Goal: Information Seeking & Learning: Compare options

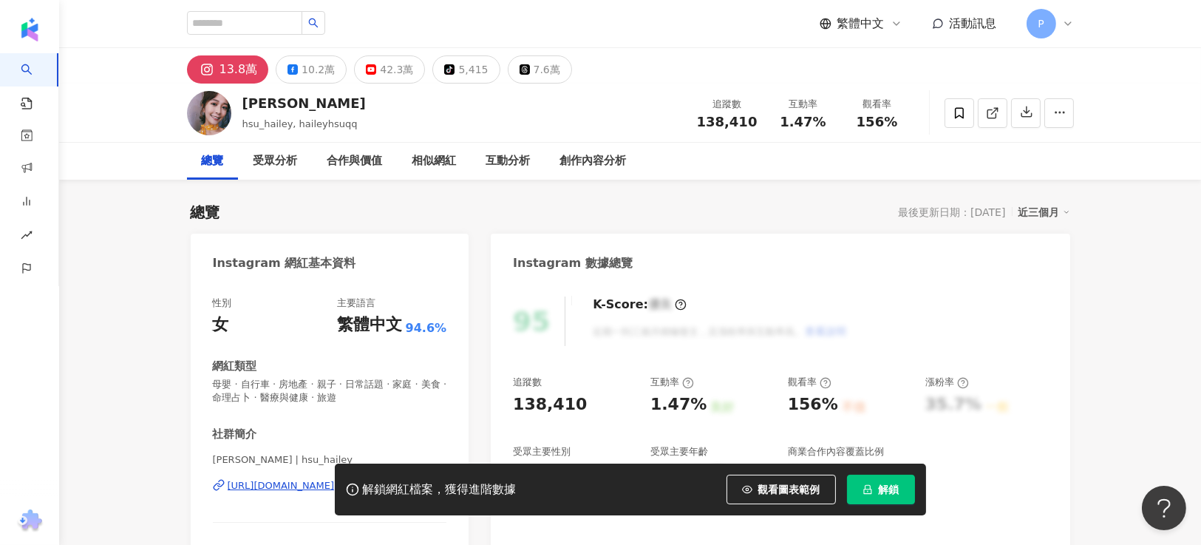
click at [161, 473] on div "解鎖網紅檔案，獲得進階數據 觀看圖表範例 解鎖" at bounding box center [600, 489] width 1201 height 52
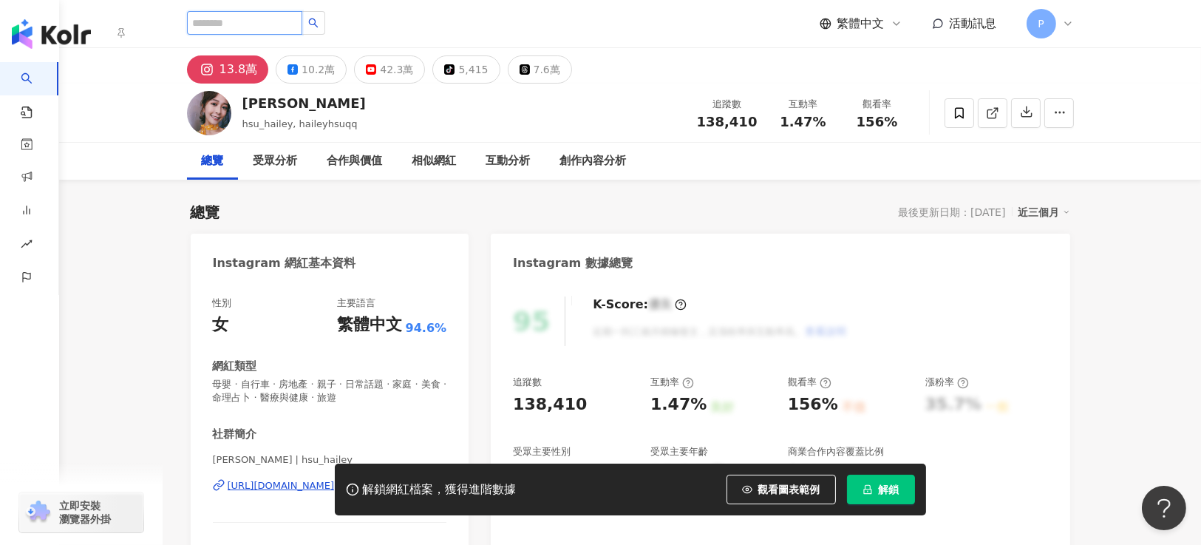
click at [283, 26] on input "search" at bounding box center [244, 23] width 115 height 24
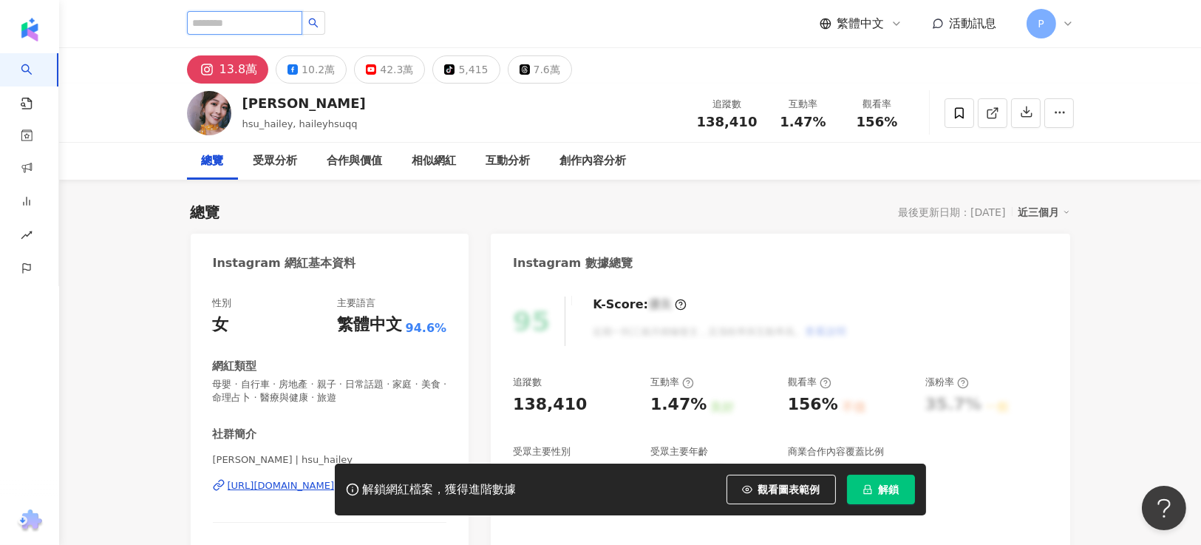
paste input "***"
type input "***"
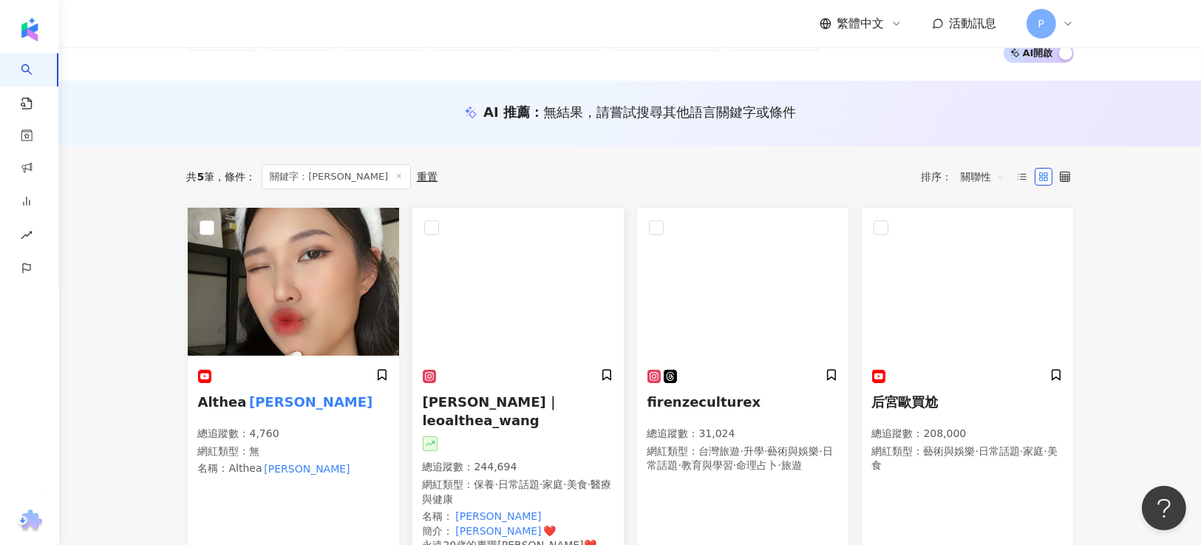
scroll to position [221, 0]
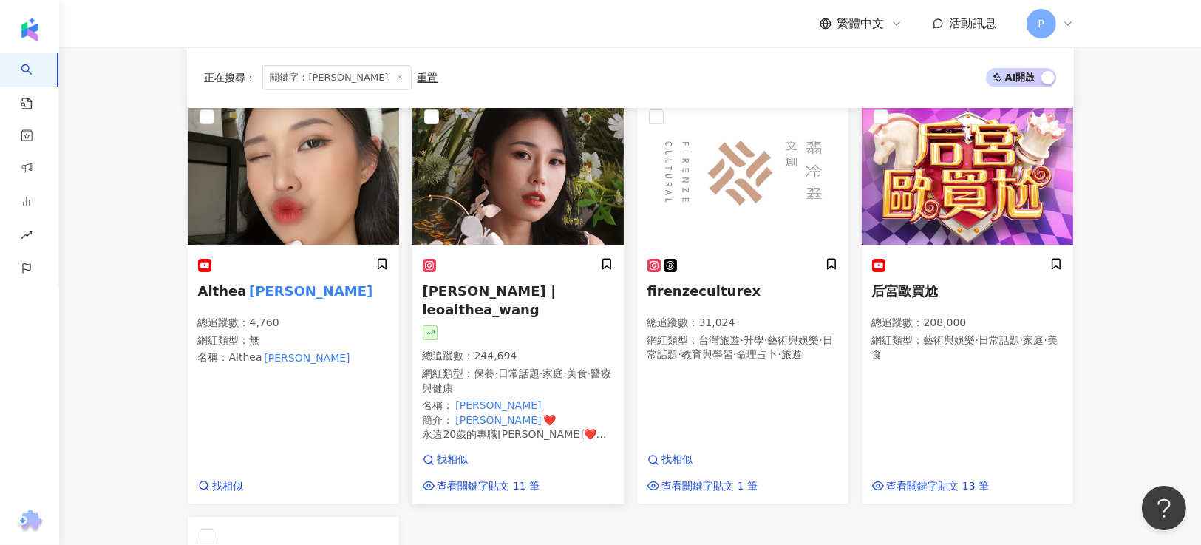
click at [469, 292] on span "Althea昕｜leoalthea_wang" at bounding box center [491, 300] width 137 height 34
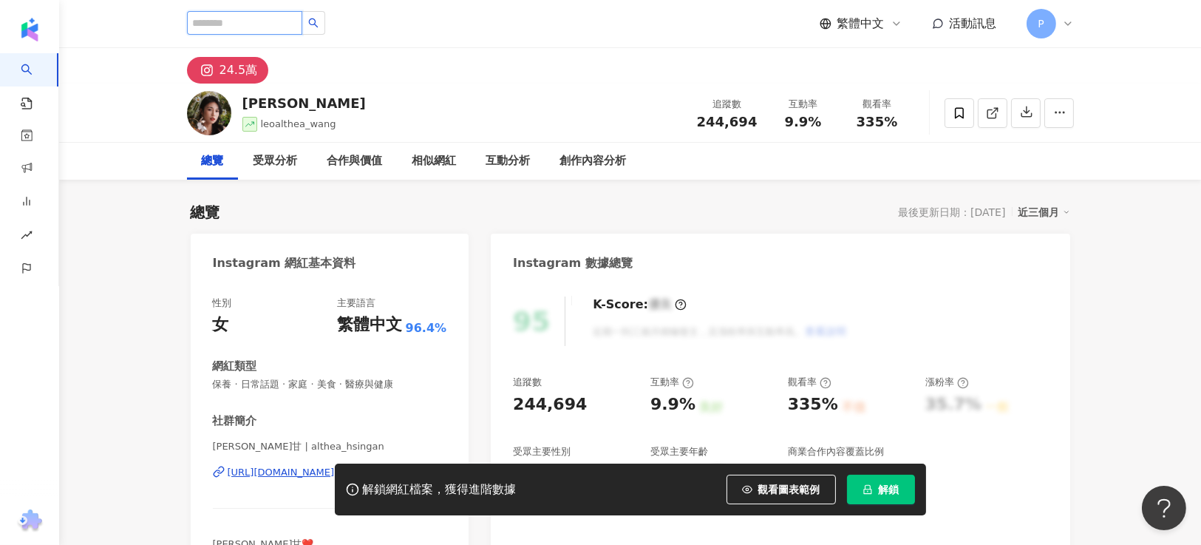
click at [266, 18] on input "search" at bounding box center [244, 23] width 115 height 24
click at [302, 31] on input "search" at bounding box center [244, 23] width 115 height 24
click at [30, 38] on img "button" at bounding box center [30, 30] width 24 height 24
click at [229, 16] on input "search" at bounding box center [244, 23] width 115 height 24
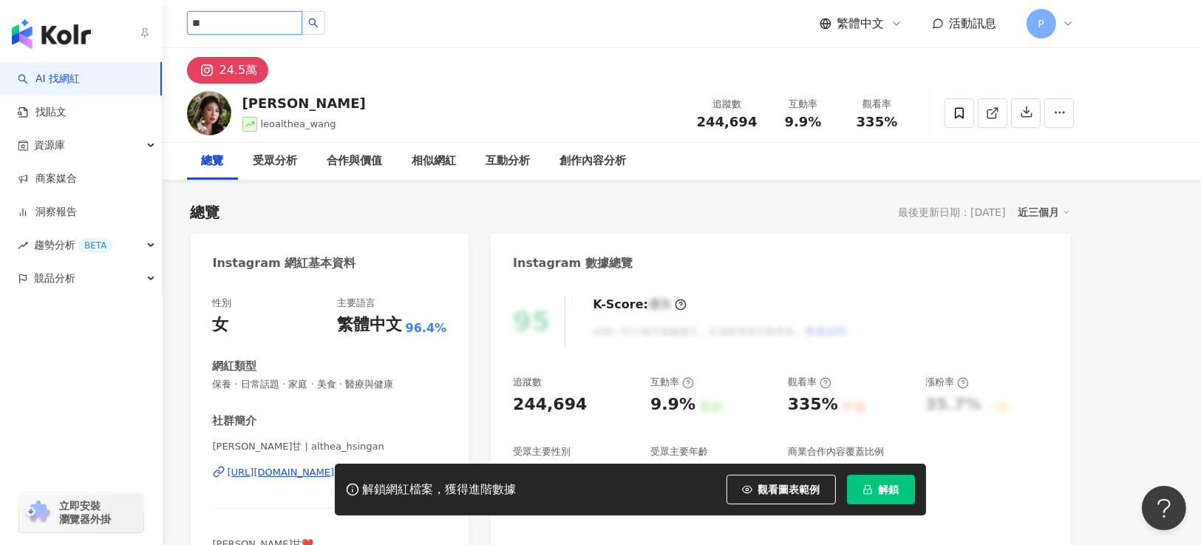
type input "*"
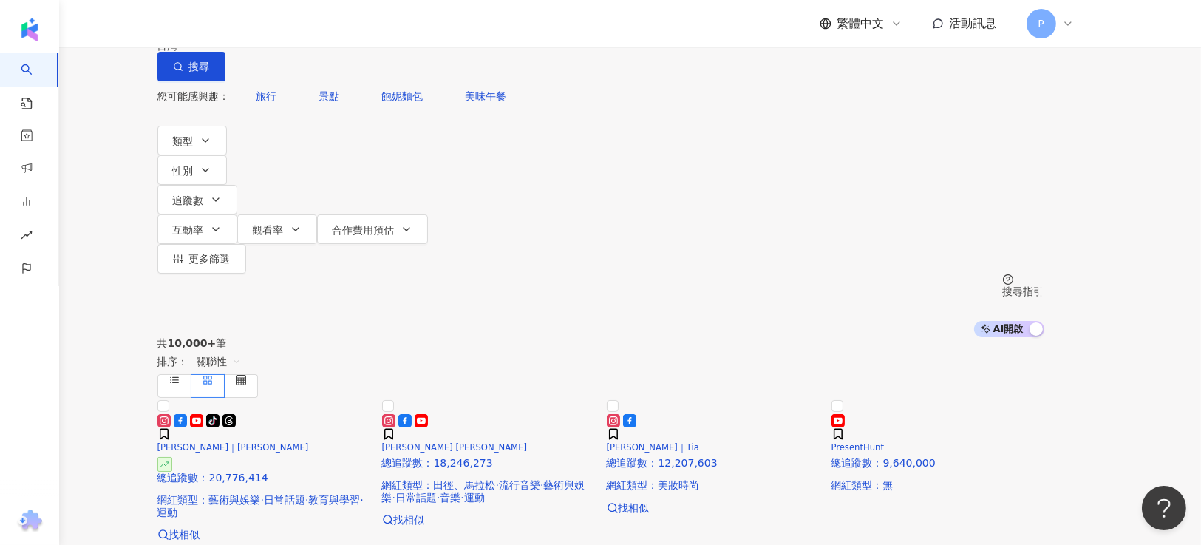
type input "***"
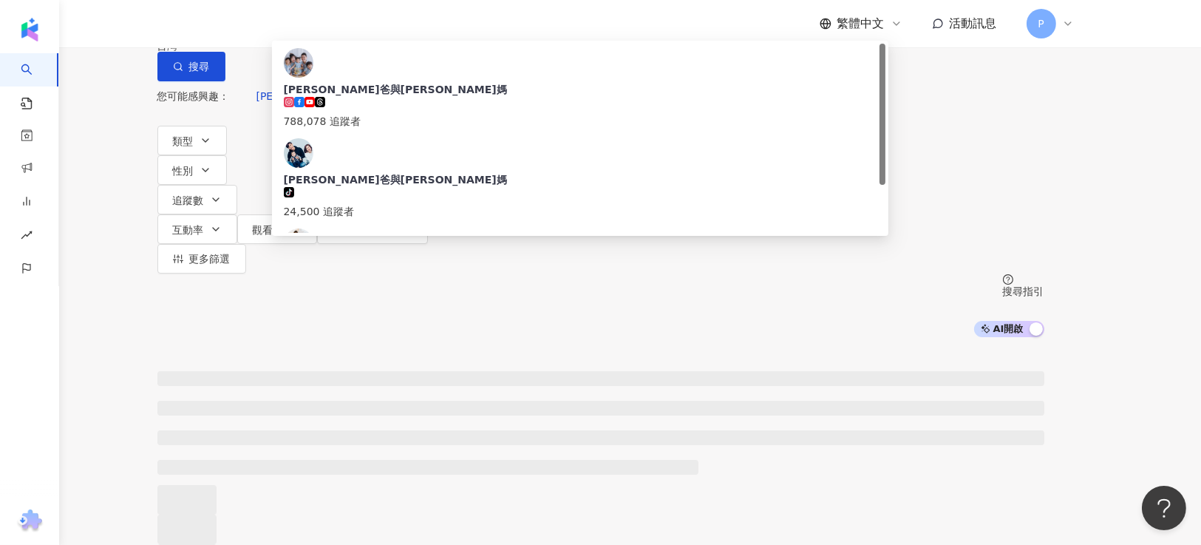
click at [401, 116] on div "彼得爸與蘇珊媽 788,078 追蹤者" at bounding box center [580, 88] width 593 height 81
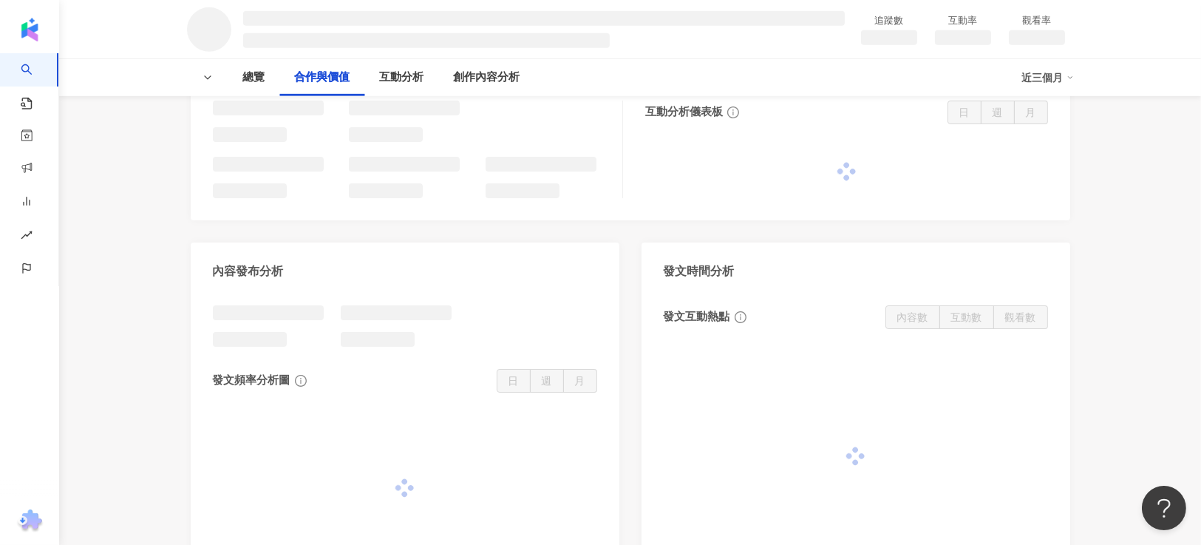
scroll to position [775, 0]
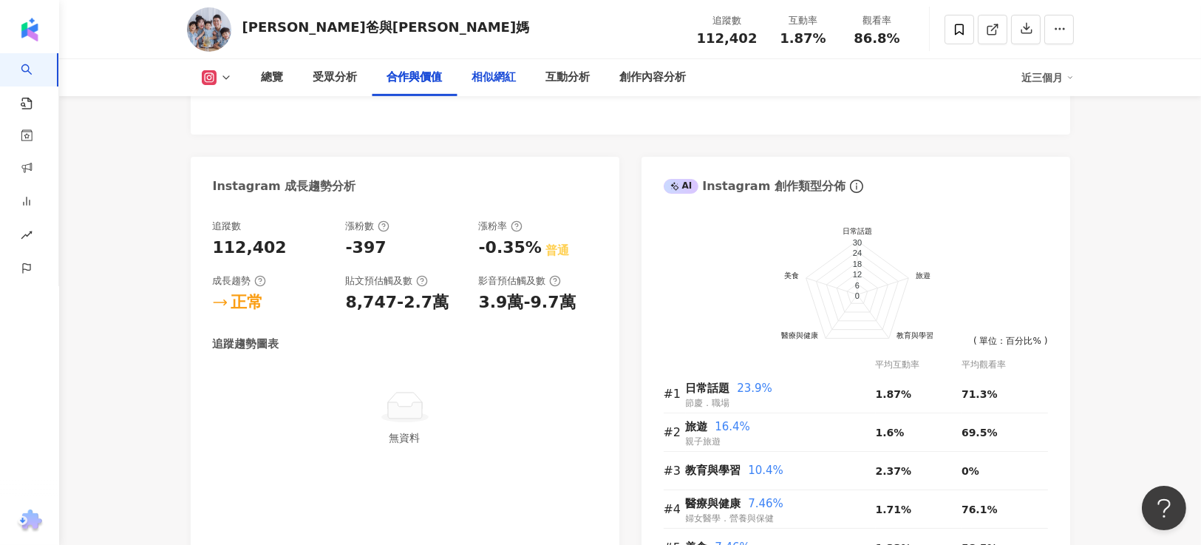
click at [508, 81] on div "相似網紅" at bounding box center [494, 78] width 44 height 18
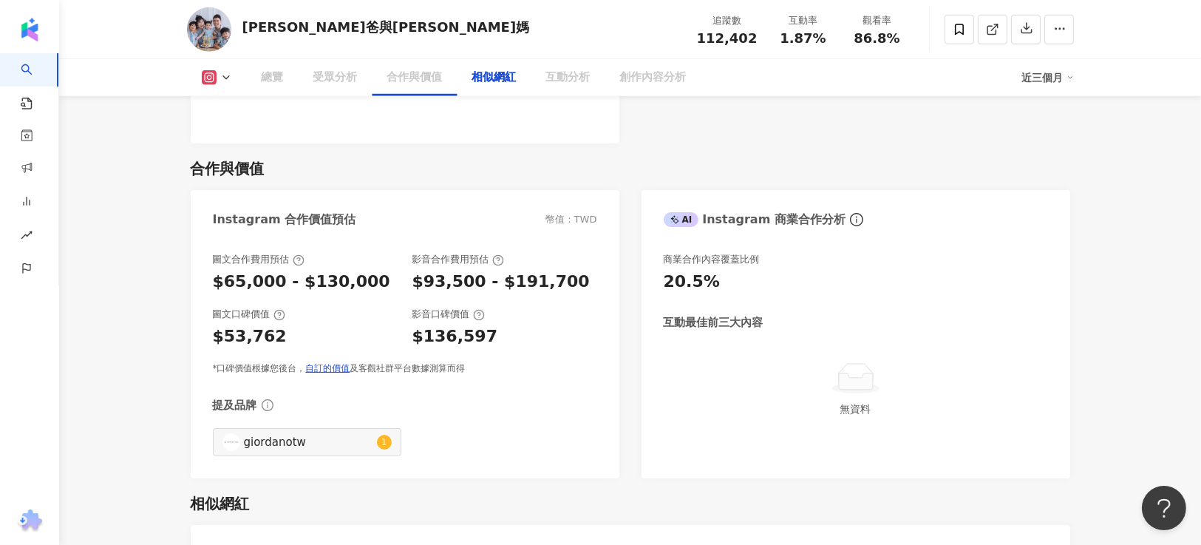
click at [508, 81] on div "相似網紅" at bounding box center [494, 78] width 44 height 18
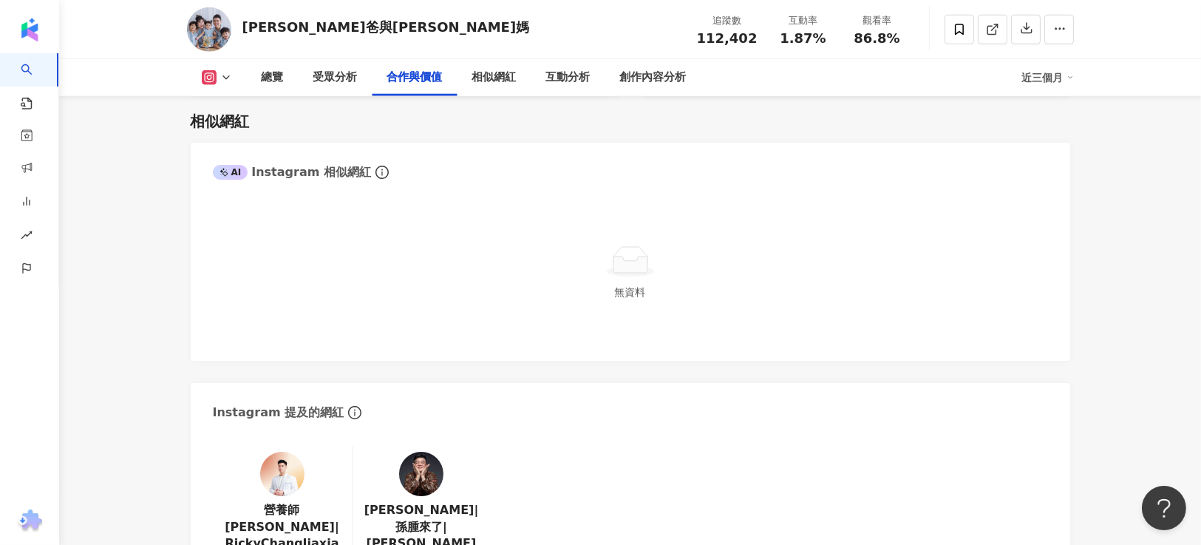
scroll to position [2009, 0]
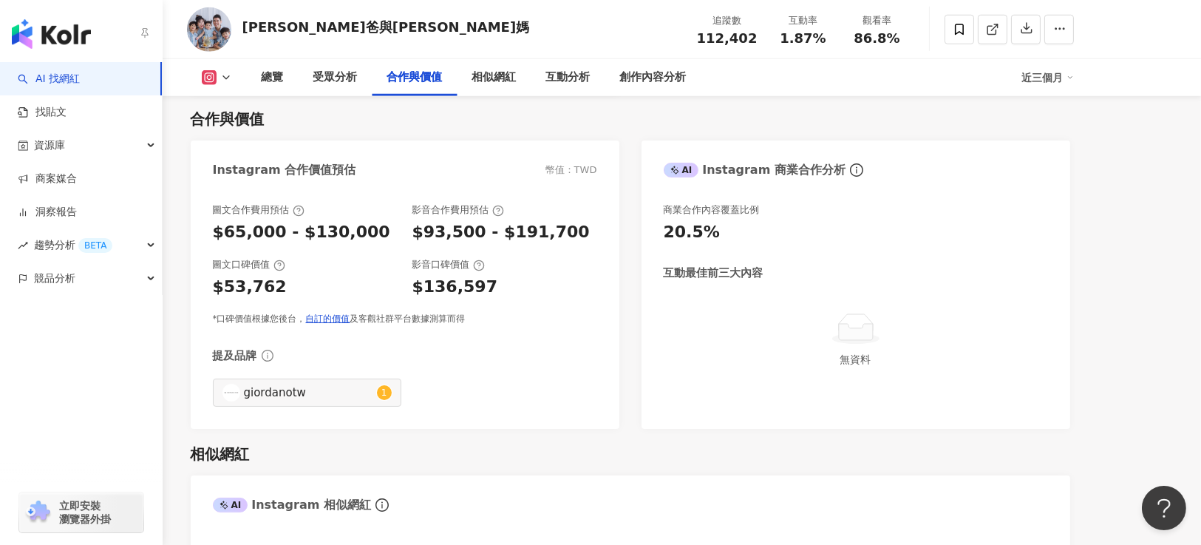
click at [80, 86] on link "AI 找網紅" at bounding box center [49, 79] width 62 height 15
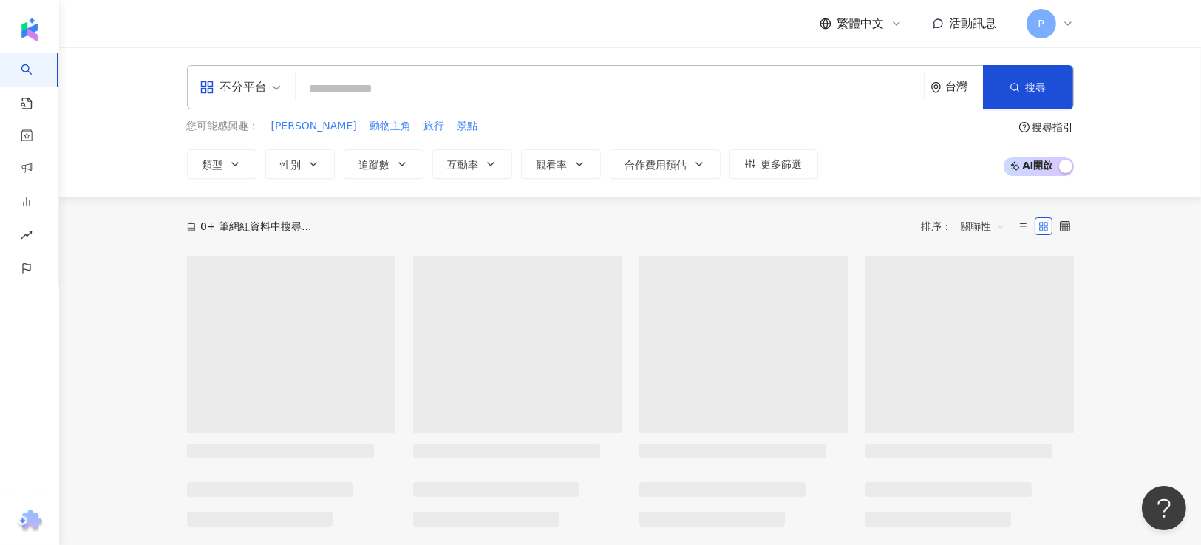
click at [380, 86] on input "search" at bounding box center [610, 89] width 616 height 28
type input "*"
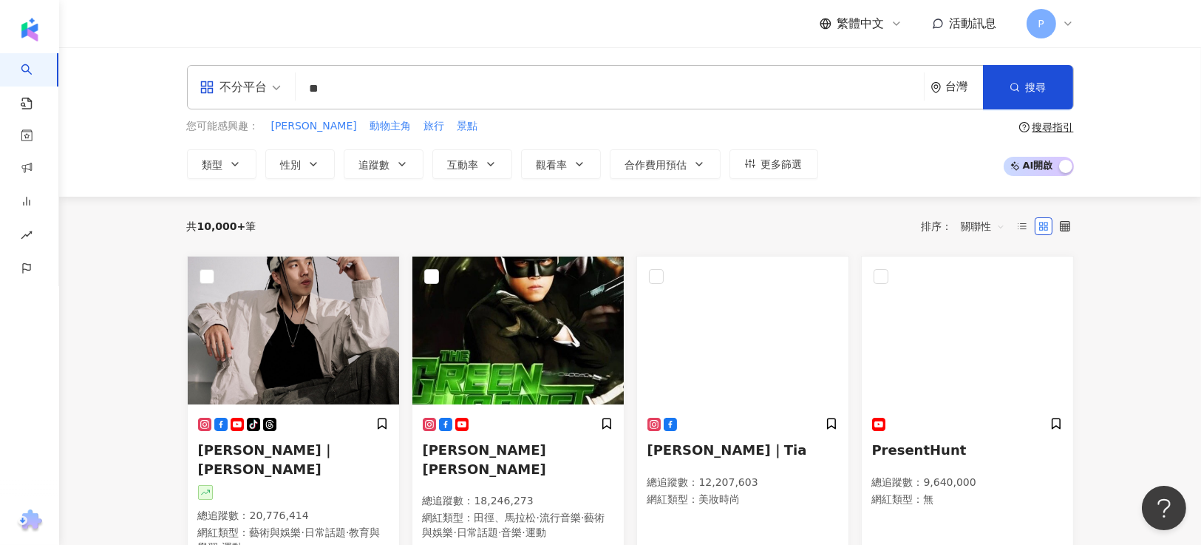
type input "**"
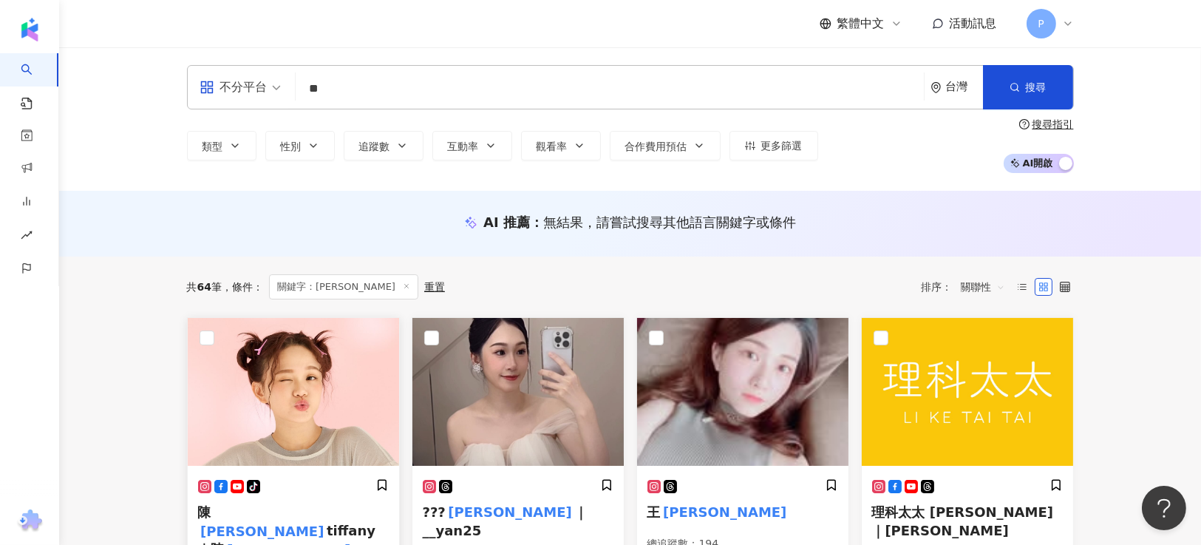
click at [316, 420] on img at bounding box center [293, 392] width 211 height 148
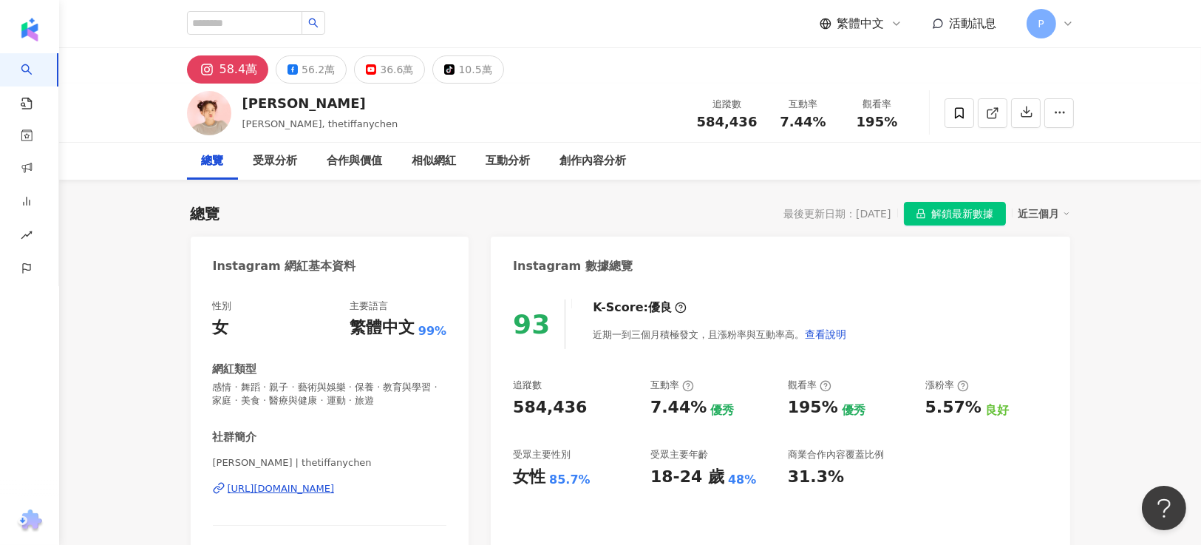
drag, startPoint x: 177, startPoint y: 347, endPoint x: 209, endPoint y: 339, distance: 32.8
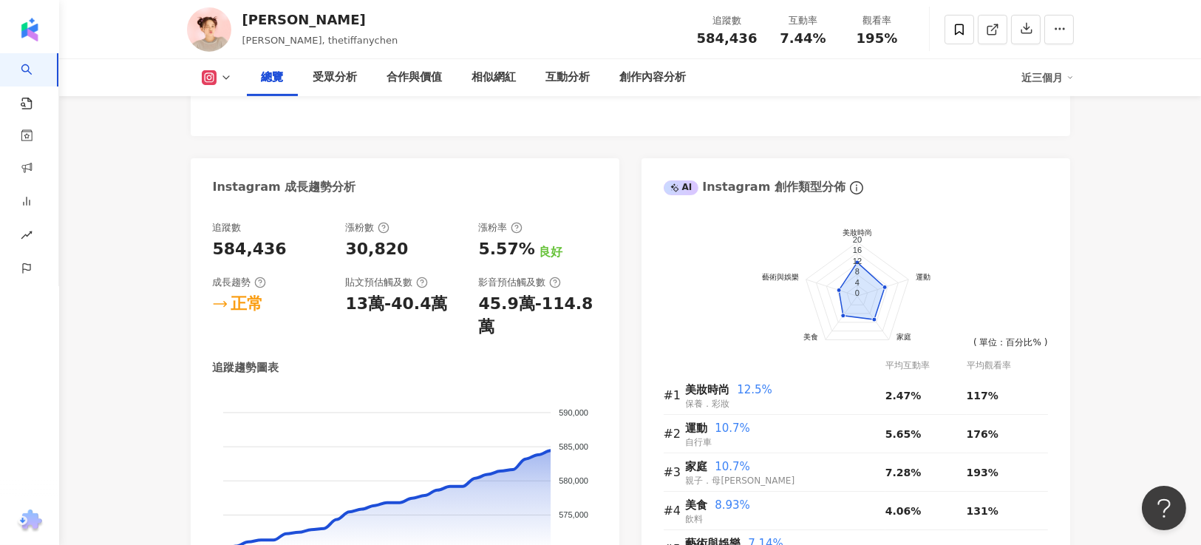
scroll to position [775, 0]
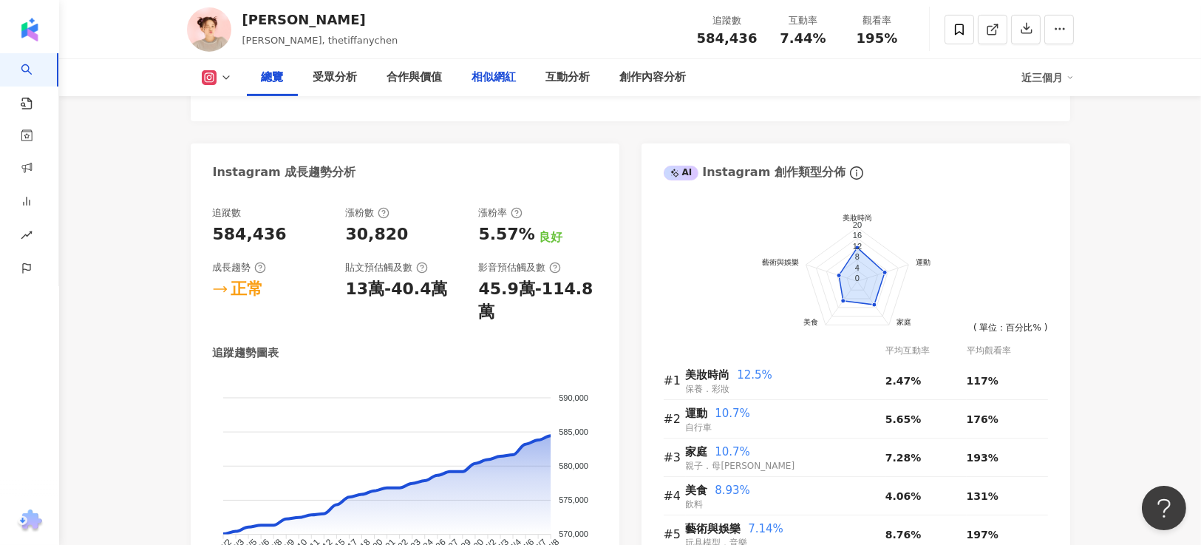
click at [494, 75] on div "相似網紅" at bounding box center [494, 78] width 44 height 18
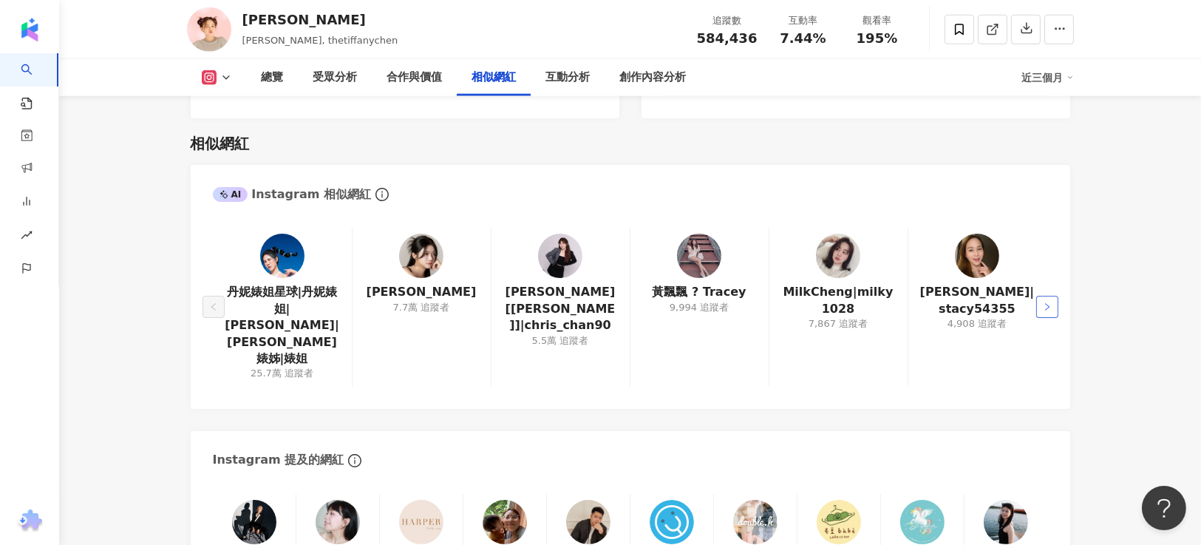
click at [1045, 302] on icon "right" at bounding box center [1047, 306] width 9 height 9
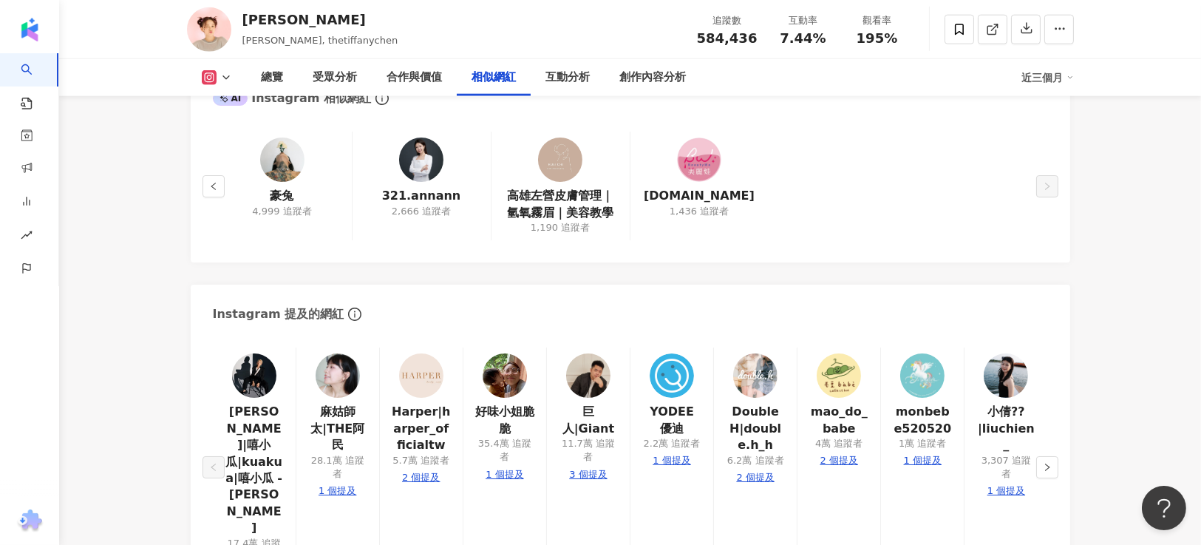
scroll to position [2646, 0]
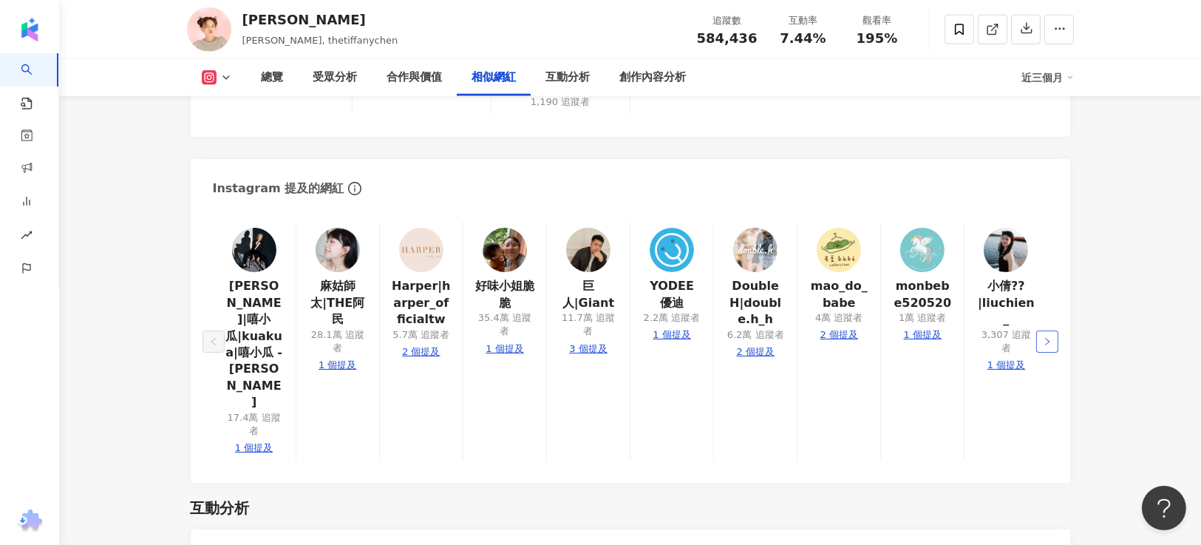
click at [1049, 330] on button "button" at bounding box center [1047, 341] width 22 height 22
click at [503, 278] on link "好味小姐脆脆" at bounding box center [504, 294] width 59 height 33
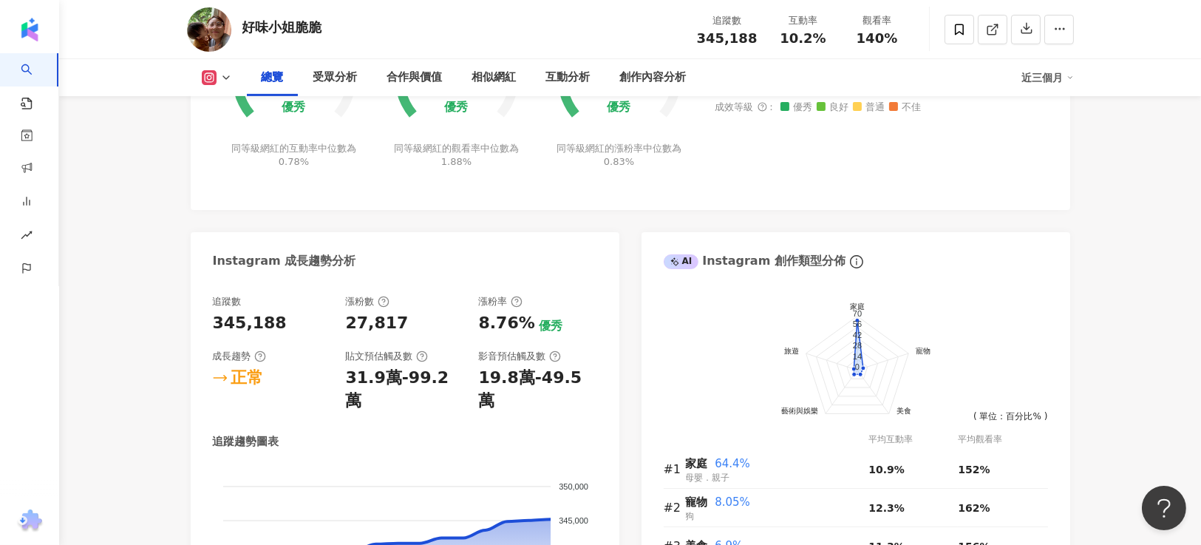
scroll to position [775, 0]
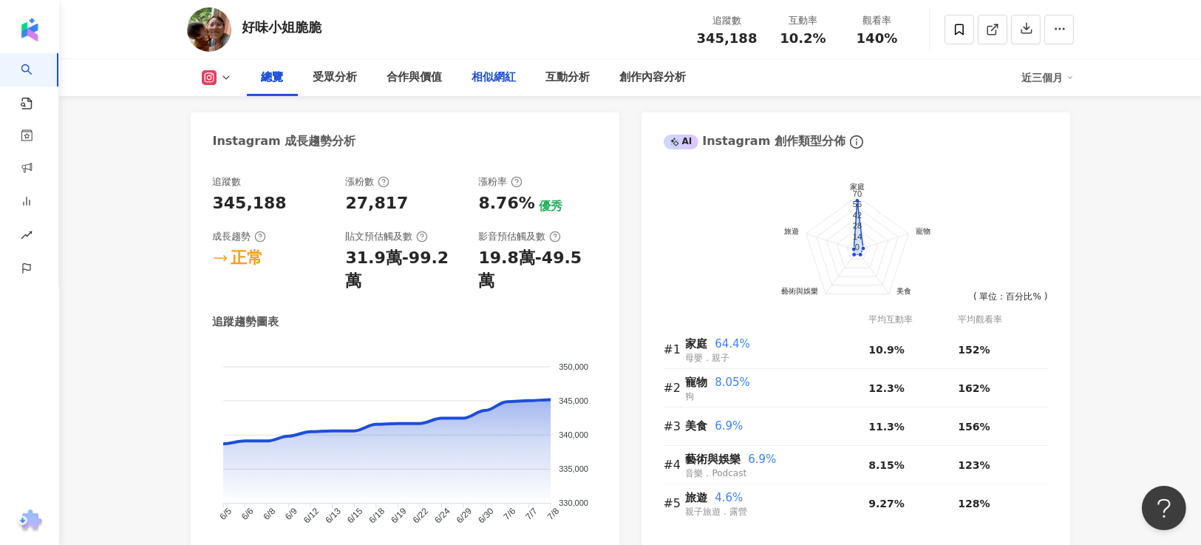
click at [484, 74] on div "相似網紅" at bounding box center [494, 78] width 44 height 18
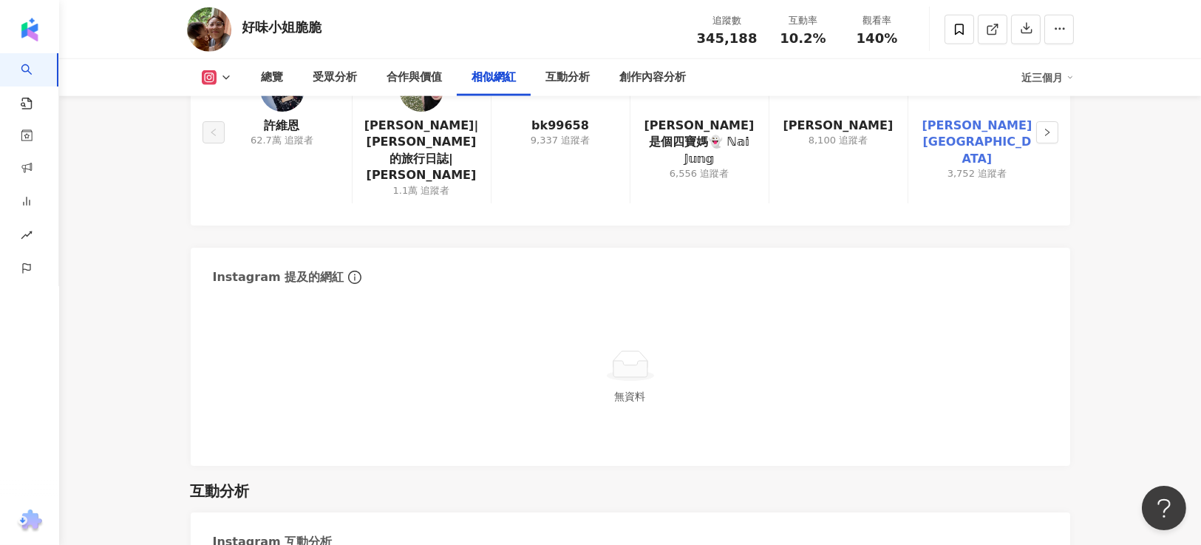
scroll to position [2384, 0]
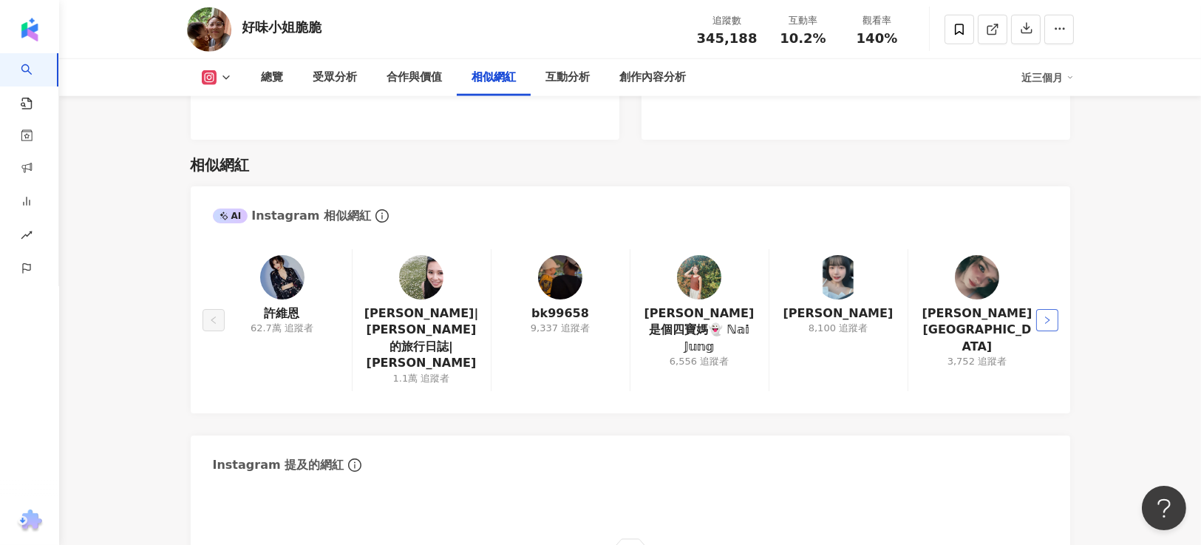
click at [1047, 316] on icon "right" at bounding box center [1047, 319] width 4 height 7
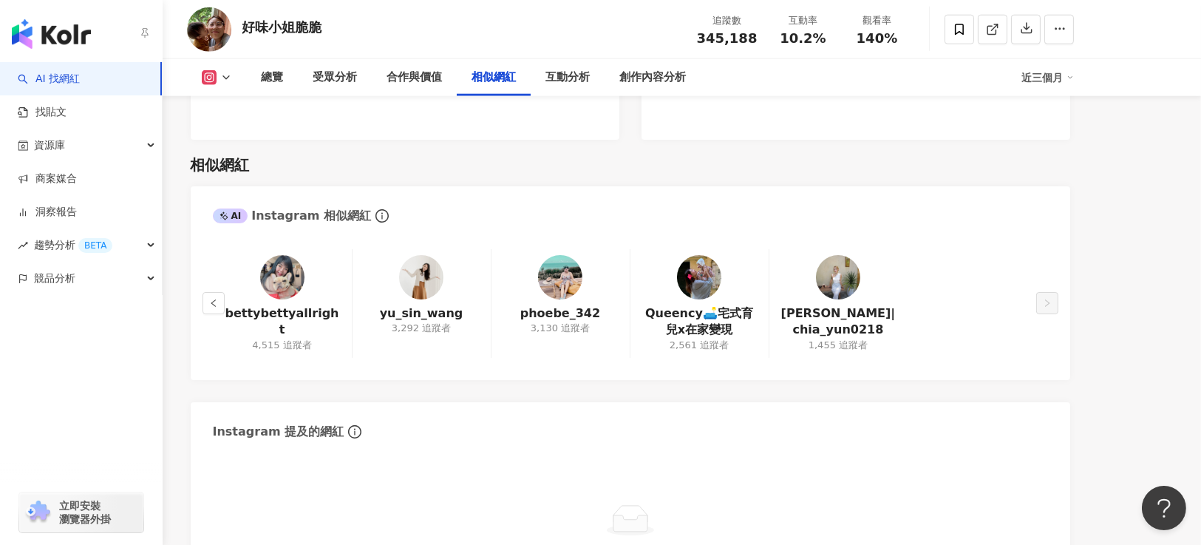
click at [69, 72] on link "AI 找網紅" at bounding box center [49, 79] width 62 height 15
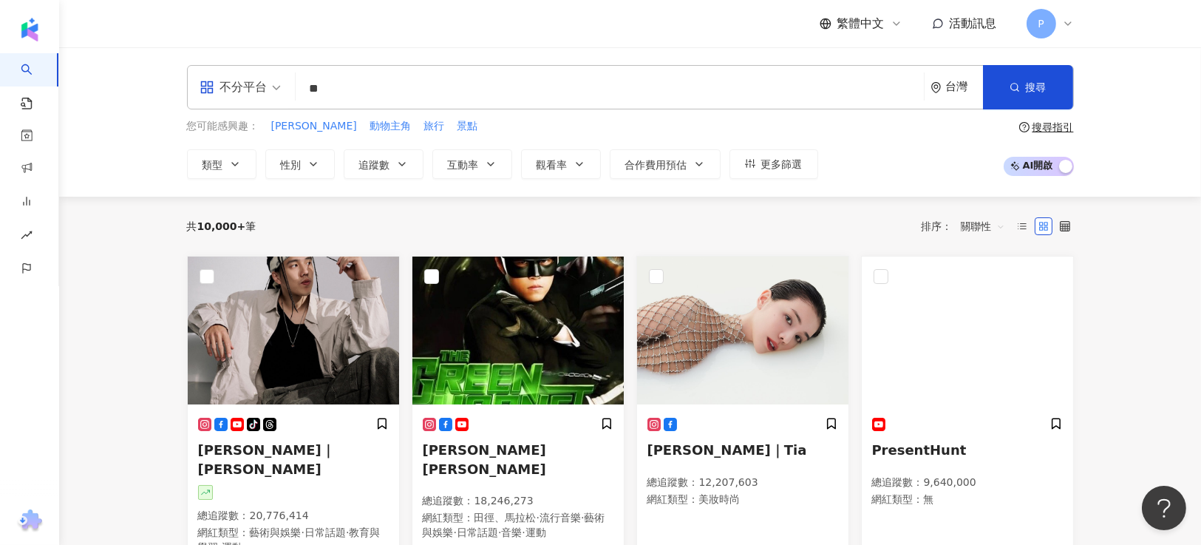
type input "*"
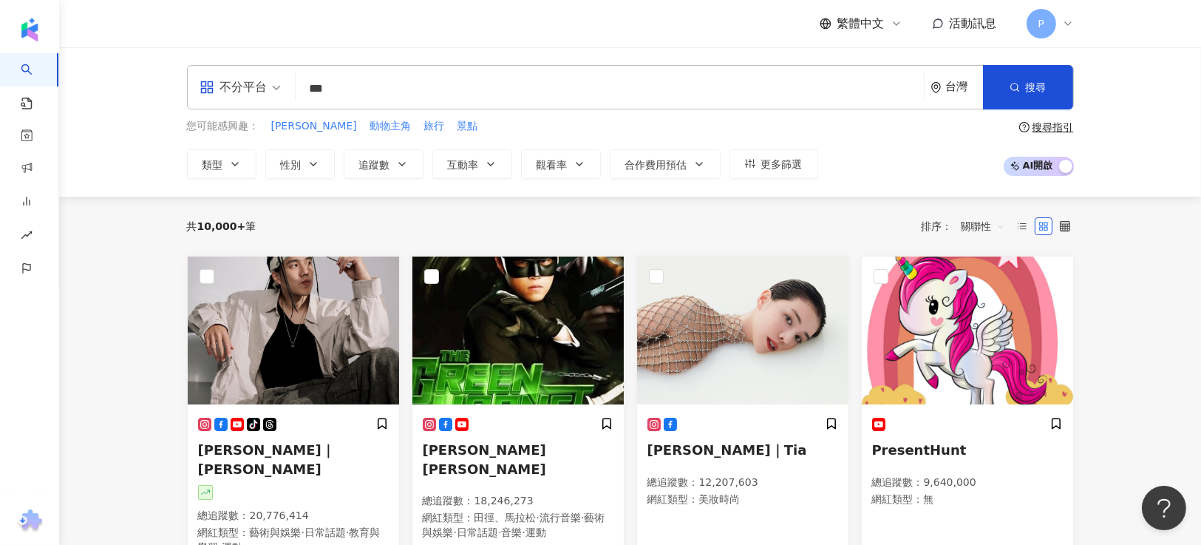
type input "***"
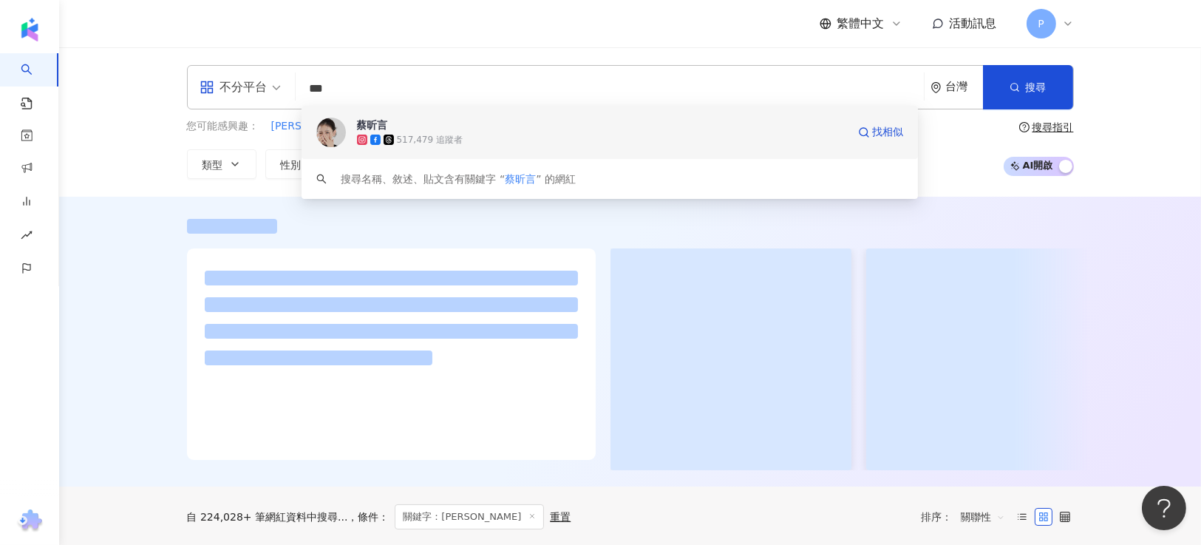
click at [423, 119] on span "蔡昕言" at bounding box center [602, 125] width 490 height 15
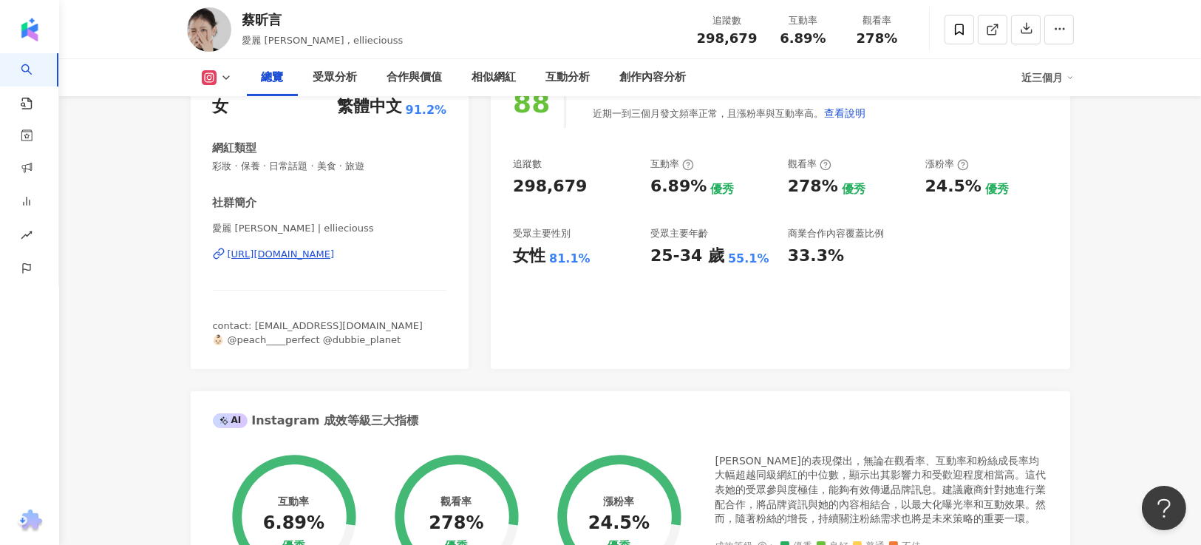
scroll to position [1884, 0]
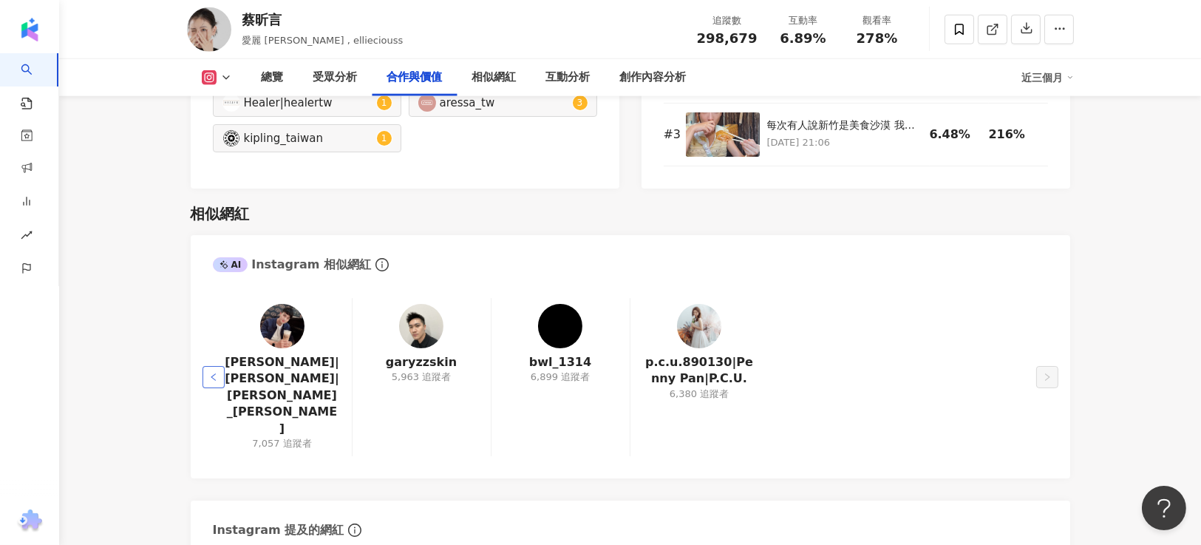
click at [222, 366] on button "button" at bounding box center [214, 377] width 22 height 22
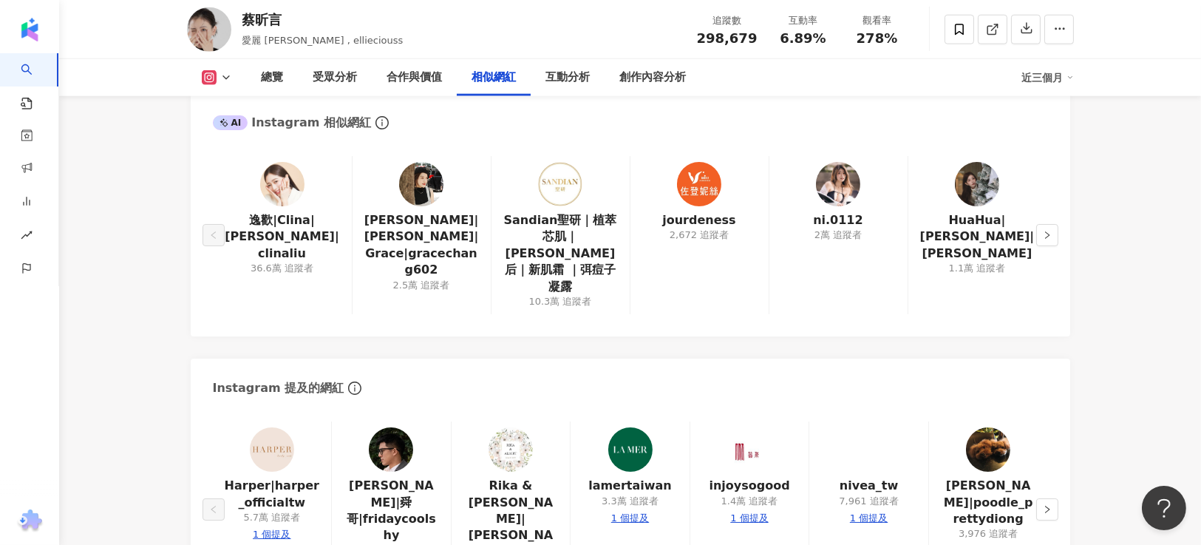
scroll to position [2438, 0]
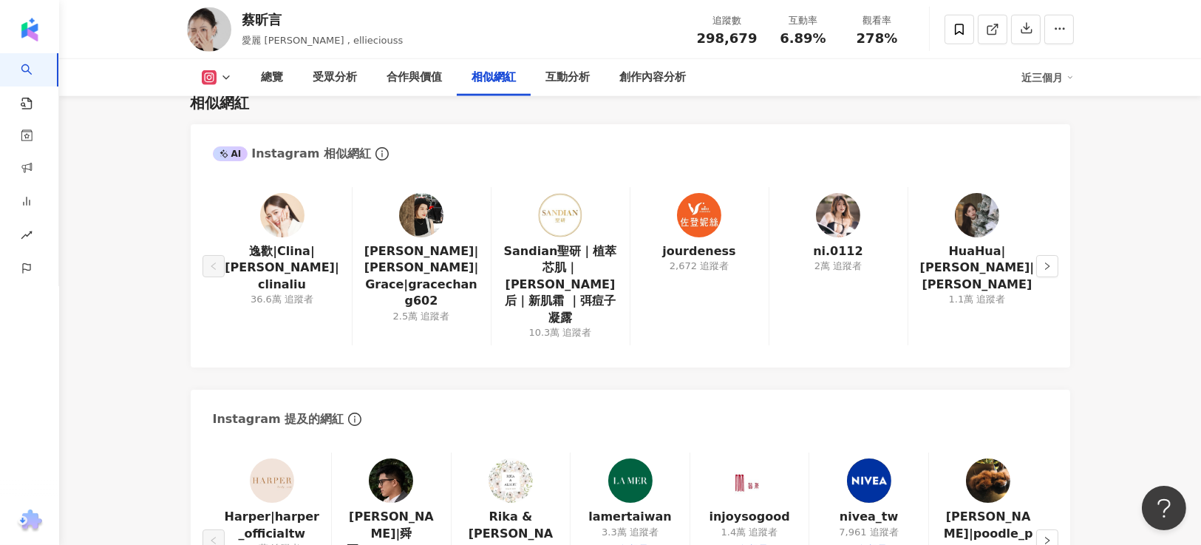
click at [292, 210] on img at bounding box center [282, 215] width 44 height 44
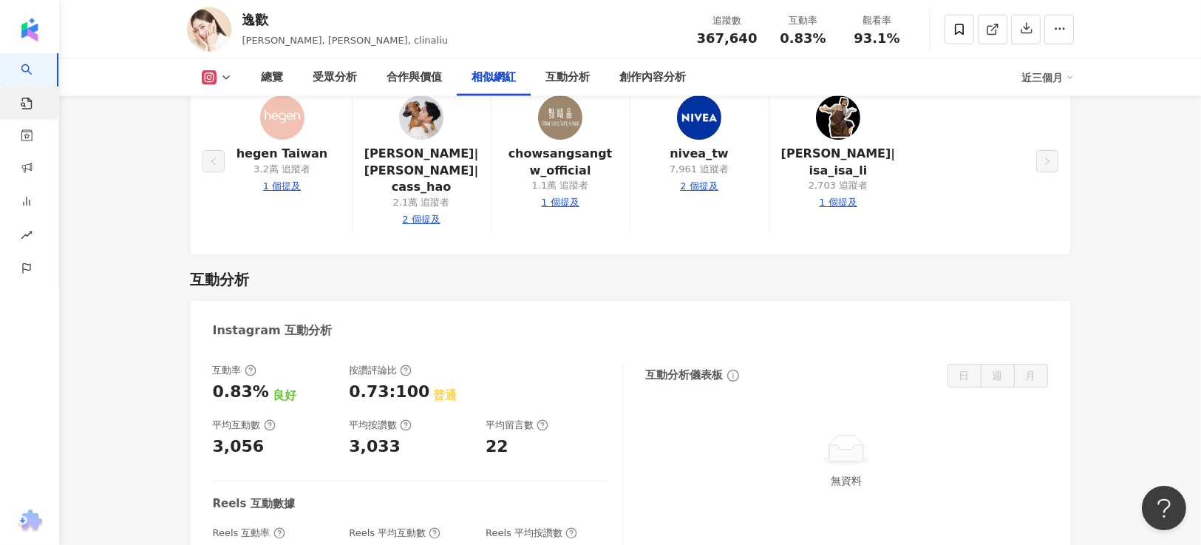
scroll to position [2794, 0]
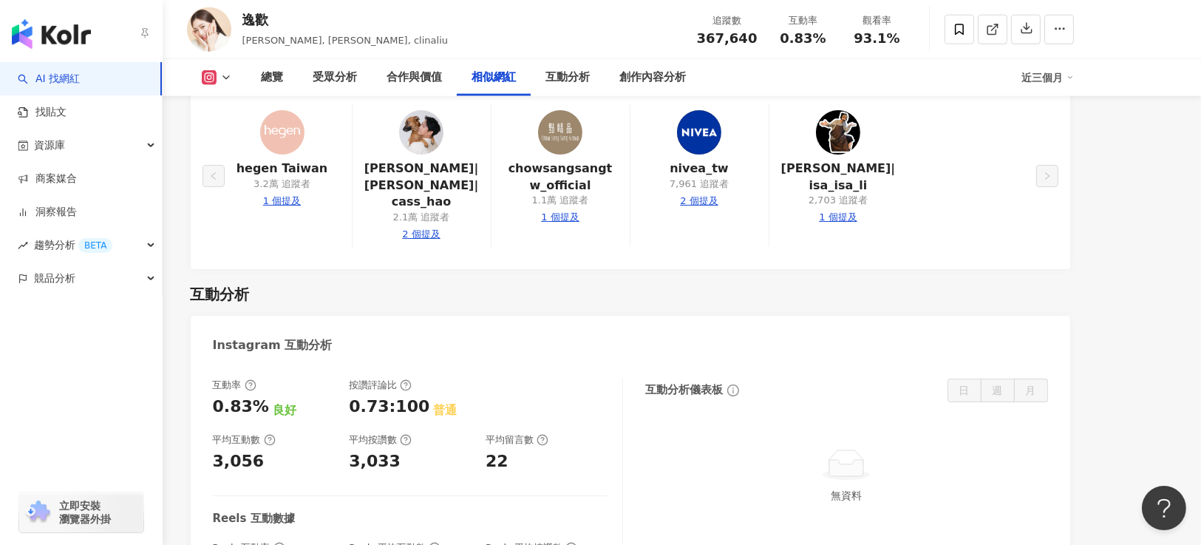
click at [62, 82] on link "AI 找網紅" at bounding box center [49, 79] width 62 height 15
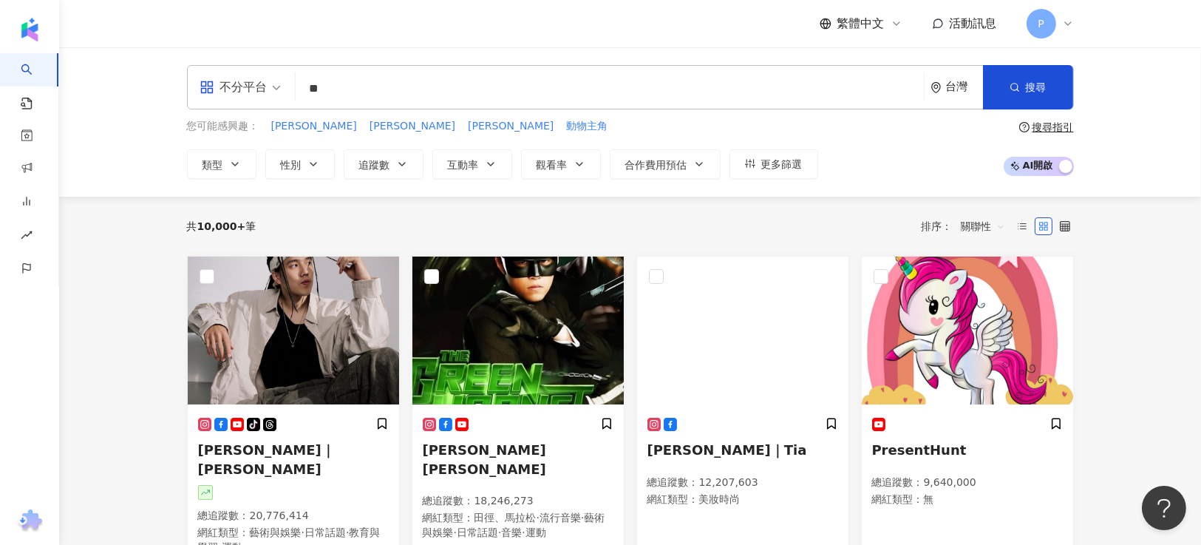
type input "**"
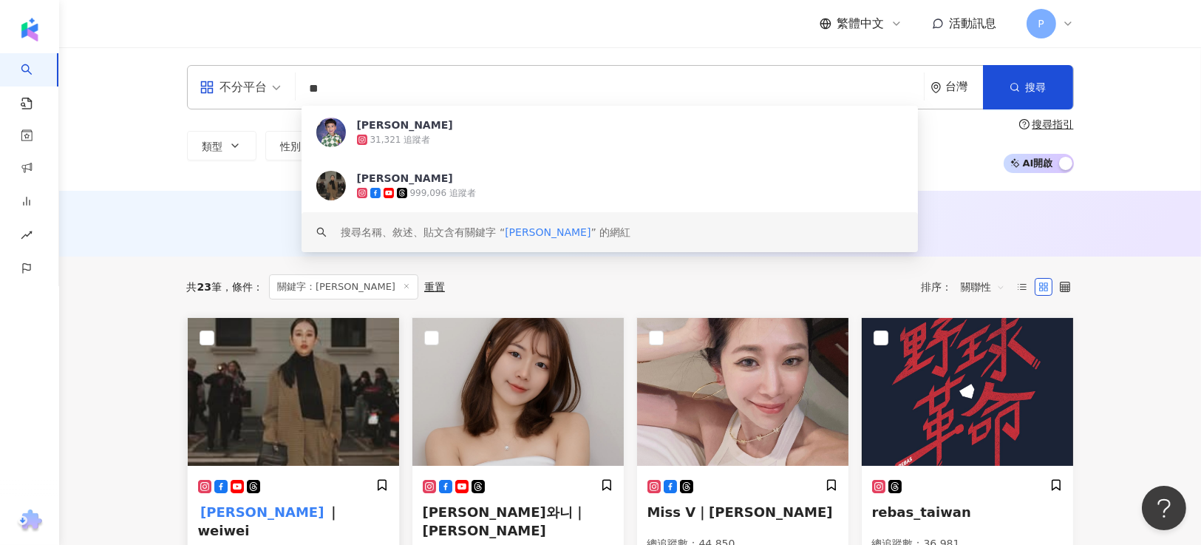
click at [331, 410] on img at bounding box center [293, 392] width 211 height 148
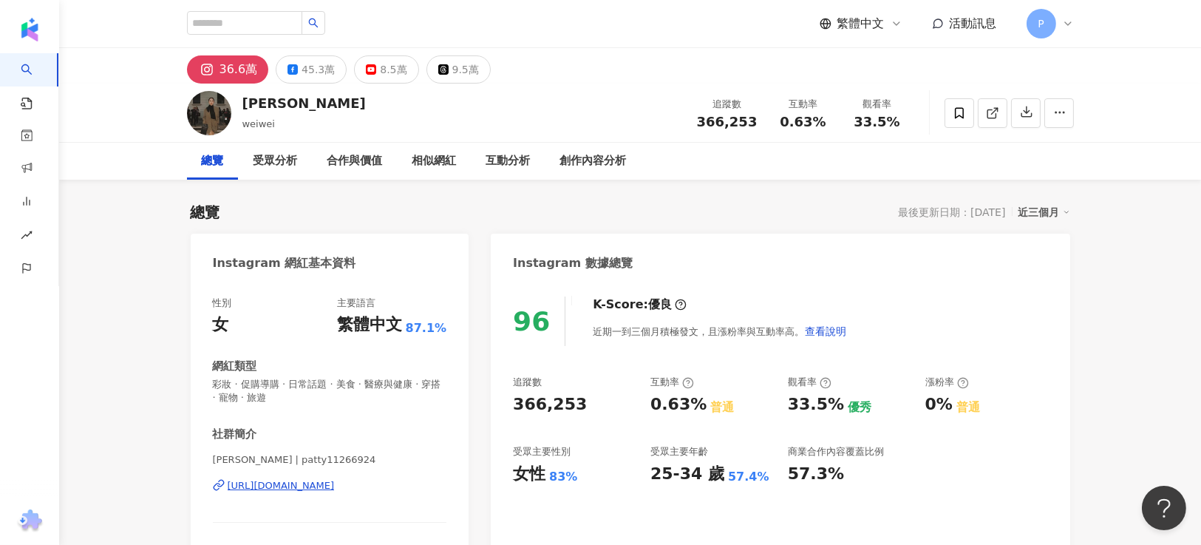
click at [213, 343] on div "性別 女 主要語言 繁體中文 87.1% 網紅類型 彩妝 · 促購導購 · 日常話題 · 美食 · 醫療與健康 · 穿搭 · 寵物 · 旅遊 社群簡介 唐葳 …" at bounding box center [330, 430] width 234 height 268
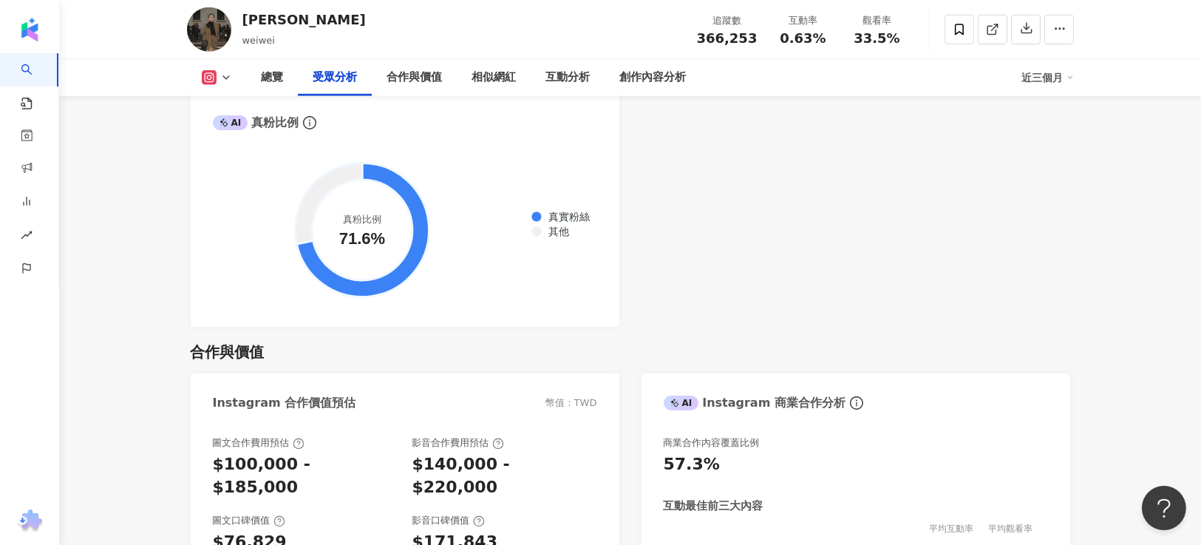
scroll to position [1773, 0]
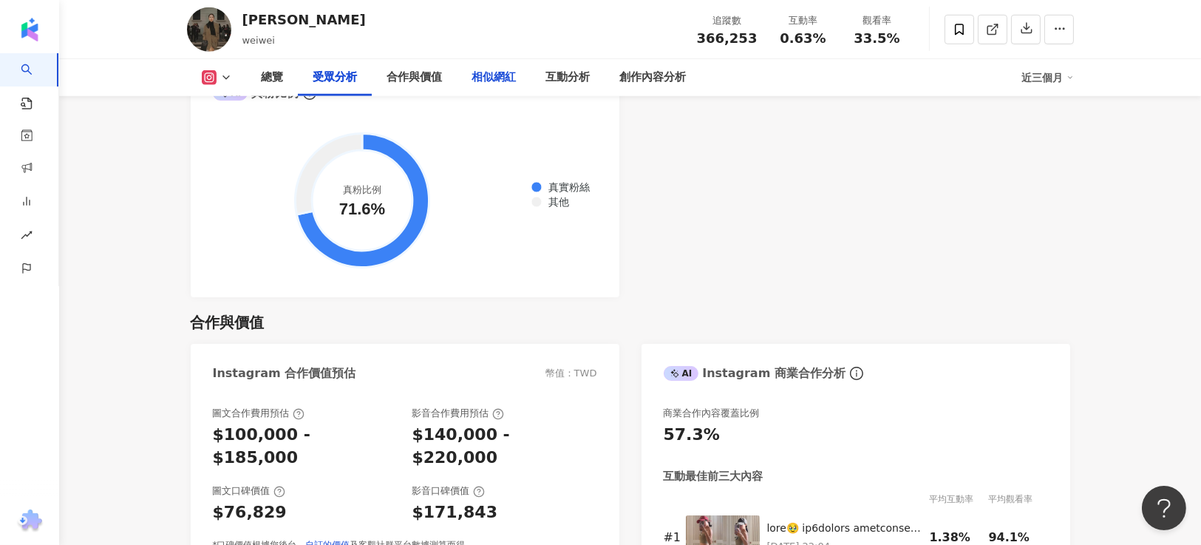
click at [481, 75] on div "相似網紅" at bounding box center [494, 78] width 44 height 18
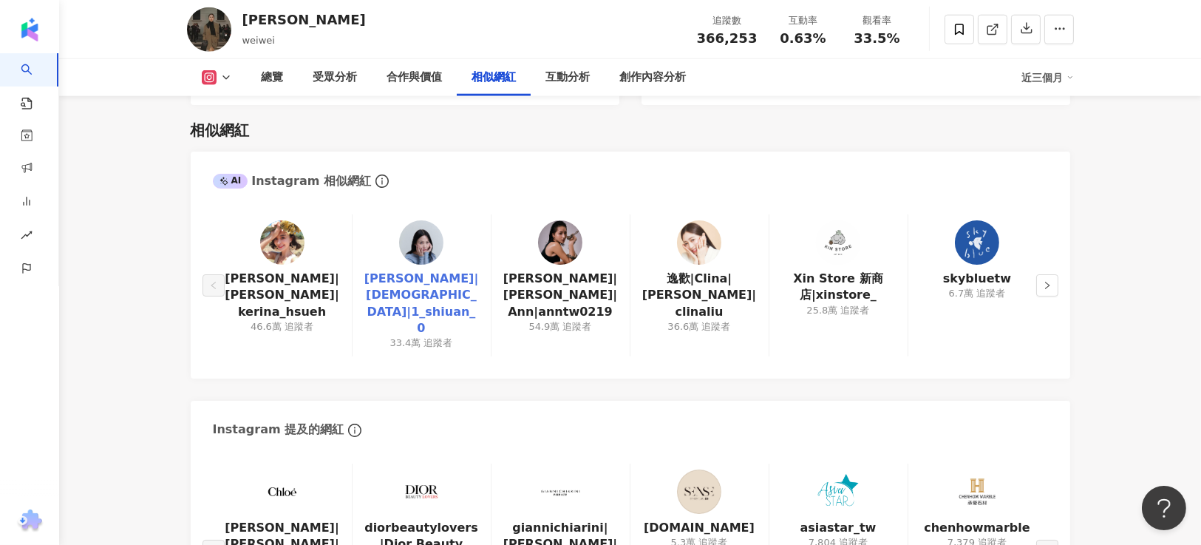
click at [449, 293] on link "林萱|Shiuan|1_shiuan_0" at bounding box center [421, 304] width 115 height 67
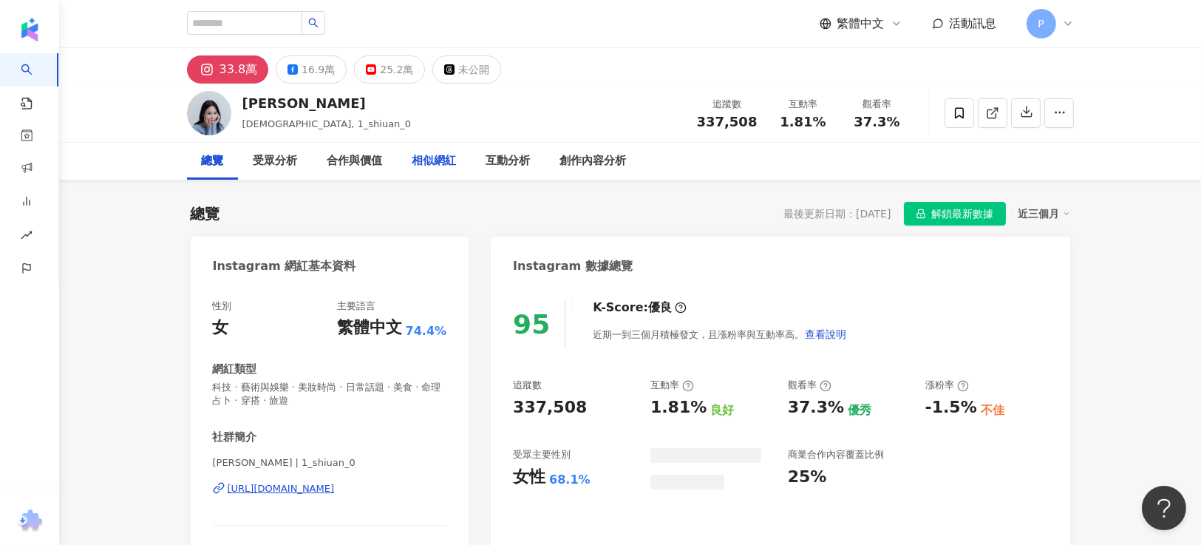
click at [468, 152] on div "相似網紅" at bounding box center [435, 161] width 74 height 37
click at [423, 152] on div "相似網紅" at bounding box center [434, 161] width 44 height 18
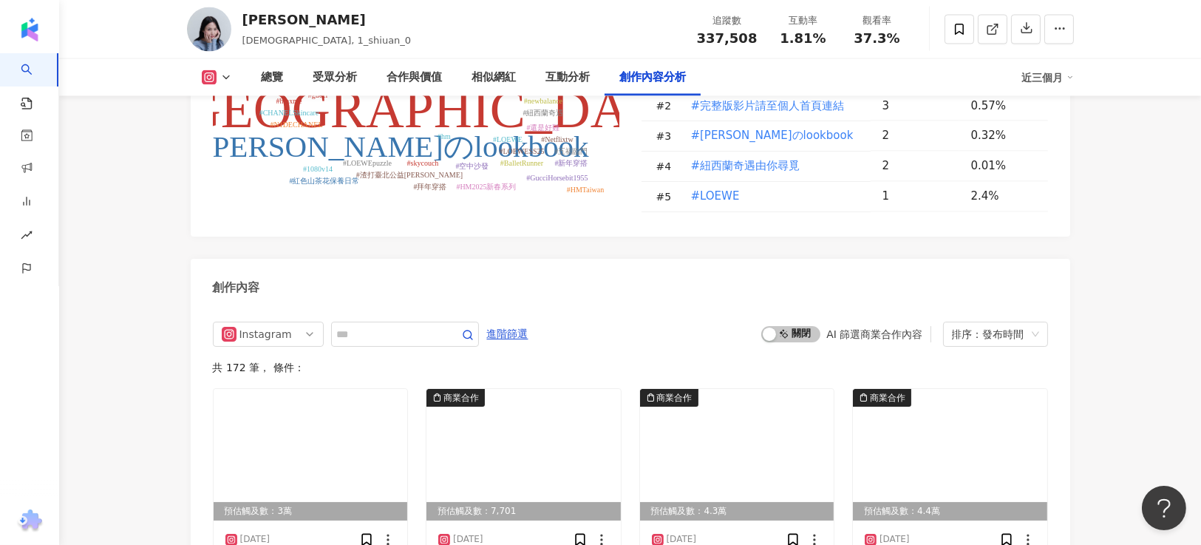
scroll to position [4301, 0]
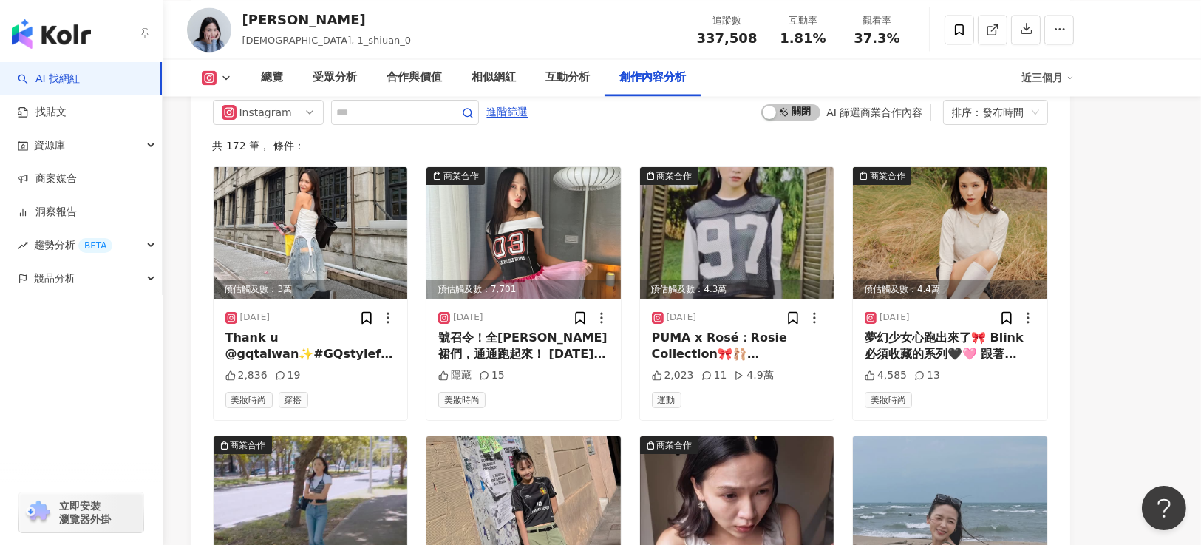
click at [80, 77] on link "AI 找網紅" at bounding box center [49, 79] width 62 height 15
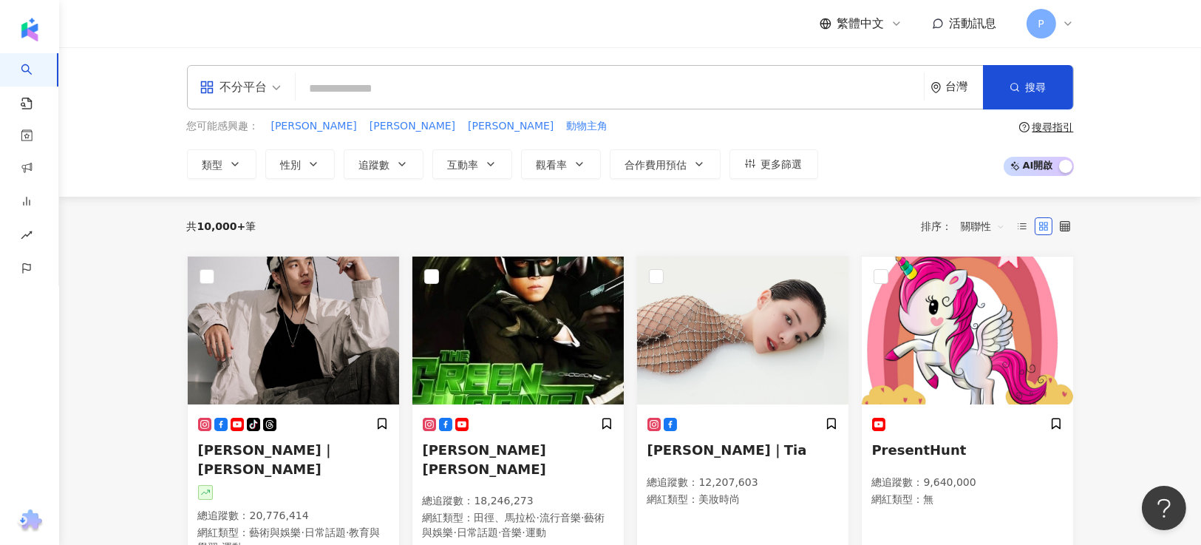
drag, startPoint x: 89, startPoint y: 244, endPoint x: 151, endPoint y: 228, distance: 63.5
click at [406, 83] on input "search" at bounding box center [610, 89] width 616 height 28
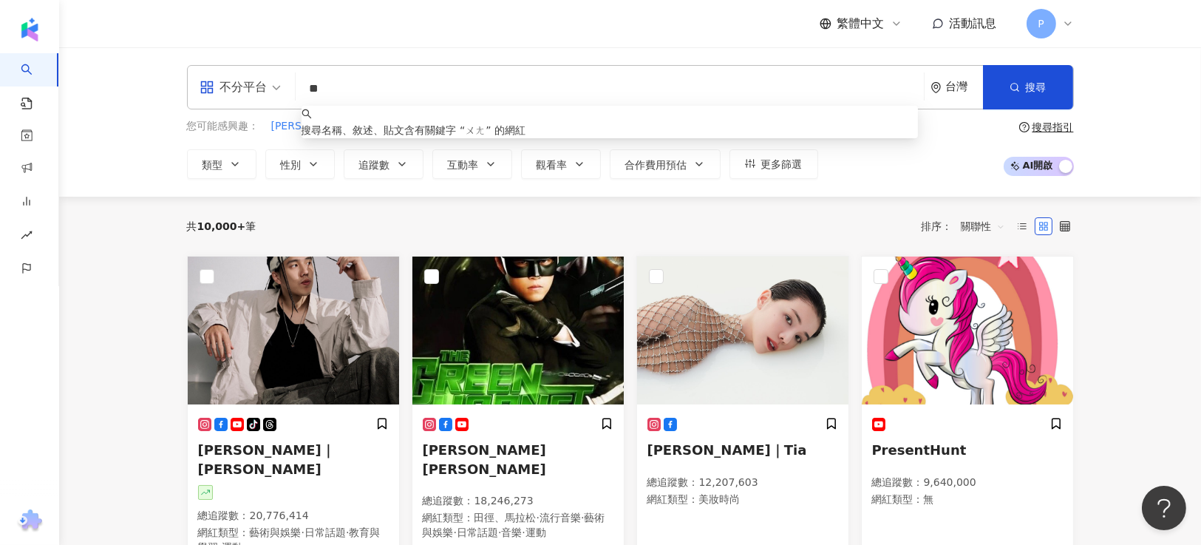
type input "*"
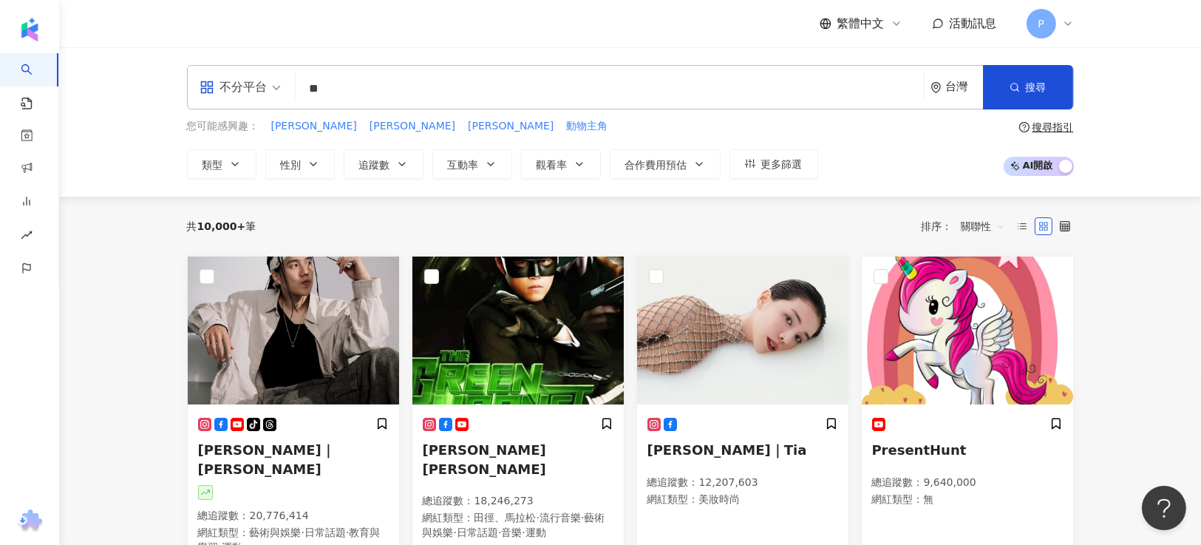
type input "*"
type input "***"
click at [397, 95] on input "search" at bounding box center [610, 89] width 616 height 28
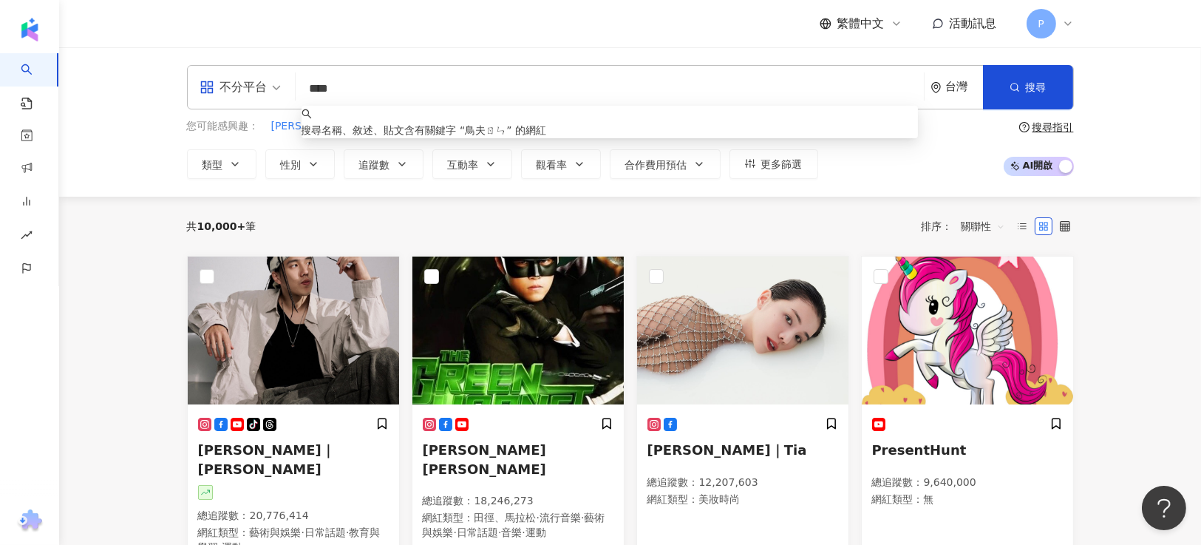
type input "***"
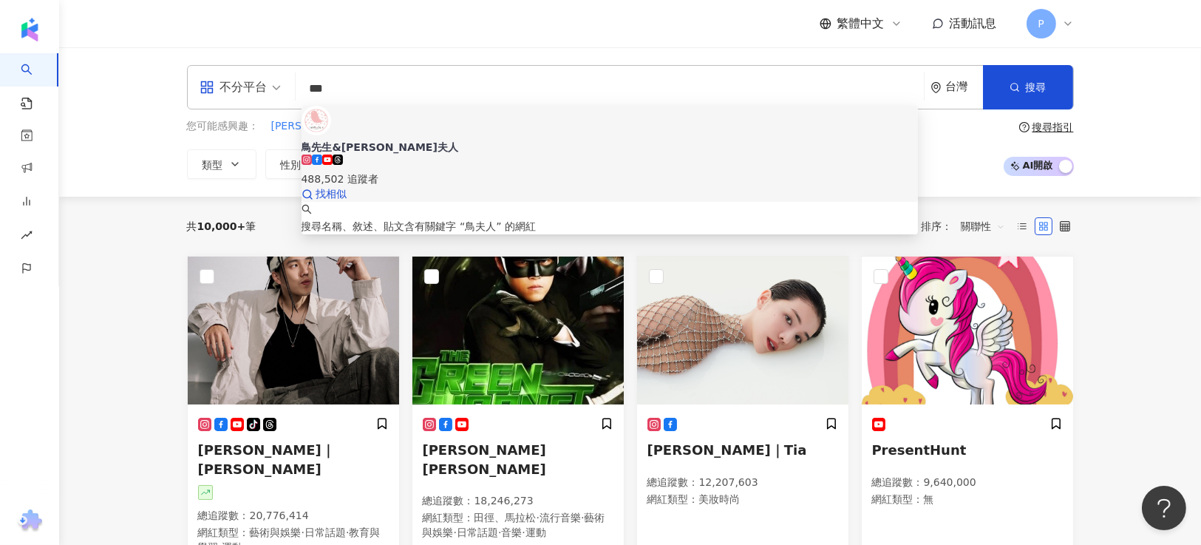
click at [437, 171] on div "488,502 追蹤者" at bounding box center [610, 179] width 617 height 16
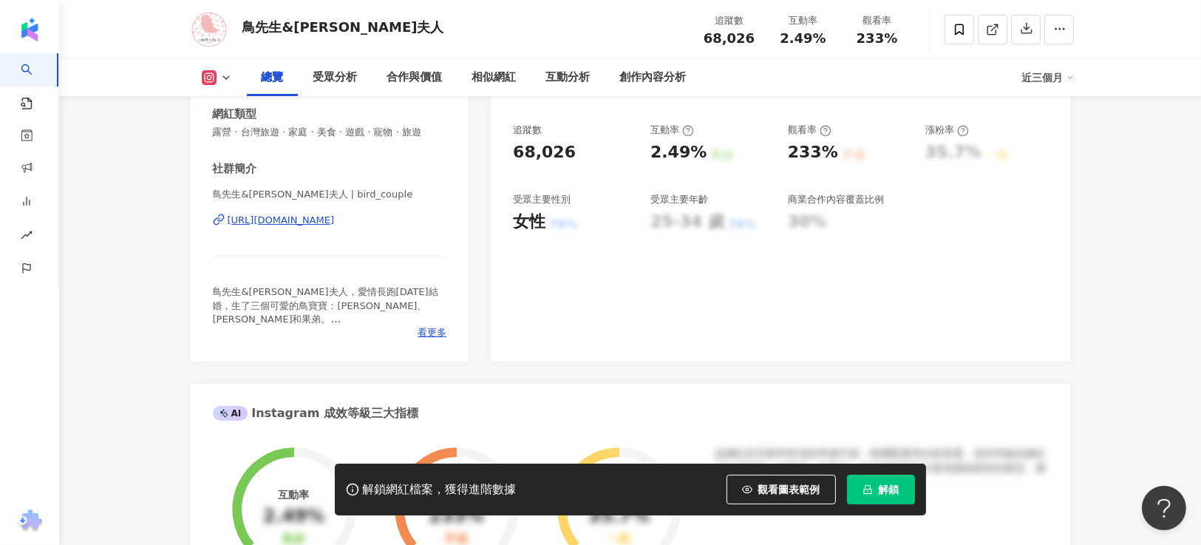
scroll to position [443, 0]
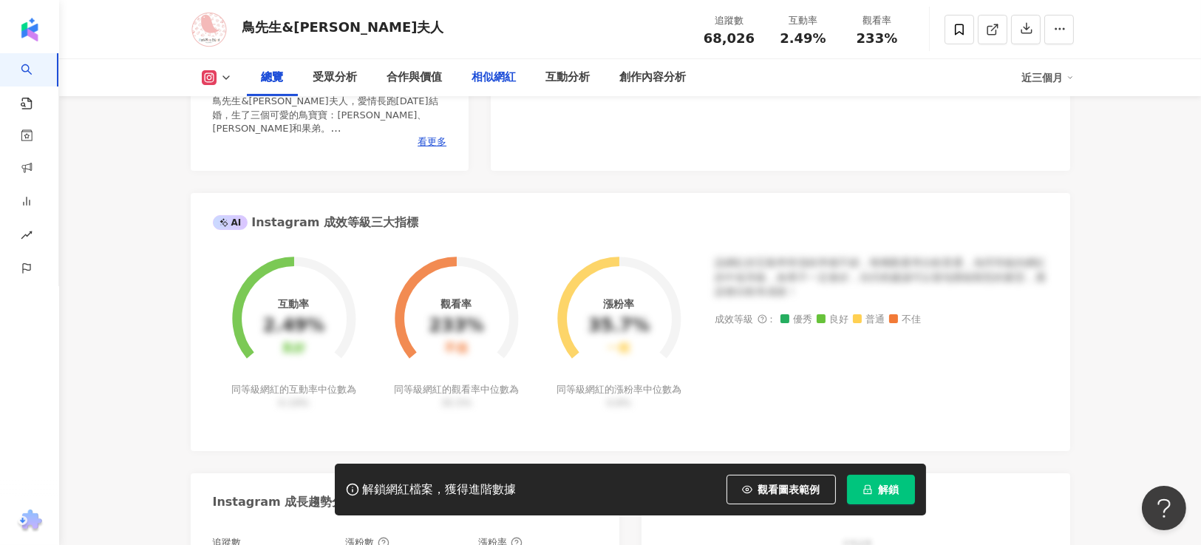
click at [503, 82] on div "相似網紅" at bounding box center [494, 78] width 44 height 18
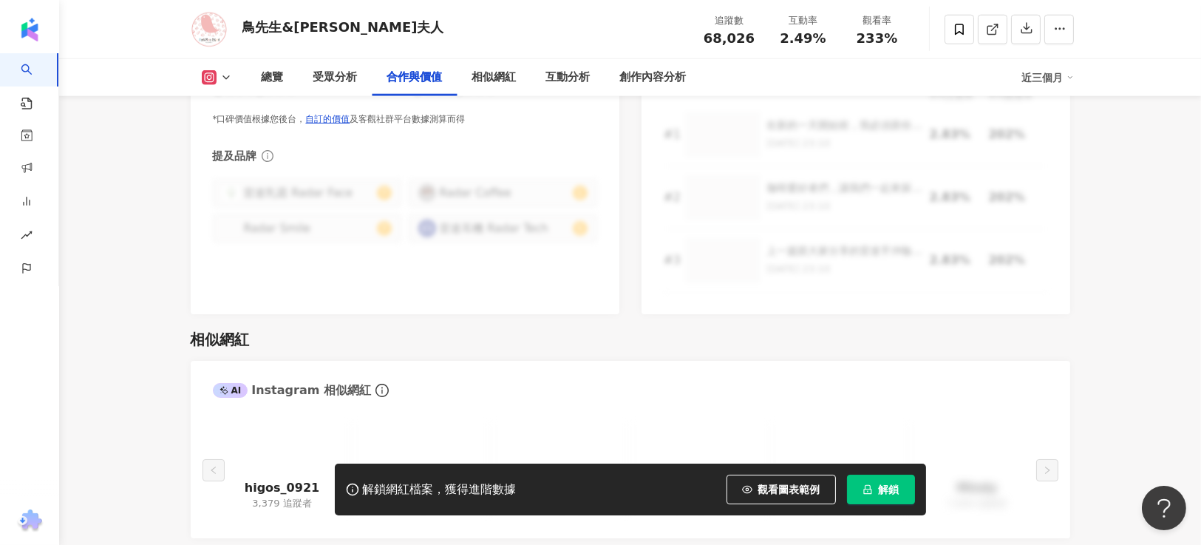
scroll to position [2213, 0]
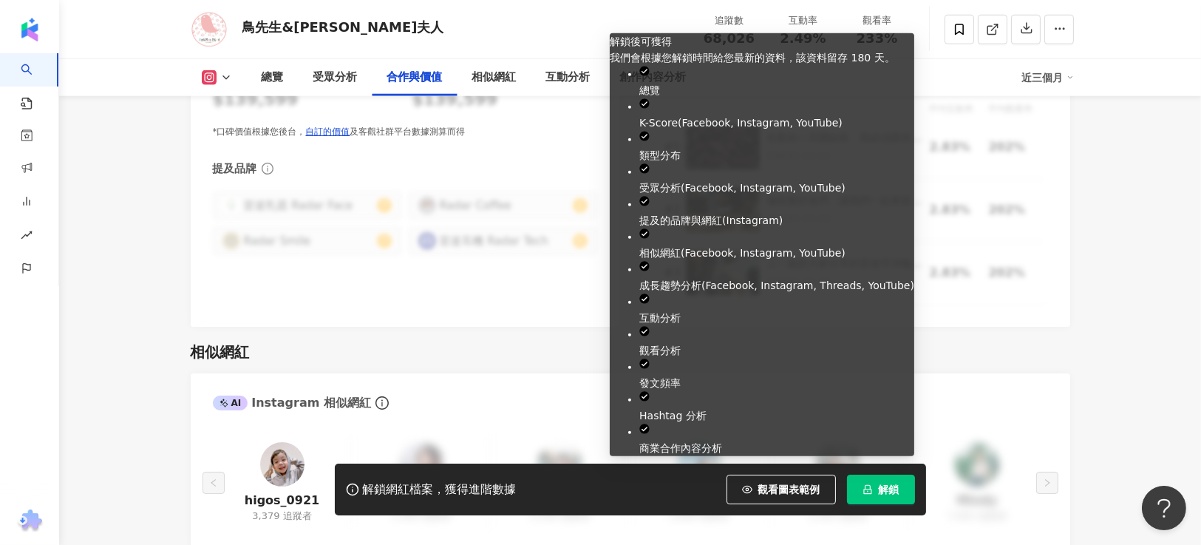
click at [874, 482] on button "解鎖" at bounding box center [881, 489] width 68 height 30
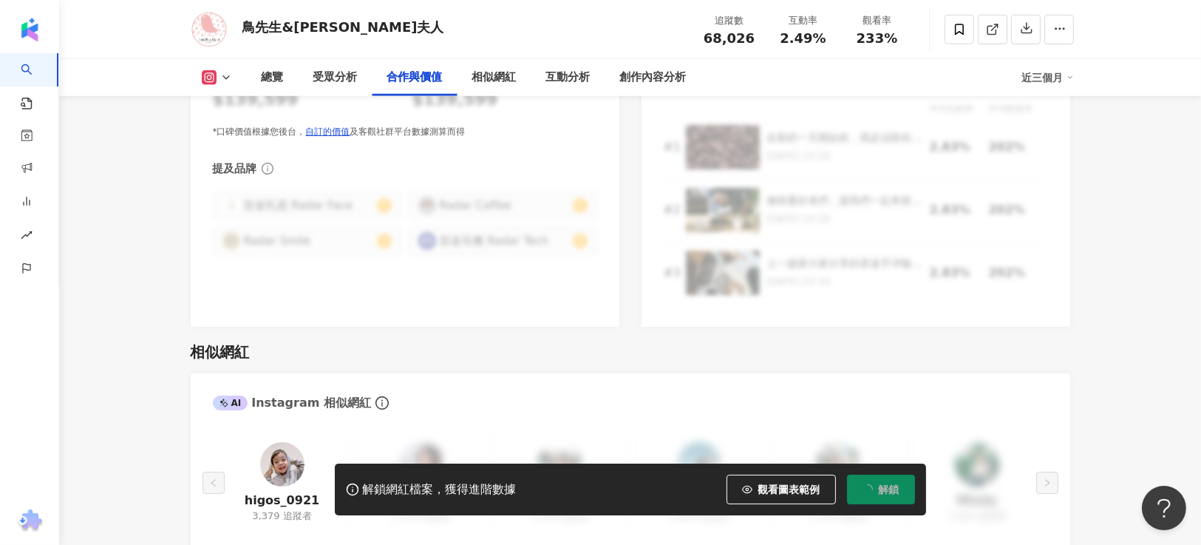
drag, startPoint x: 1041, startPoint y: 238, endPoint x: 330, endPoint y: 234, distance: 711.0
click at [1041, 237] on div "平均互動率 平均觀看率 # 1 在新的一天開始前，我必須跟你們分享我的秘密武器：雷達手沖咖啡組！這個組合絕對是我每天清晨的救星！🌟 [DATE] 23:10 …" at bounding box center [856, 202] width 384 height 203
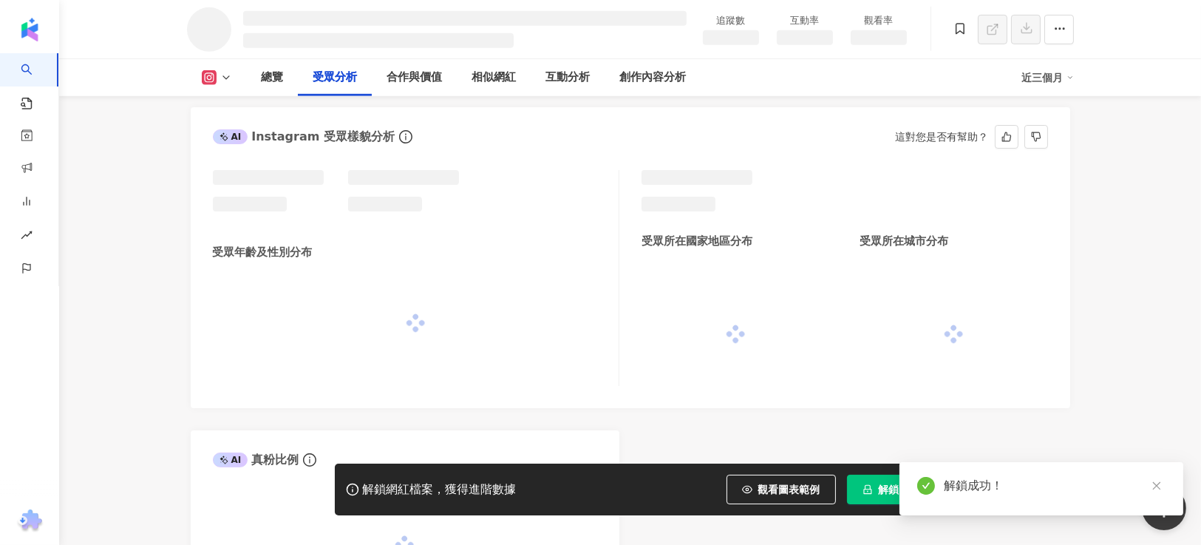
scroll to position [1201, 0]
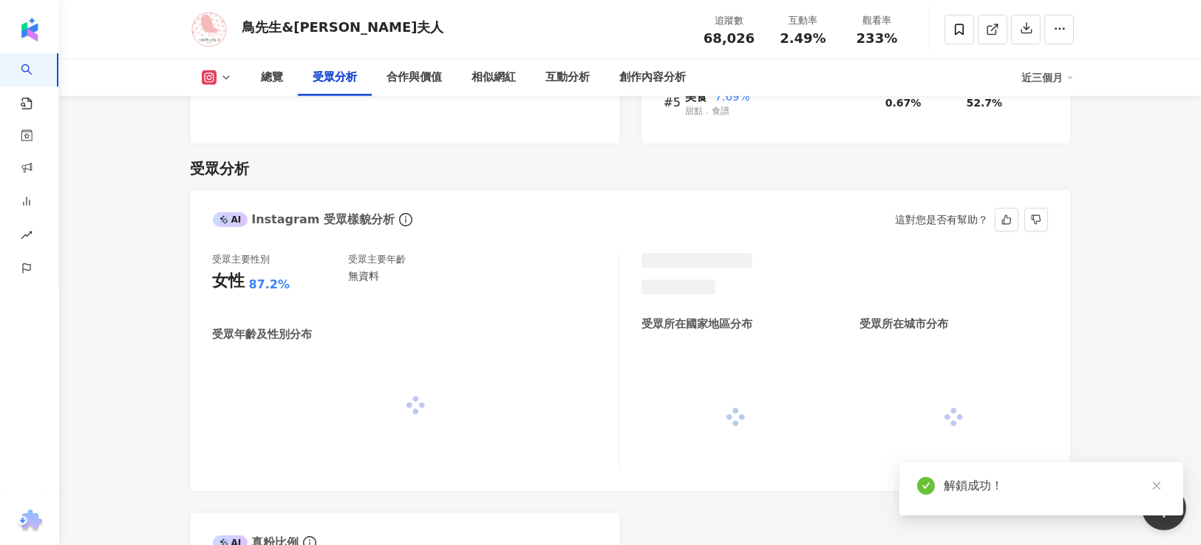
scroll to position [1248, 0]
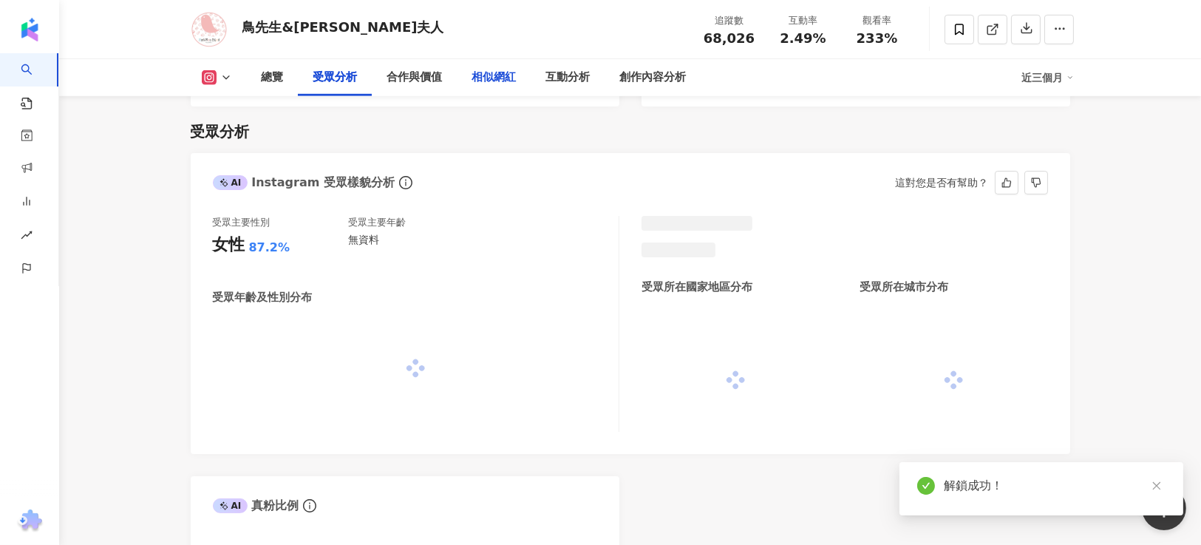
click at [505, 82] on div "相似網紅" at bounding box center [494, 78] width 44 height 18
click at [502, 81] on div "相似網紅" at bounding box center [494, 78] width 44 height 18
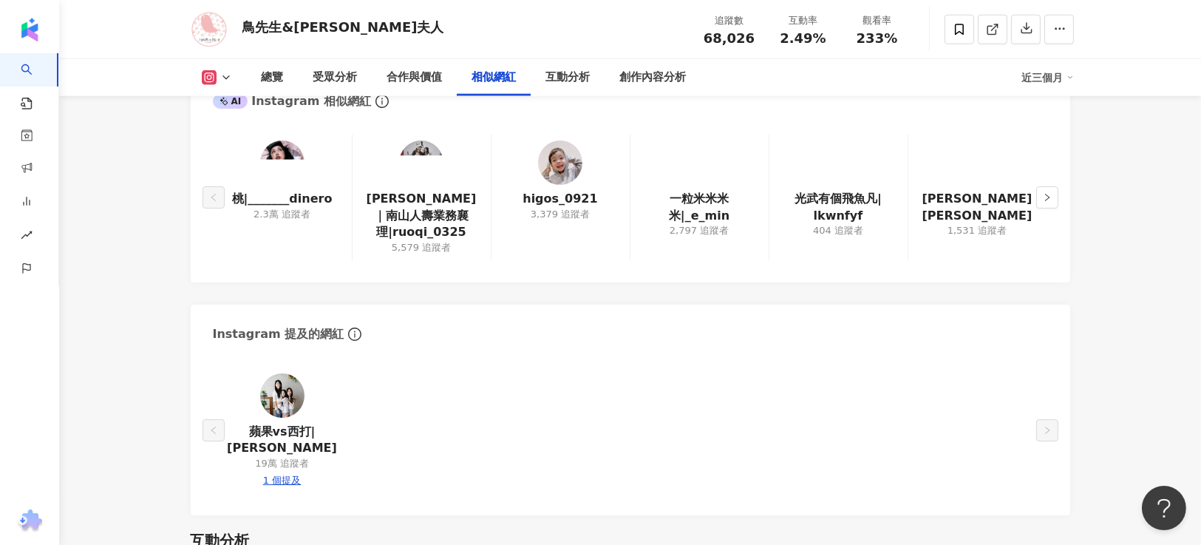
scroll to position [2656, 0]
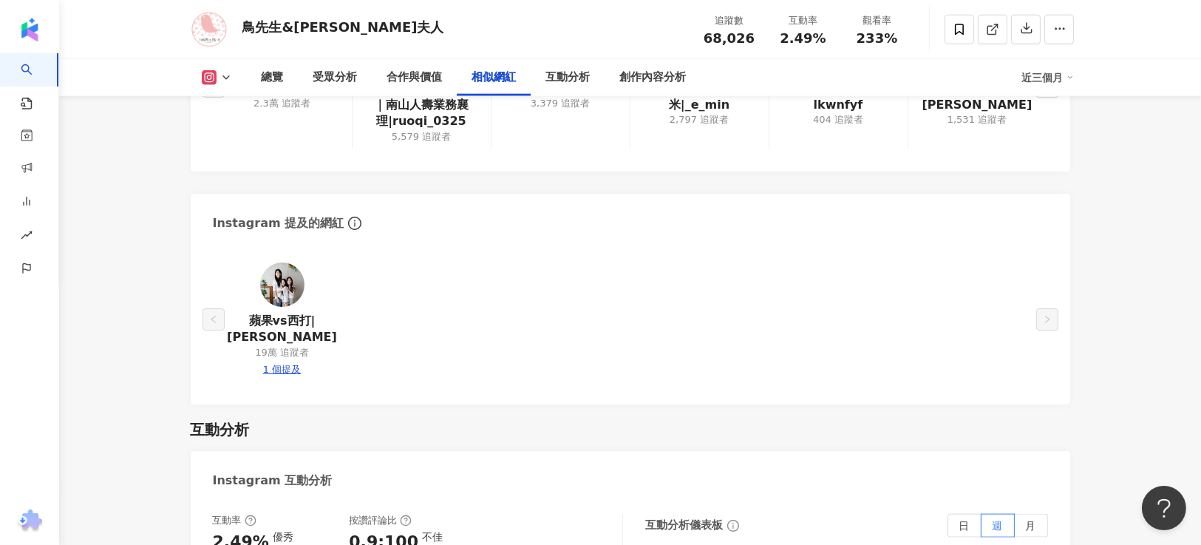
drag, startPoint x: 896, startPoint y: 344, endPoint x: 613, endPoint y: 387, distance: 287.0
click at [896, 344] on div "蘋果vs西打|王尹琦 19萬 追蹤者 1 個提及" at bounding box center [630, 323] width 879 height 163
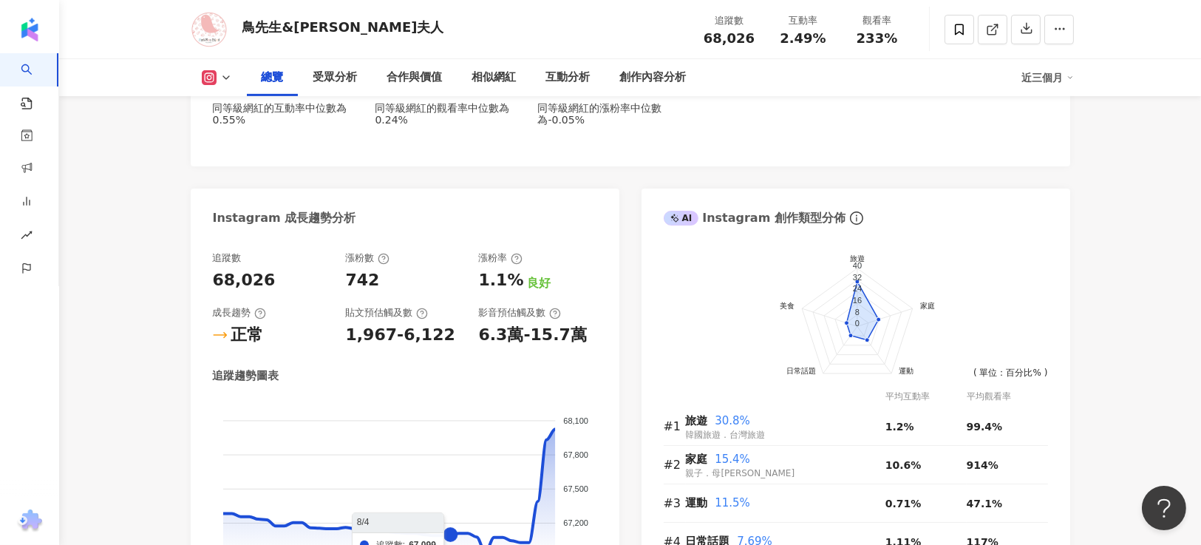
scroll to position [661, 0]
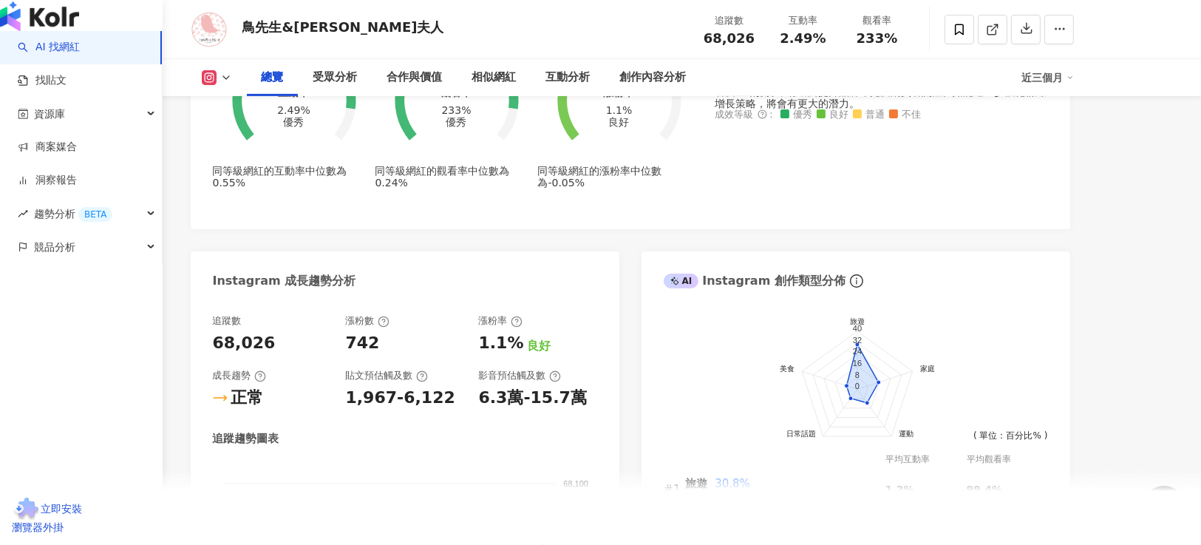
click at [80, 55] on link "AI 找網紅" at bounding box center [49, 47] width 62 height 15
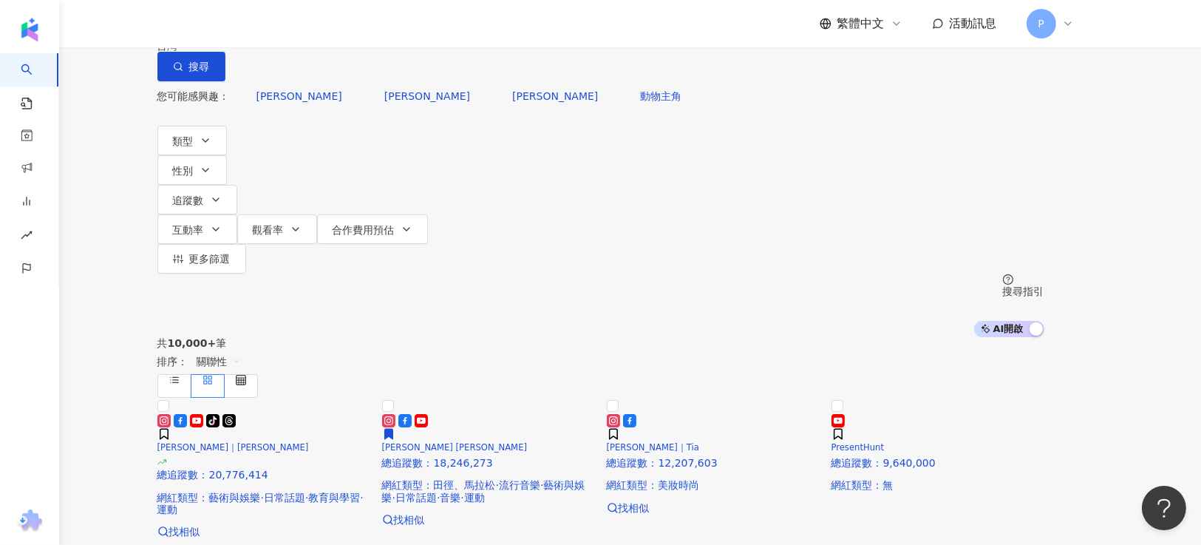
click at [114, 384] on main "不分平台 ****** 台灣 搜尋 6741c91e-a9ba-4713-b9e2-6d32cc14ab56 27737019-b0ae-4ccd-8f8f-…" at bounding box center [600, 439] width 1201 height 879
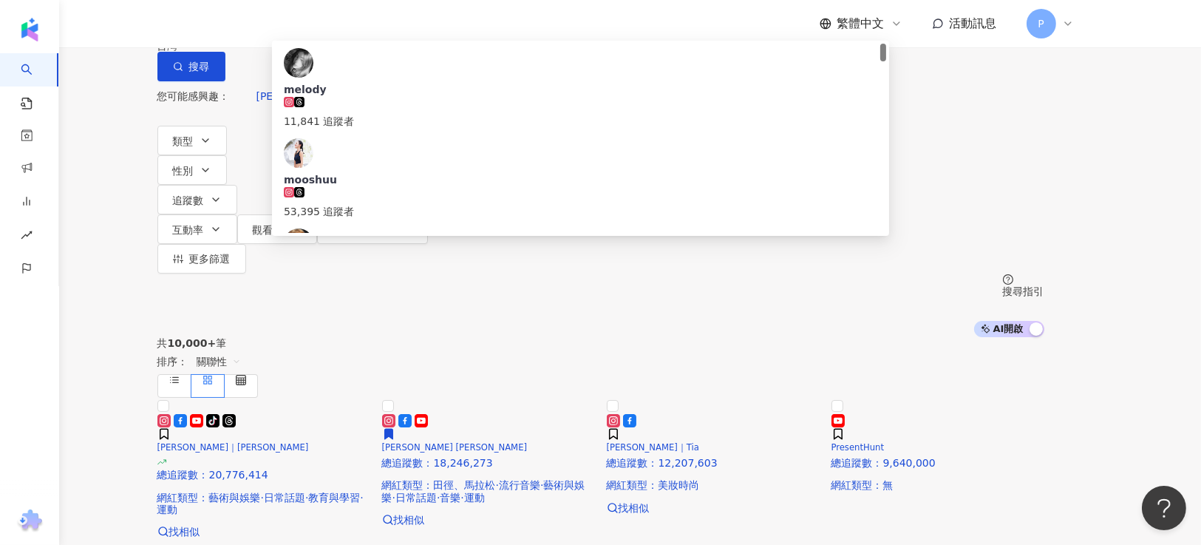
click at [372, 28] on input "******" at bounding box center [313, 14] width 120 height 28
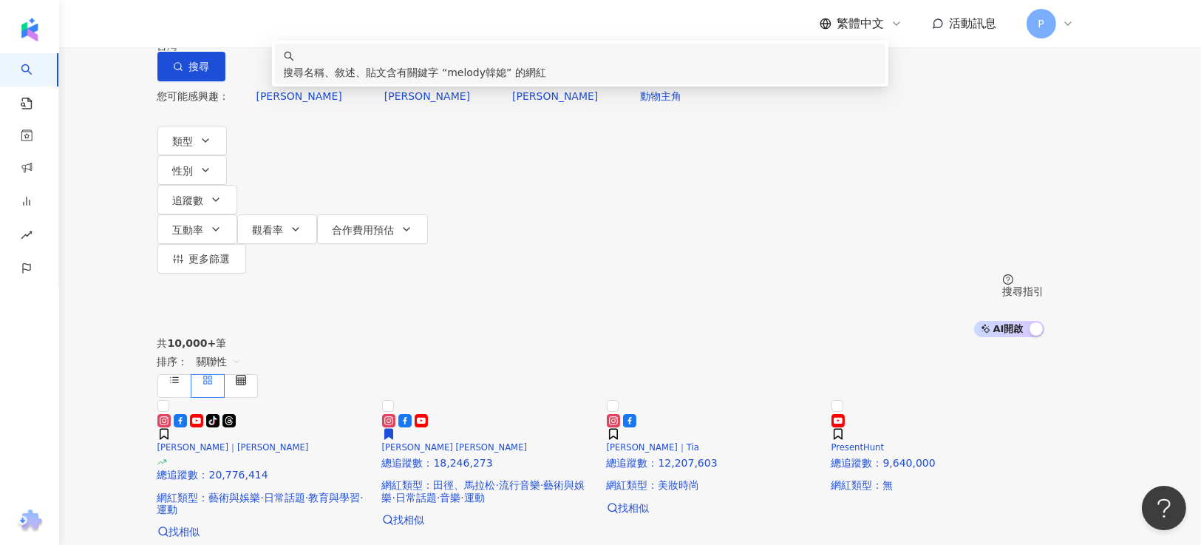
click at [545, 81] on div "搜尋名稱、敘述、貼文含有關鍵字 “ melody韓媳 ” 的網紅" at bounding box center [580, 64] width 593 height 33
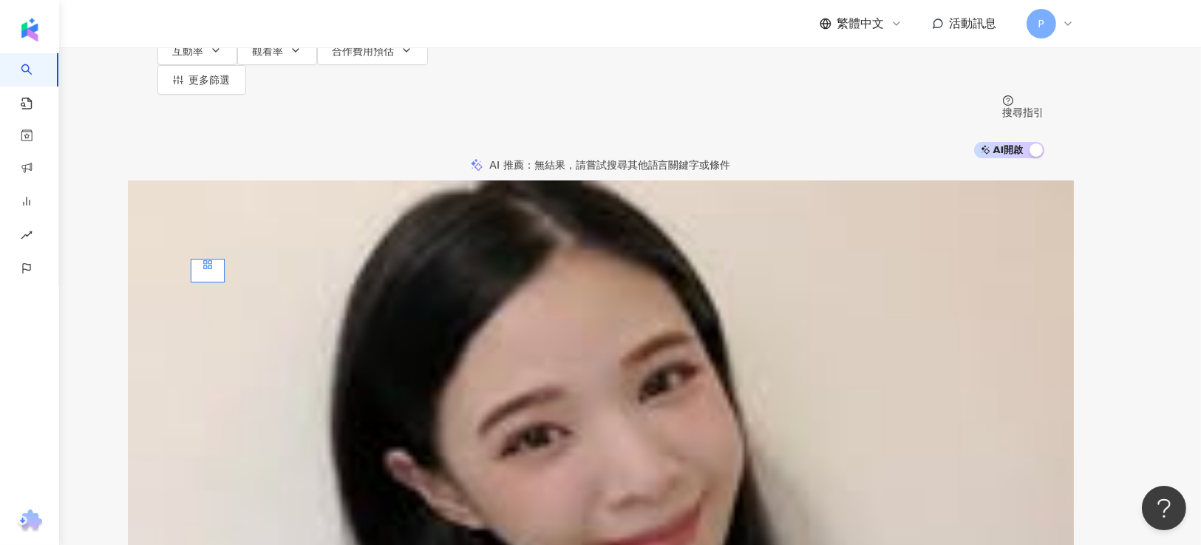
scroll to position [221, 0]
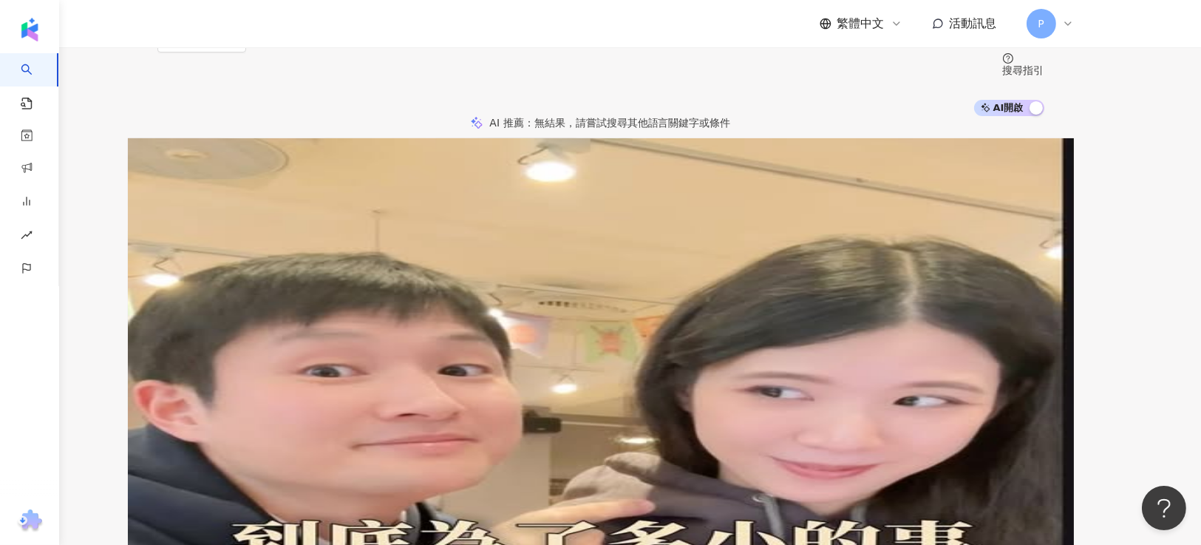
type input "********"
click at [928, 347] on div "Melody Tsai｜melody.c.yun 總追蹤數 ： 174,763 網紅類型 ： 親子 · 韓國旅遊 · 日常話題 · 教育與學習 · 家庭 · …" at bounding box center [601, 271] width 899 height 151
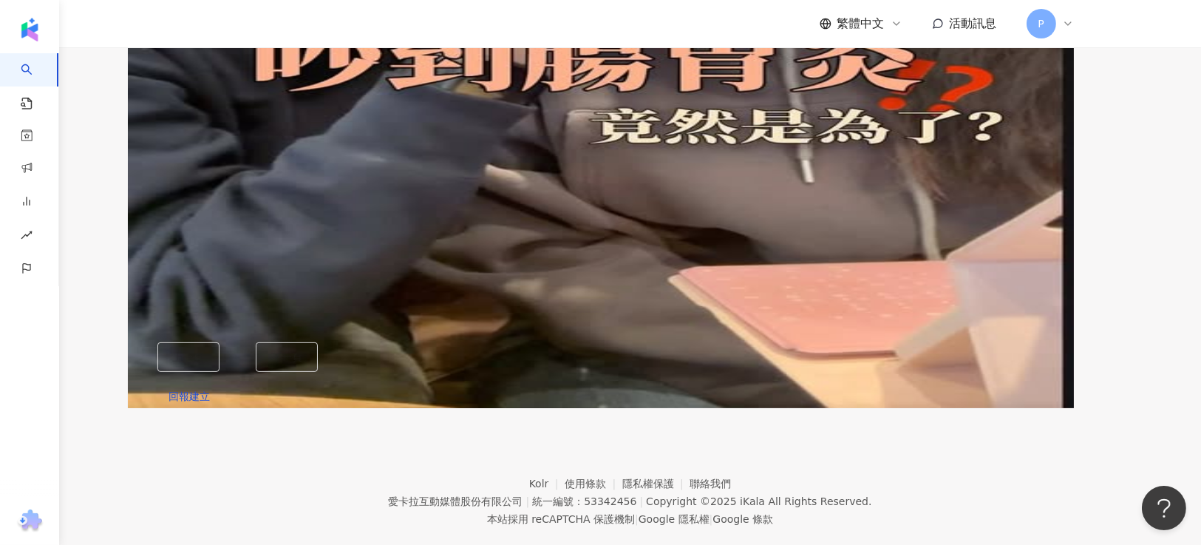
scroll to position [435, 0]
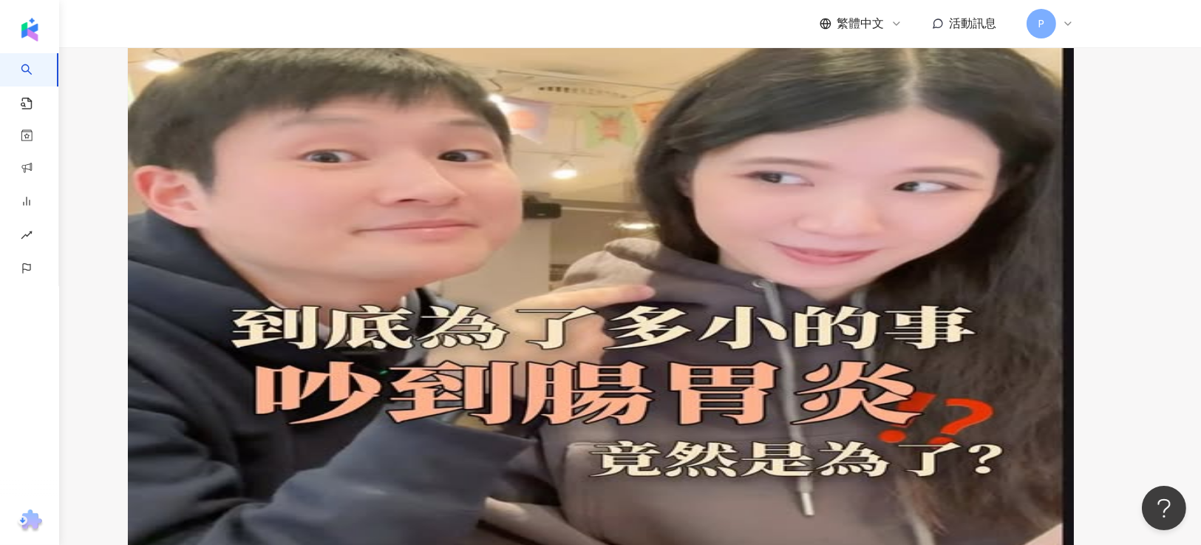
click at [942, 132] on div "Melody Tsai｜melody.c.yun 總追蹤數 ： 174,763 網紅類型 ： 親子 · 韓國旅遊 · 日常話題 · 教育與學習 · 家庭 · …" at bounding box center [601, 57] width 899 height 151
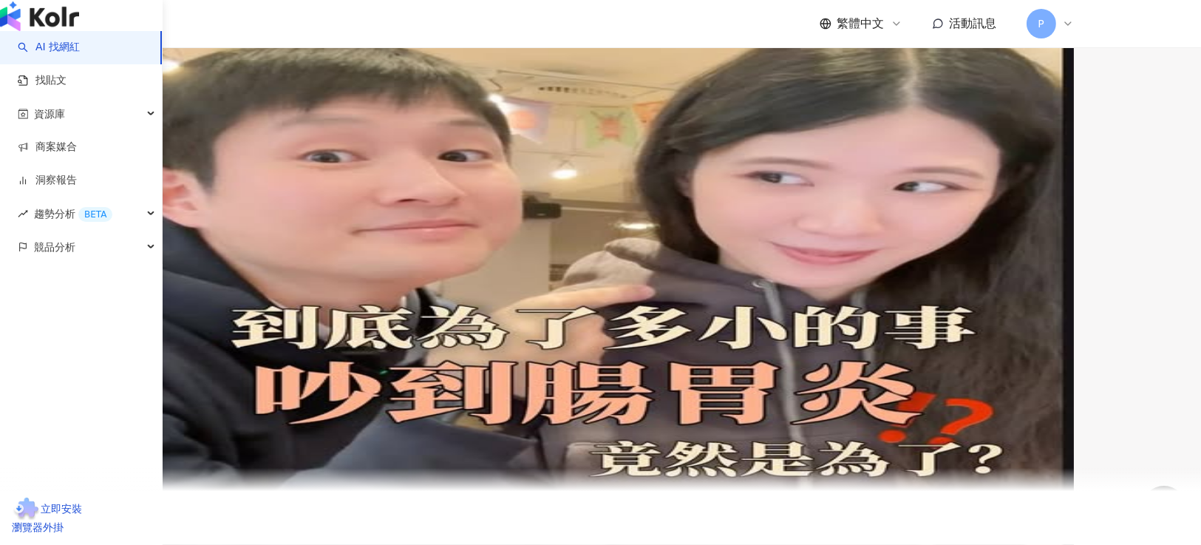
click at [44, 55] on link "AI 找網紅" at bounding box center [49, 47] width 62 height 15
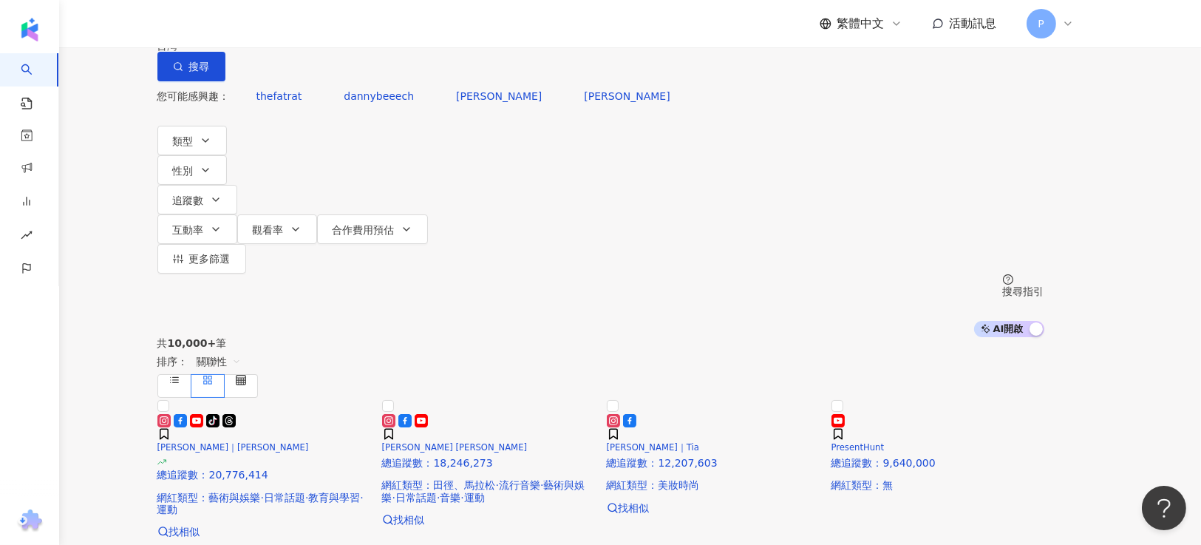
click at [372, 28] on input "search" at bounding box center [313, 14] width 120 height 28
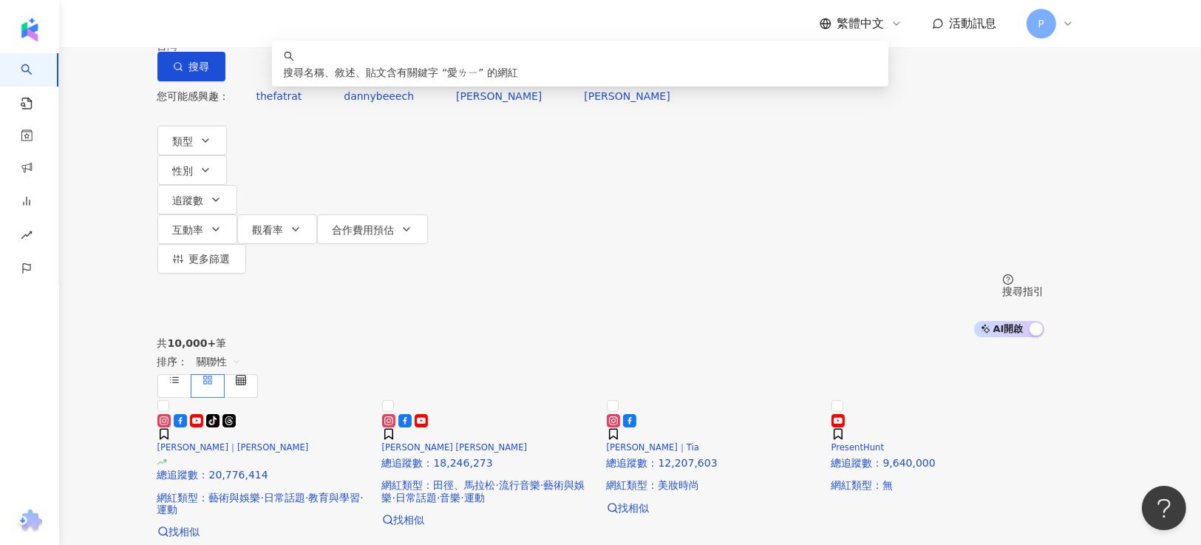
type input "*"
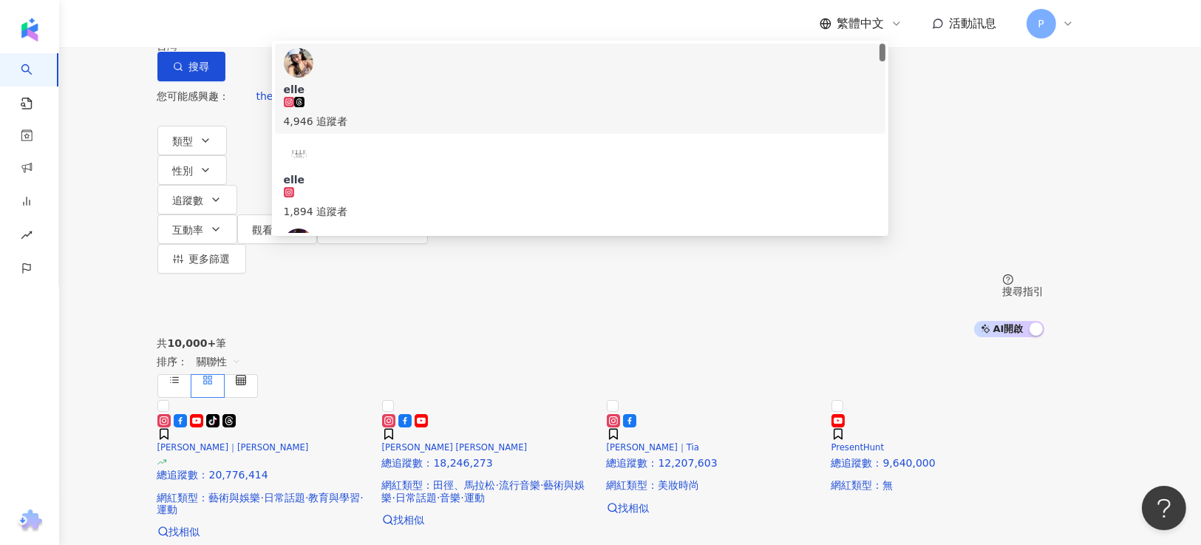
click at [361, 28] on input "****" at bounding box center [313, 14] width 120 height 28
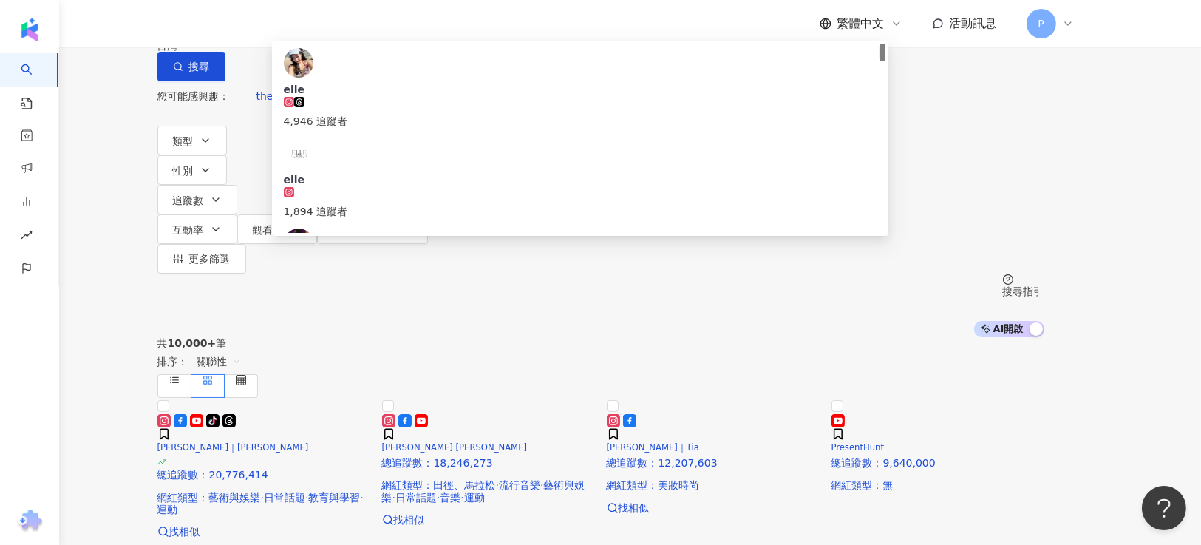
type input "*"
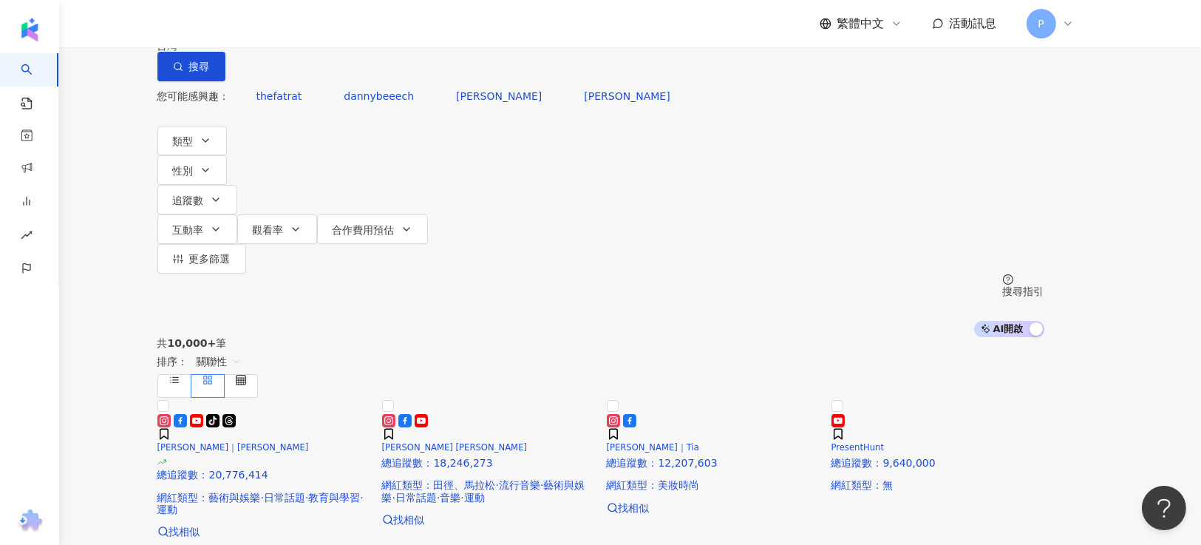
type input "***"
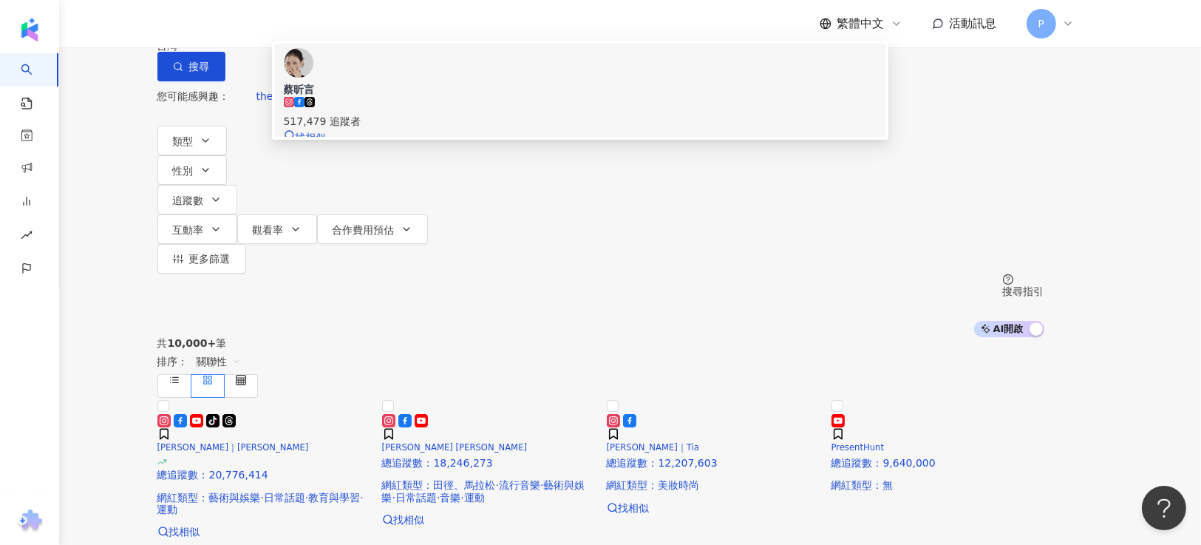
click at [350, 140] on div "蔡昕言 517,479 追蹤者 找相似" at bounding box center [580, 97] width 593 height 98
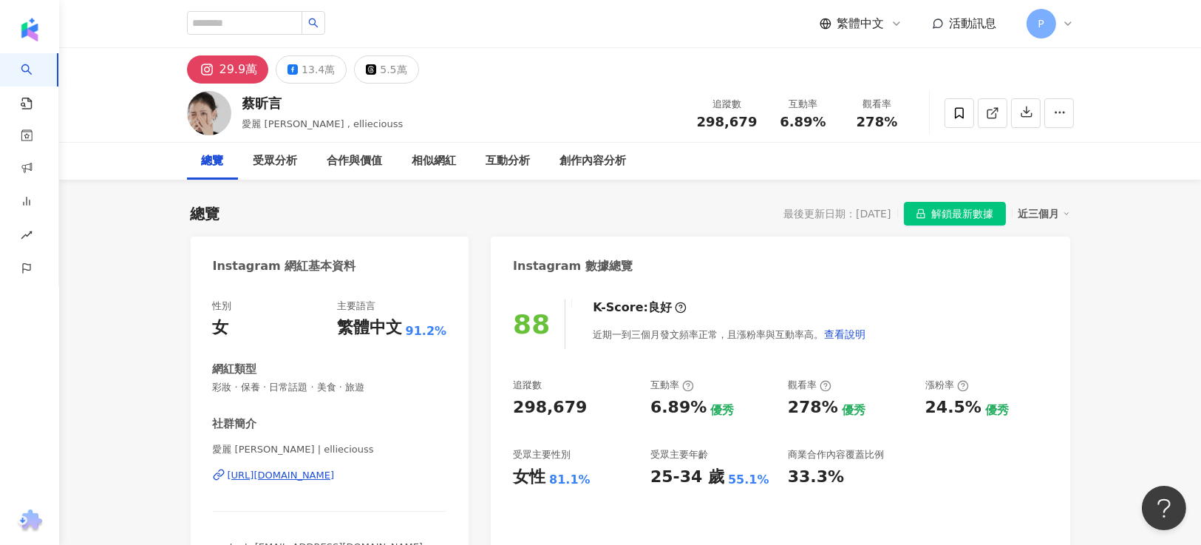
drag, startPoint x: 146, startPoint y: 384, endPoint x: 193, endPoint y: 367, distance: 49.8
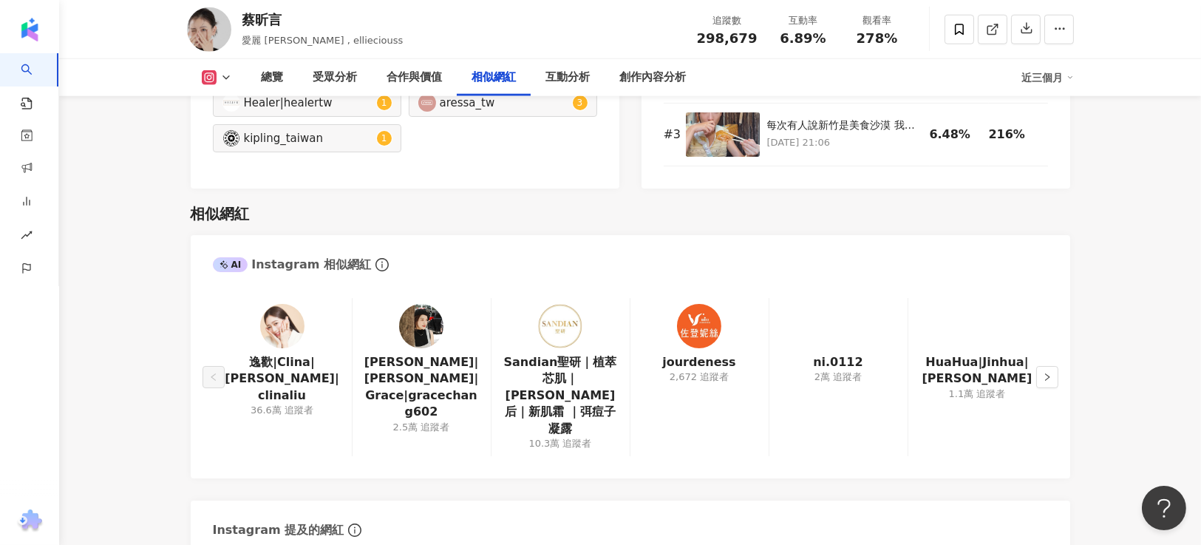
scroll to position [2438, 0]
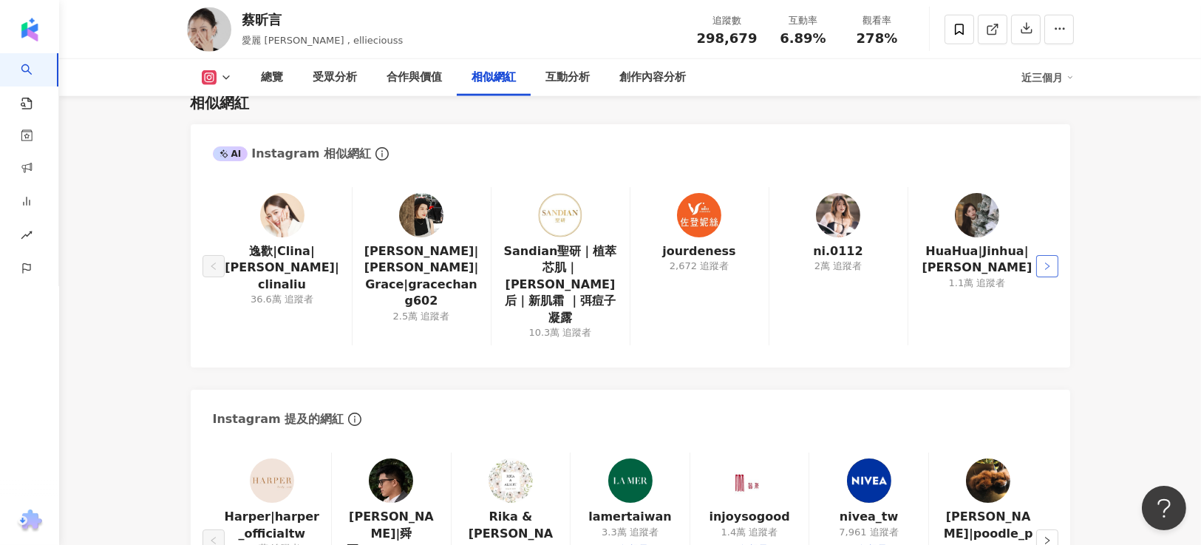
click at [1041, 255] on button "button" at bounding box center [1047, 266] width 22 height 22
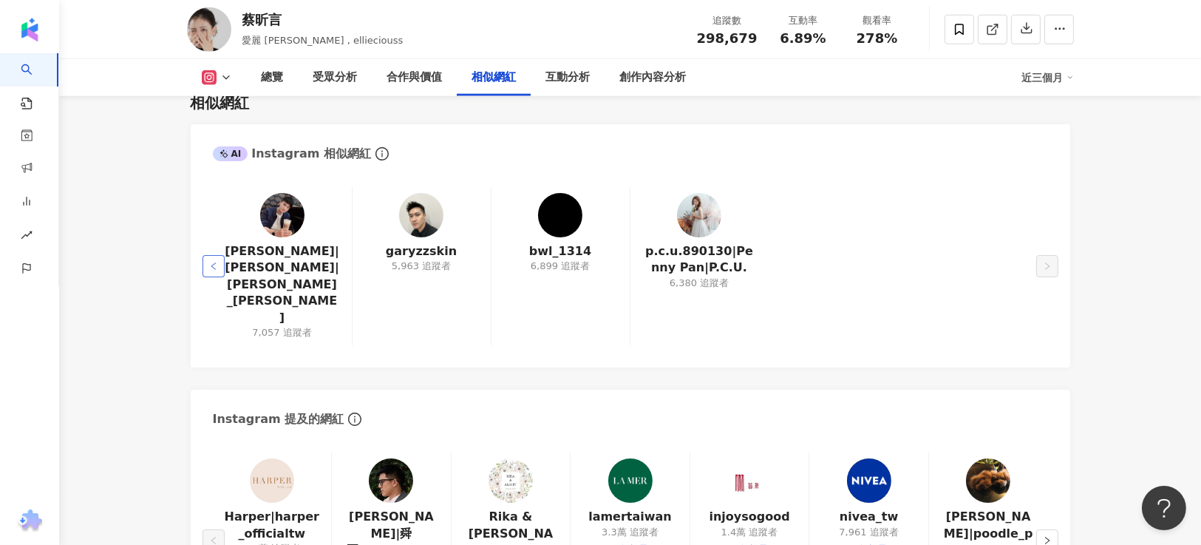
click at [218, 255] on button "button" at bounding box center [214, 266] width 22 height 22
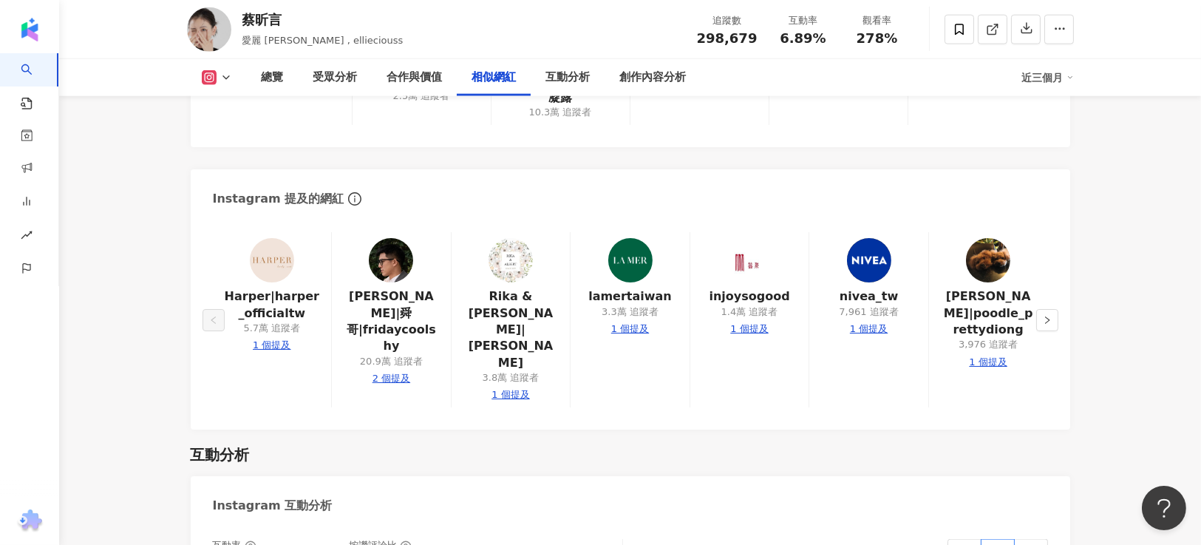
scroll to position [2660, 0]
click at [1036, 307] on button "button" at bounding box center [1047, 318] width 22 height 22
click at [218, 307] on button "button" at bounding box center [214, 318] width 22 height 22
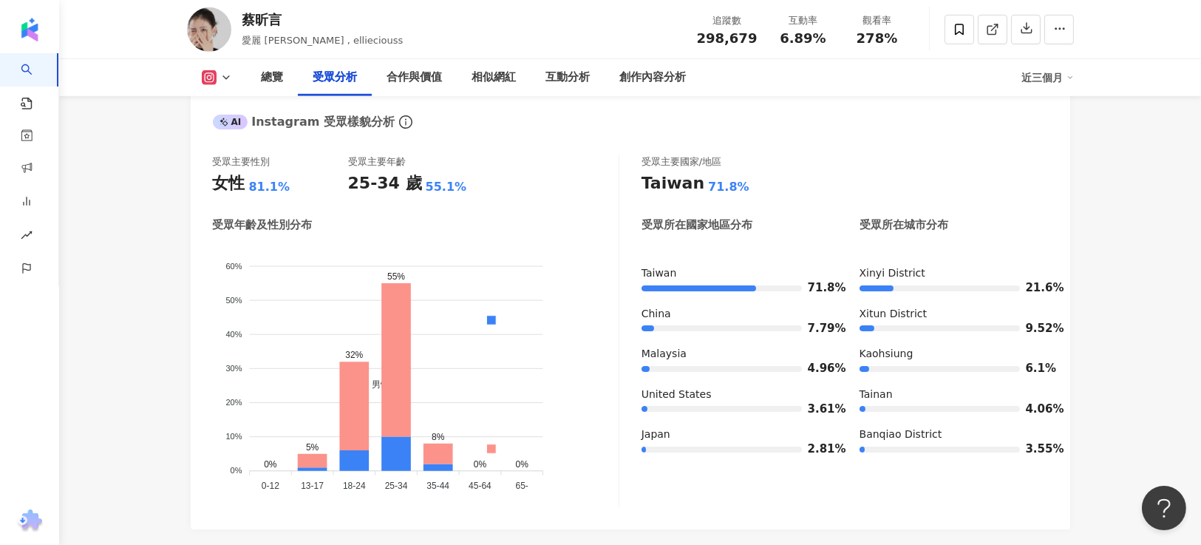
scroll to position [1256, 0]
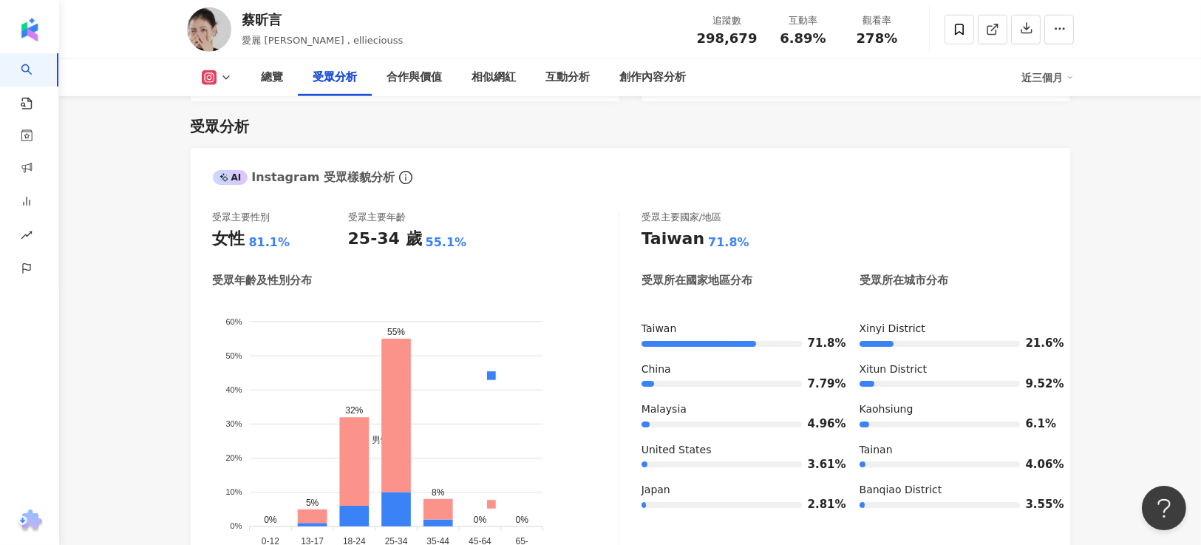
click at [208, 69] on div "總覽 受眾分析 合作與價值 相似網紅 互動分析 創作內容分析 近三個月" at bounding box center [630, 77] width 887 height 37
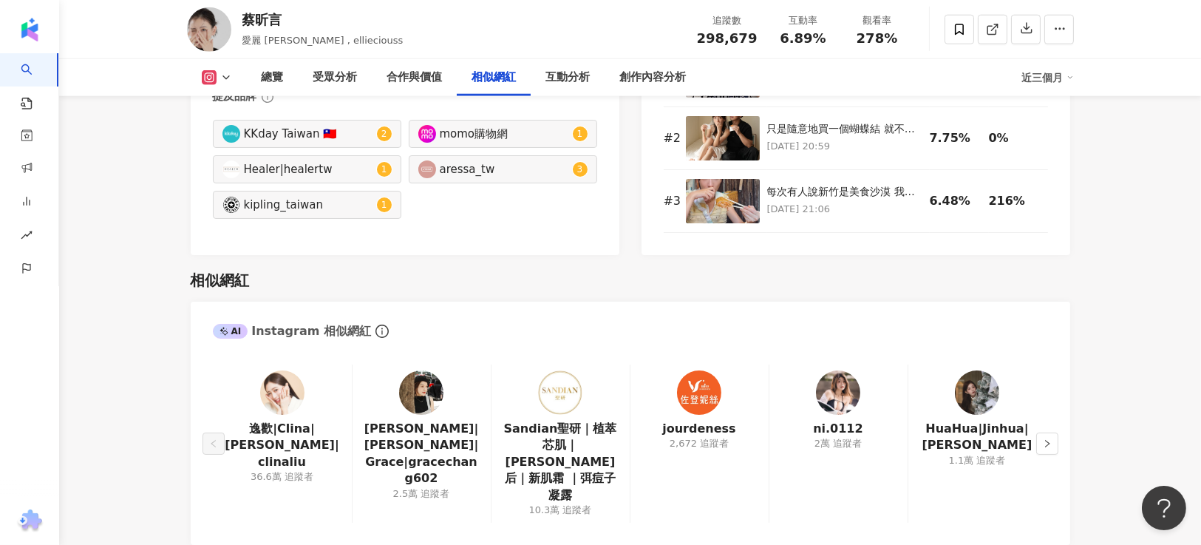
scroll to position [2475, 0]
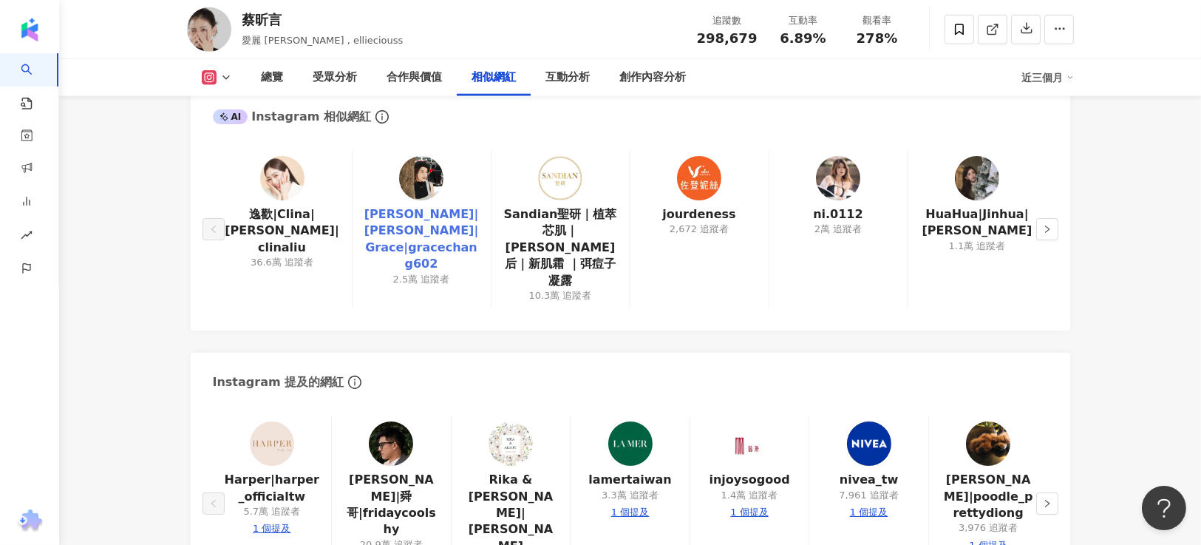
click at [409, 206] on link "葛瑞絲Gracee|葛瑞絲|Grace|gracechang602" at bounding box center [421, 239] width 115 height 67
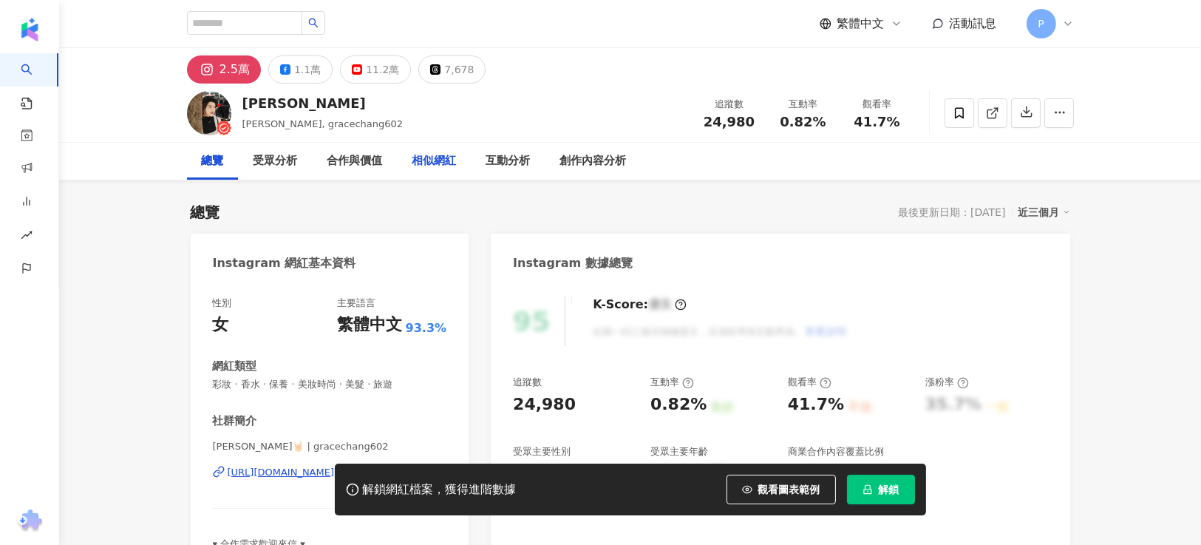
click at [439, 152] on div "相似網紅" at bounding box center [434, 161] width 44 height 18
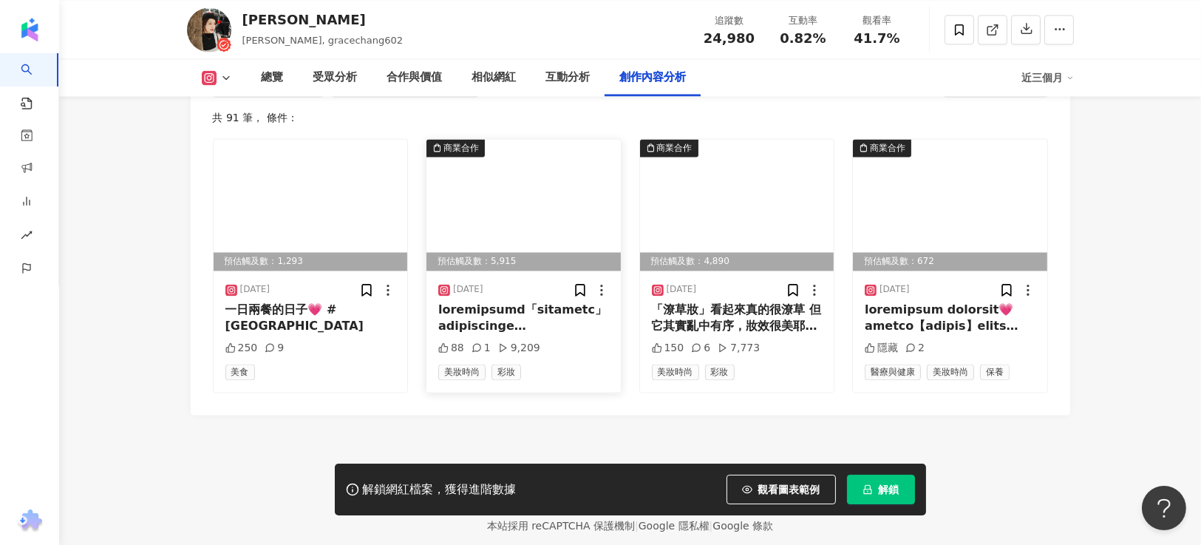
scroll to position [4611, 0]
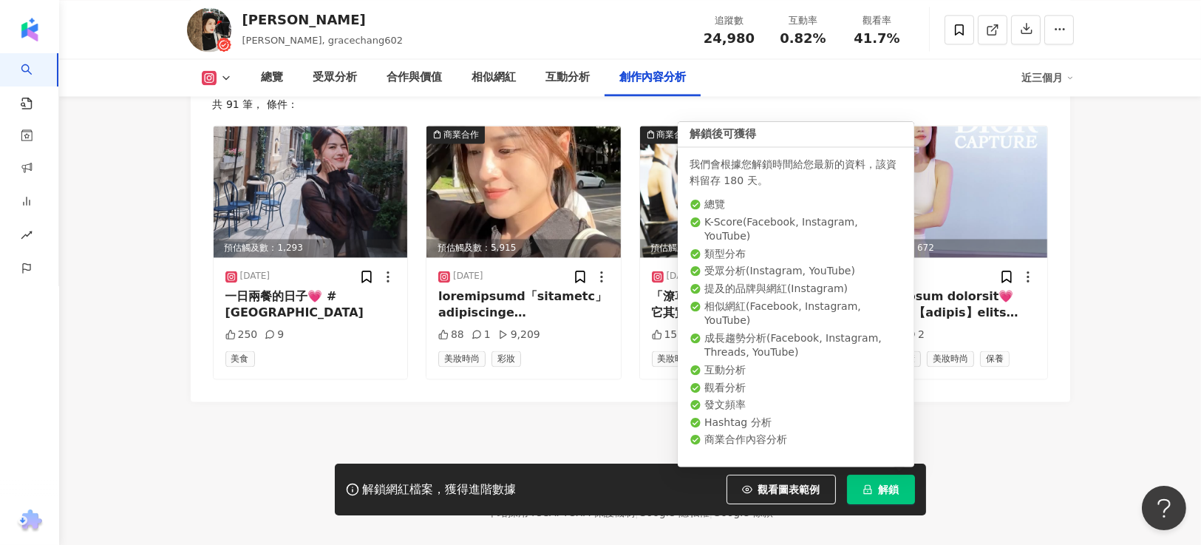
click at [885, 488] on span "解鎖" at bounding box center [889, 489] width 21 height 12
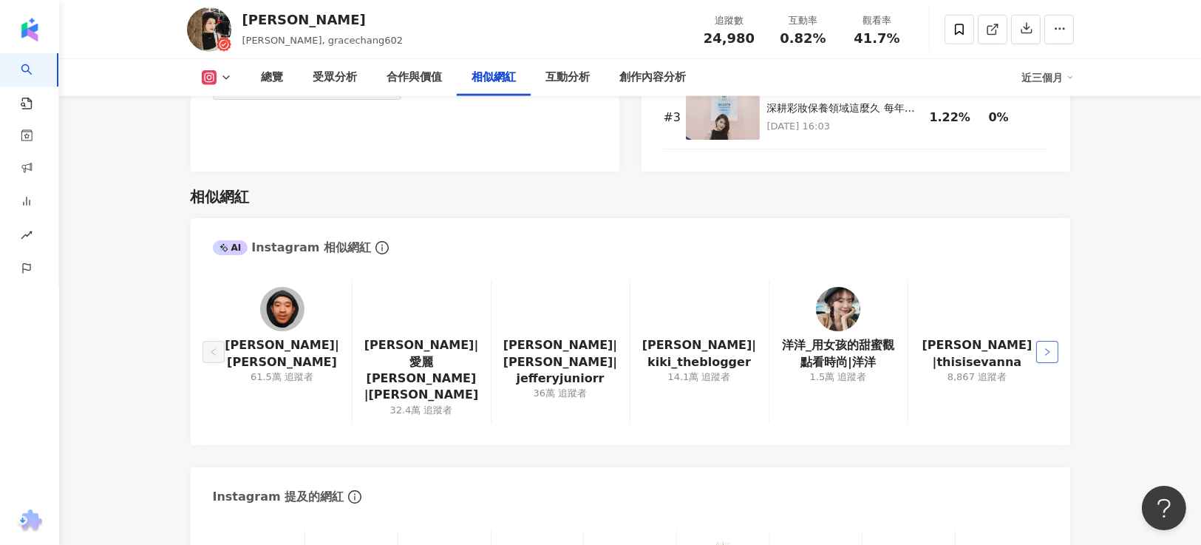
scroll to position [2394, 0]
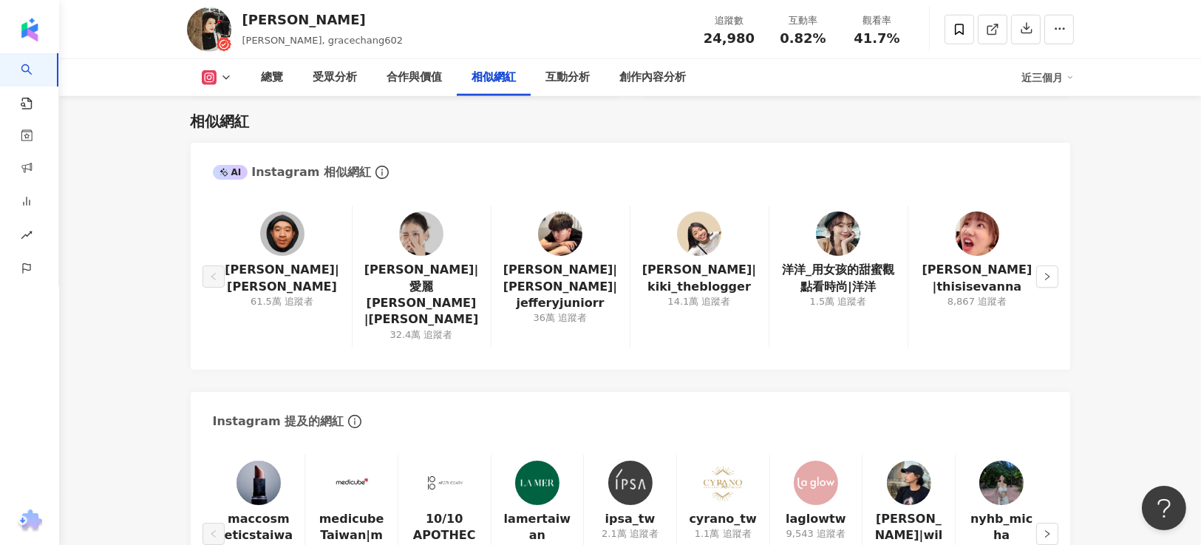
click at [1052, 268] on button "button" at bounding box center [1047, 276] width 22 height 22
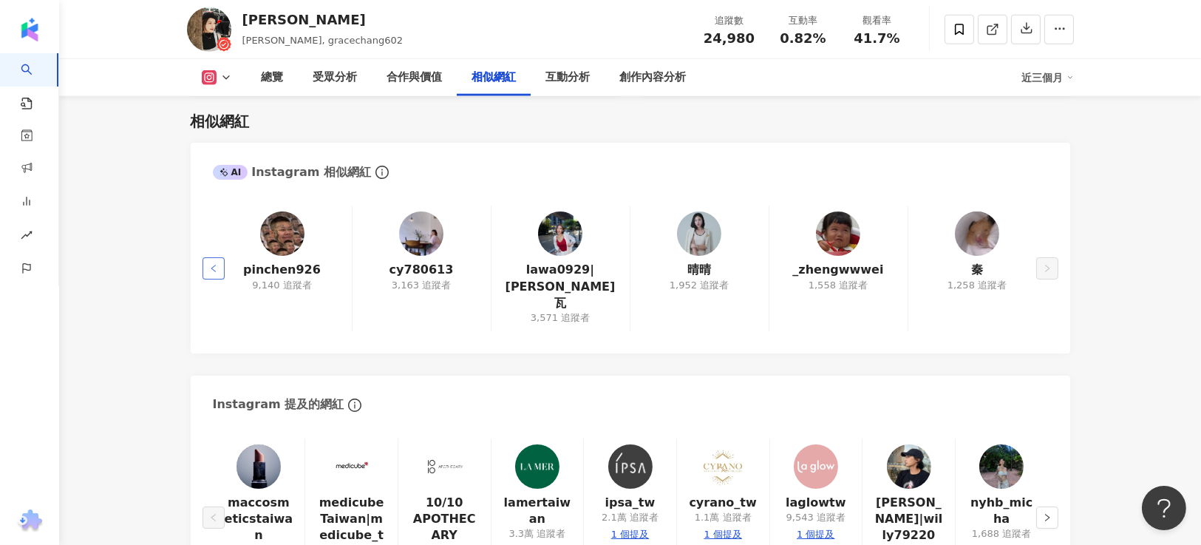
click at [219, 257] on button "button" at bounding box center [214, 268] width 22 height 22
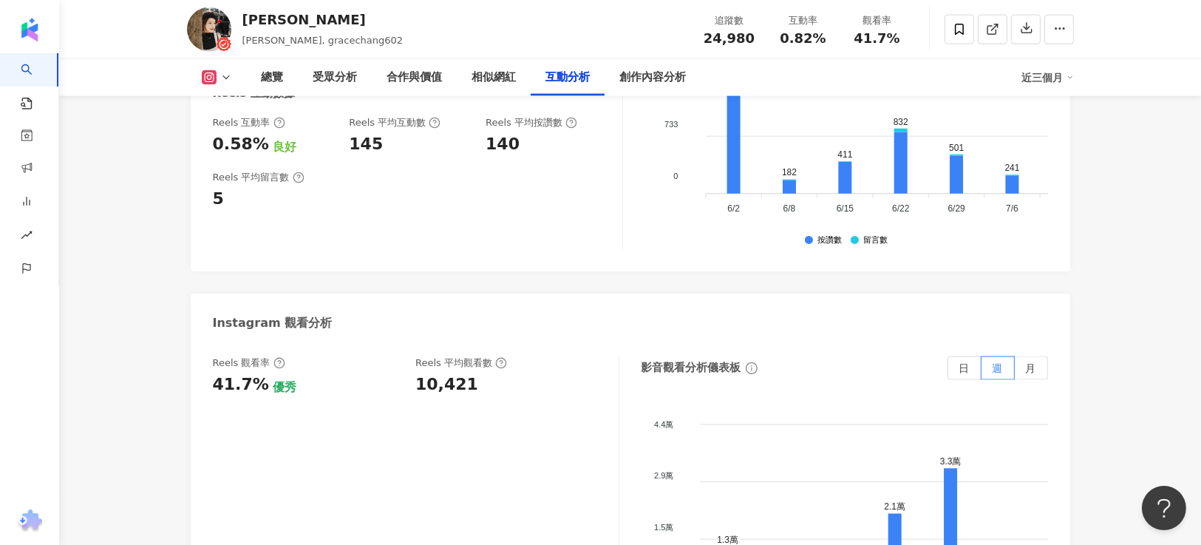
scroll to position [3502, 0]
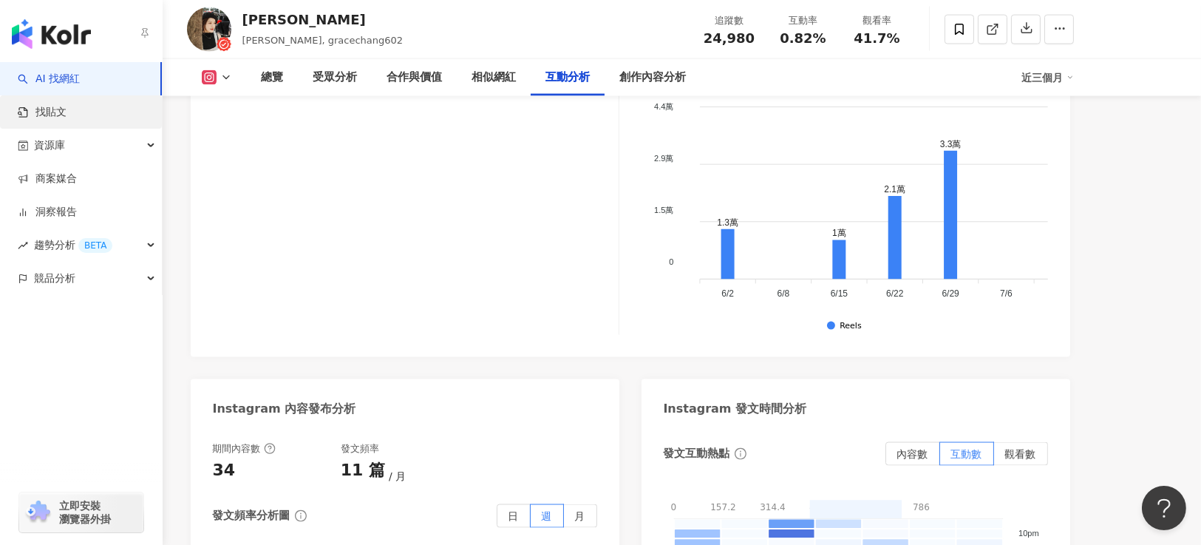
click at [67, 120] on link "找貼文" at bounding box center [42, 112] width 49 height 15
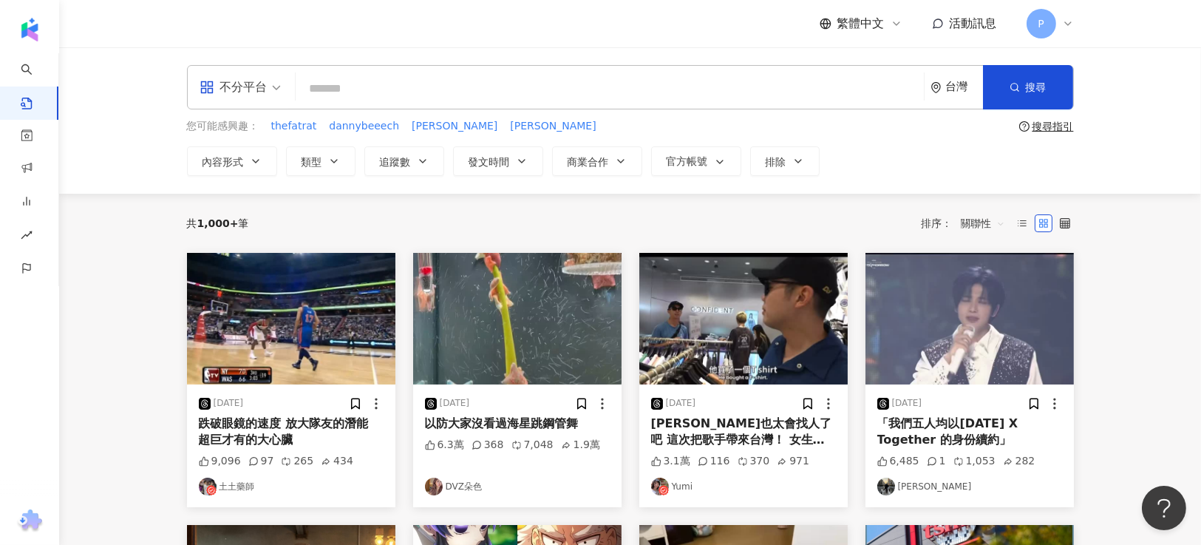
click at [375, 96] on input "search" at bounding box center [610, 88] width 616 height 32
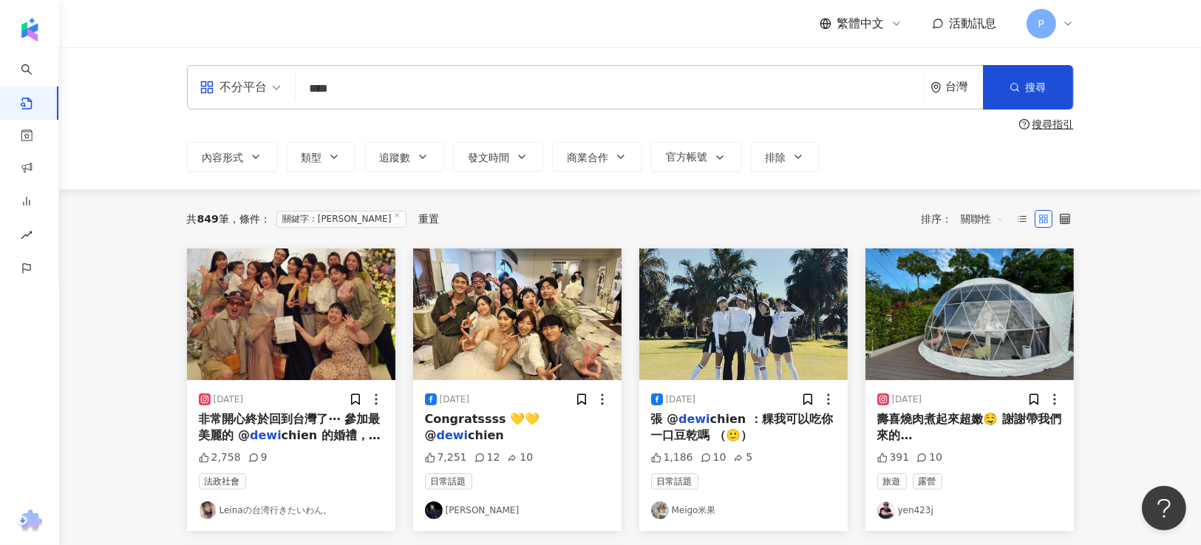
click at [412, 83] on input "****" at bounding box center [610, 88] width 616 height 32
type input "*"
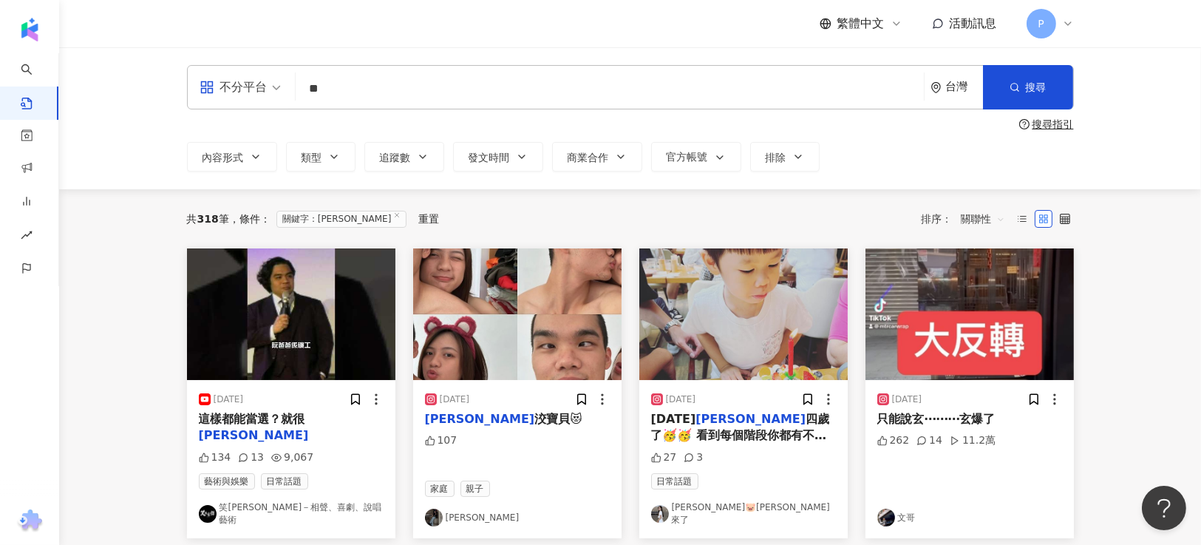
click at [307, 86] on input "**" at bounding box center [610, 88] width 616 height 32
click at [407, 83] on input "***" at bounding box center [610, 88] width 616 height 32
type input "***"
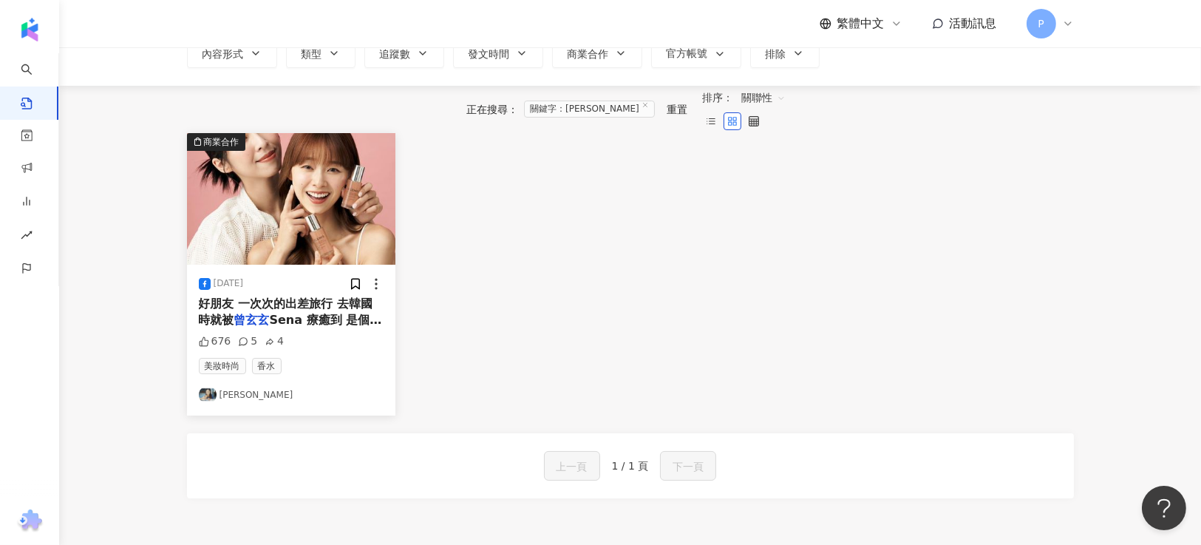
scroll to position [221, 0]
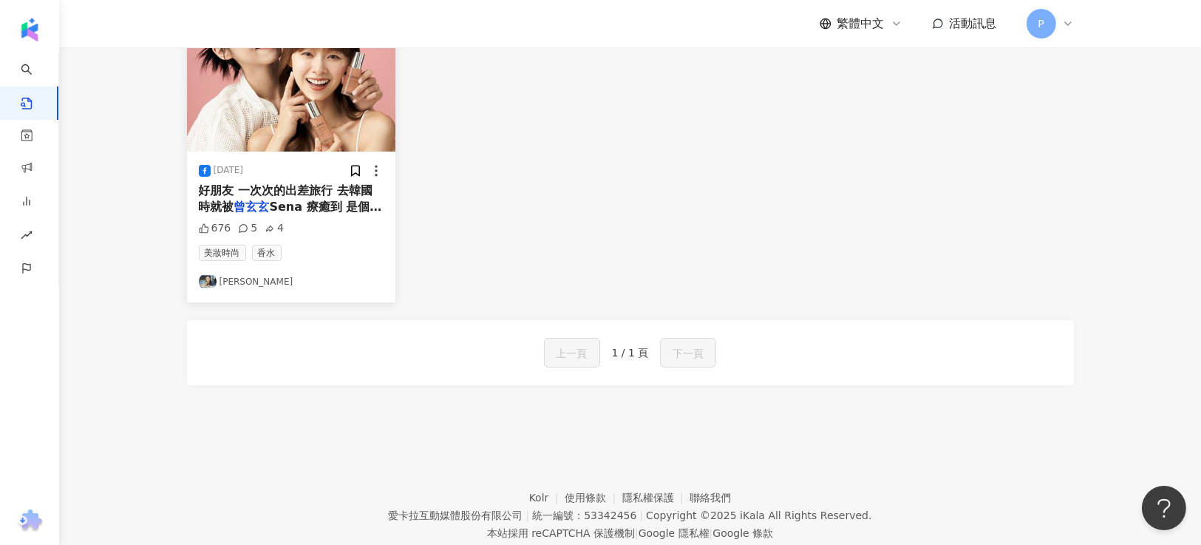
click at [222, 290] on link "吳斐莉" at bounding box center [291, 282] width 185 height 18
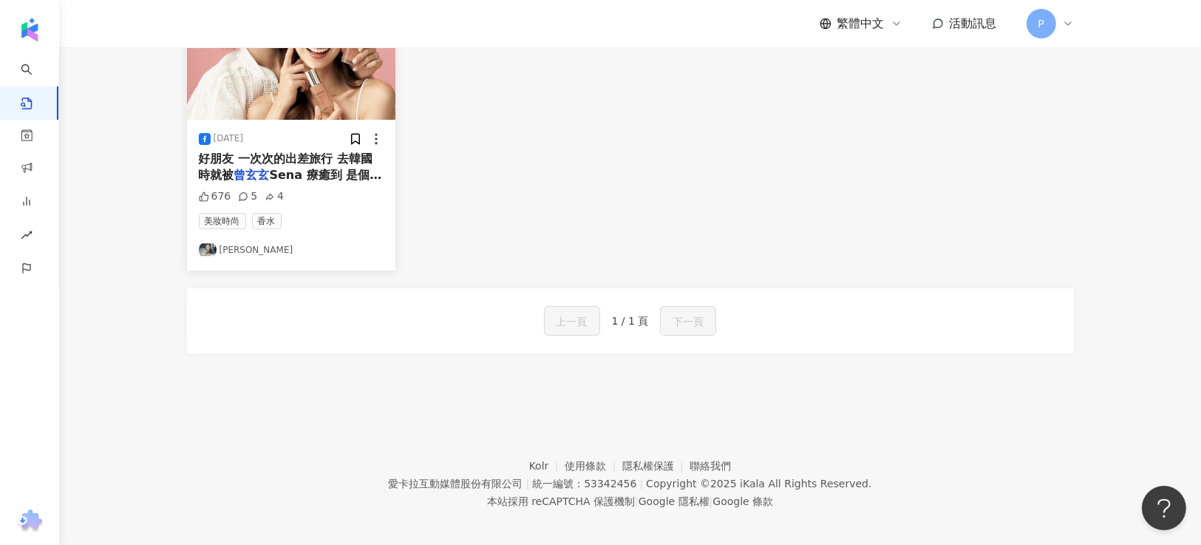
scroll to position [274, 0]
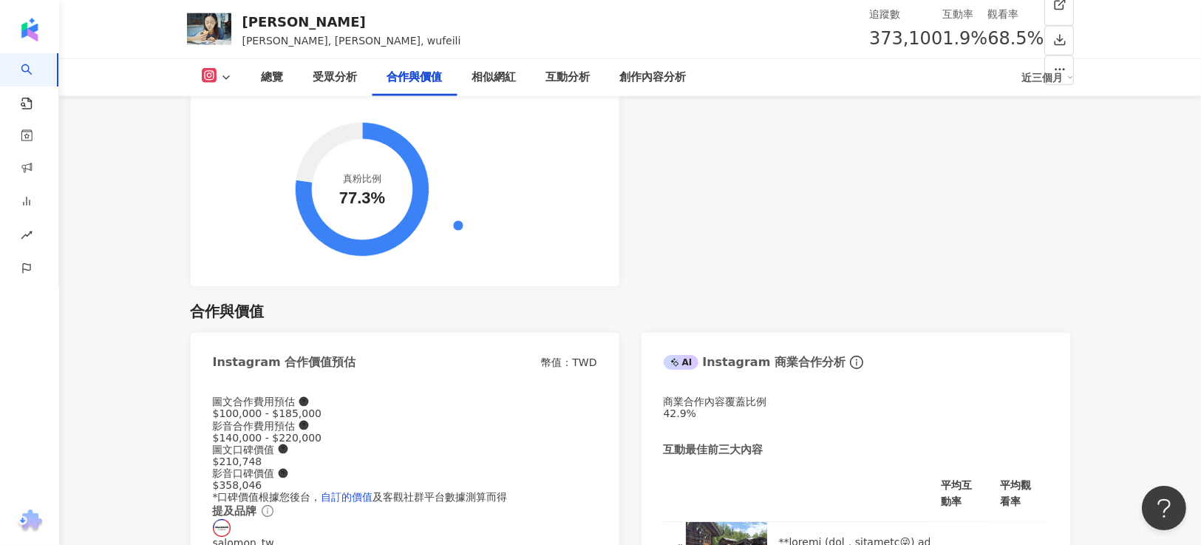
scroll to position [2327, 0]
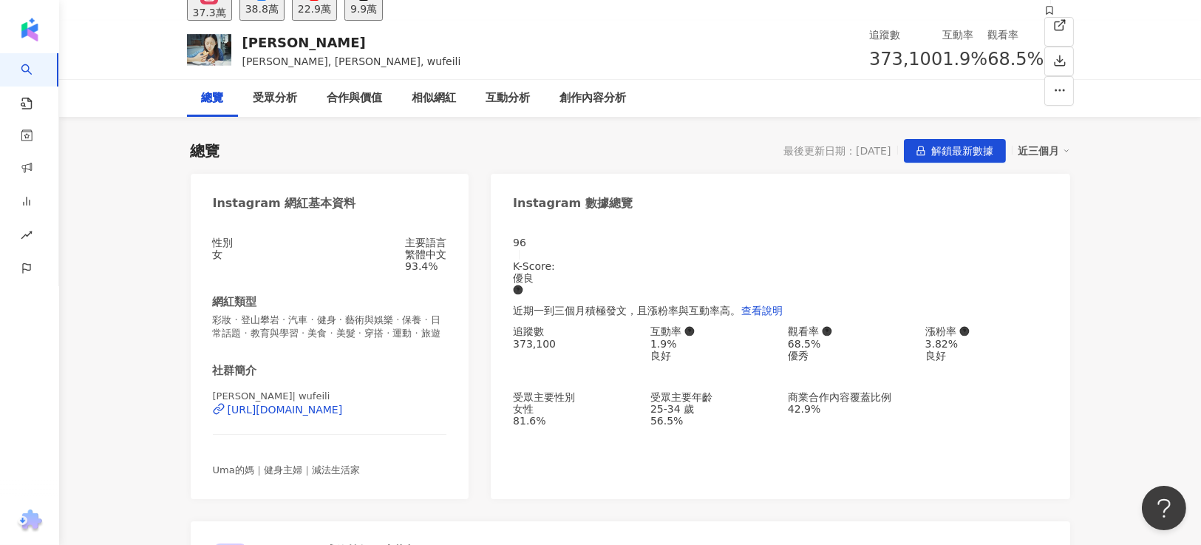
scroll to position [0, 0]
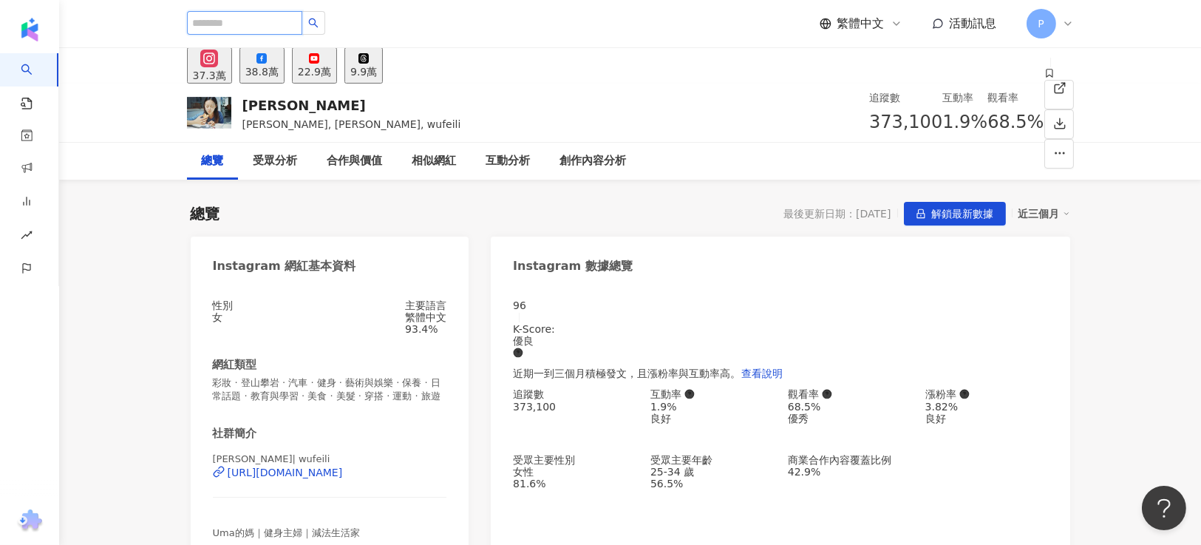
click at [283, 26] on input "search" at bounding box center [244, 23] width 115 height 24
type input "*"
type input "***"
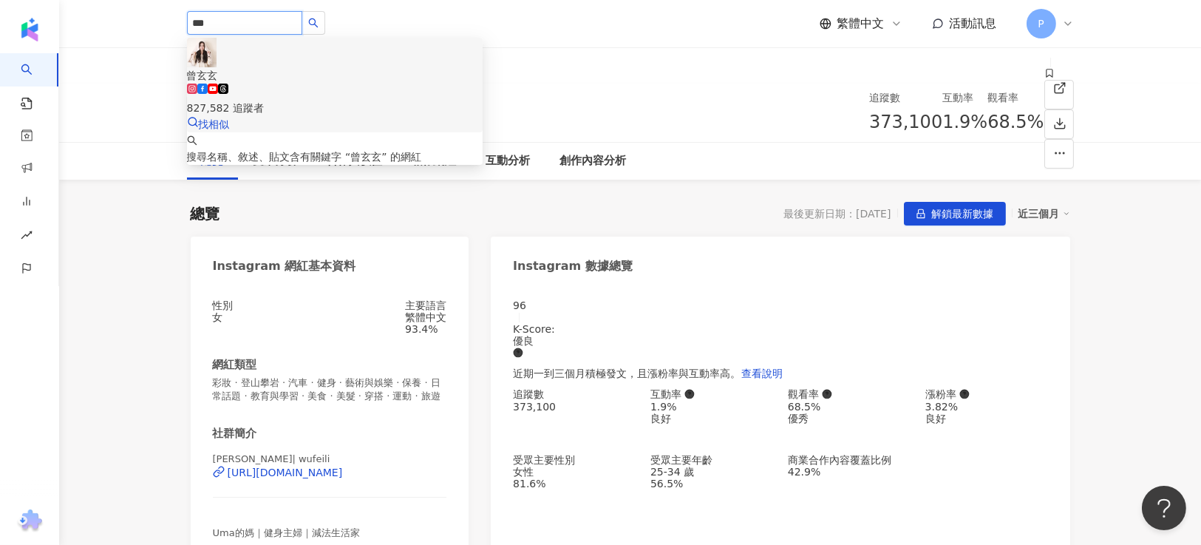
click at [302, 100] on div "827,582 追蹤者" at bounding box center [335, 108] width 296 height 16
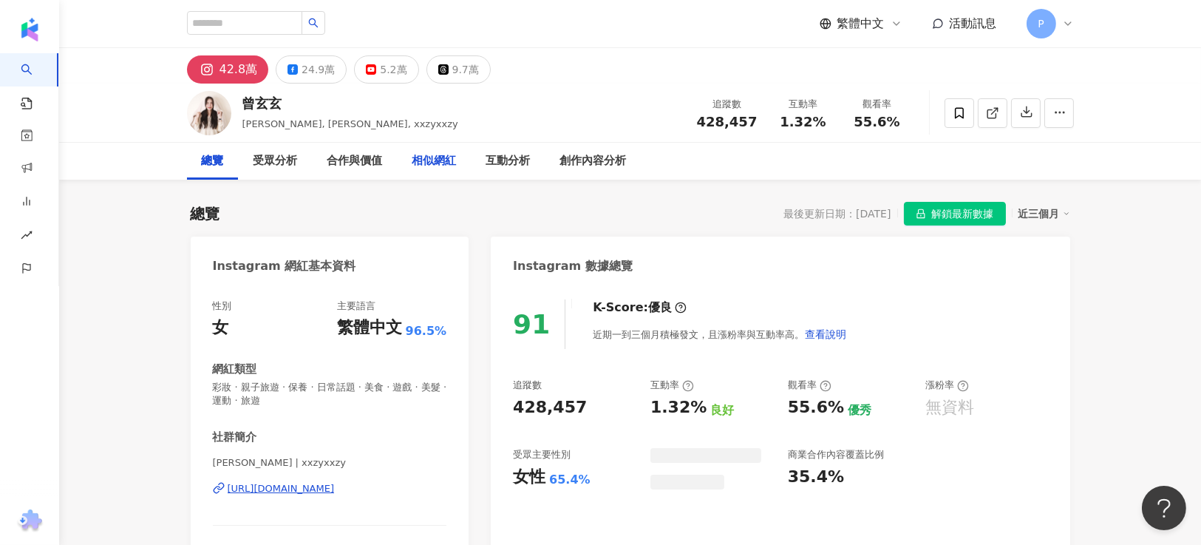
click at [444, 163] on div "相似網紅" at bounding box center [434, 161] width 44 height 18
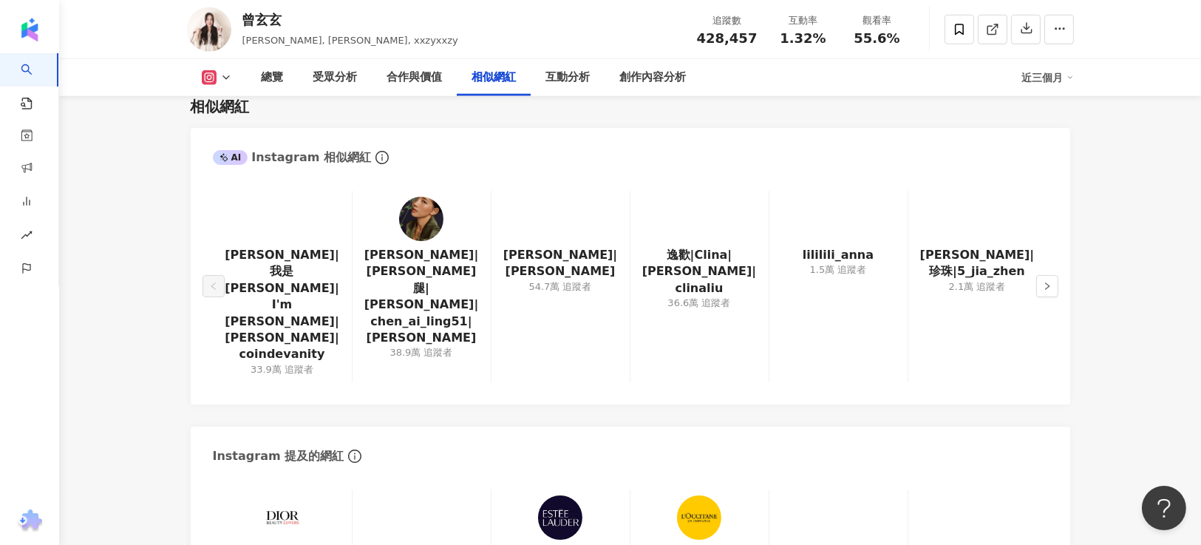
scroll to position [2403, 0]
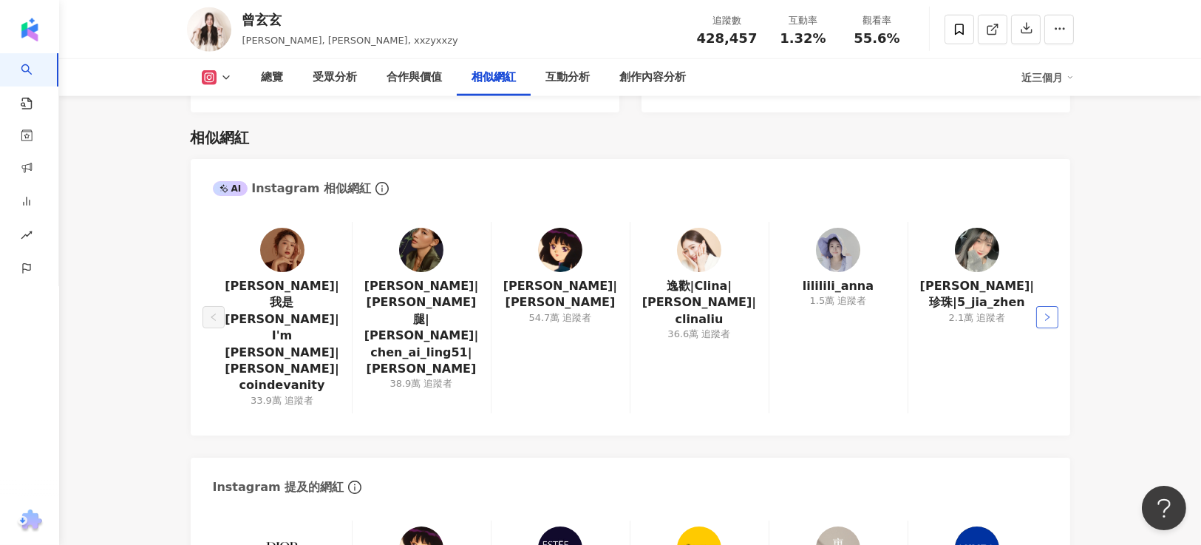
click at [1047, 313] on icon "right" at bounding box center [1047, 316] width 4 height 7
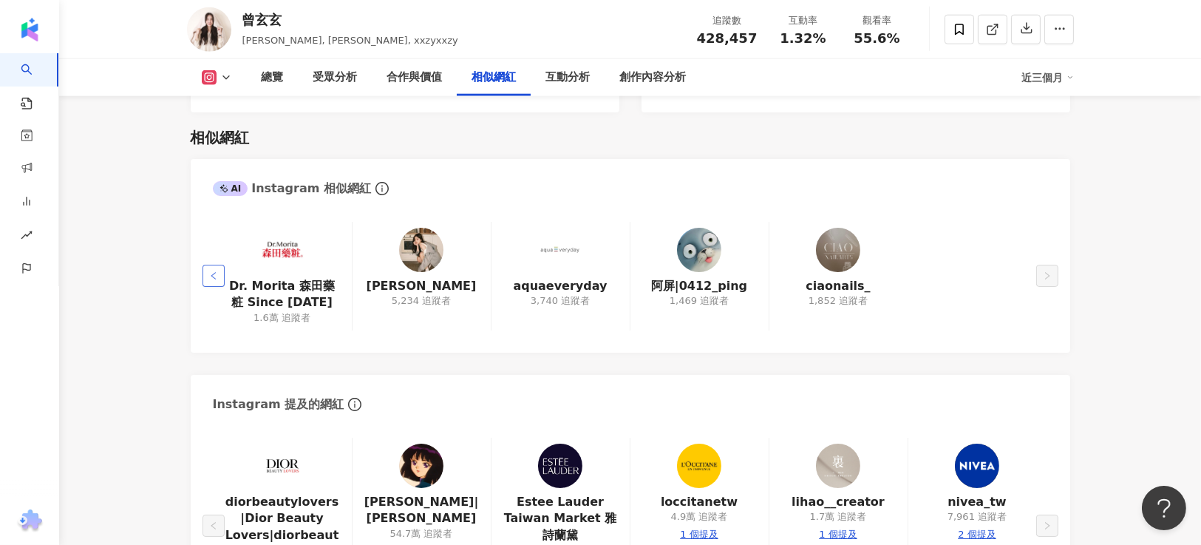
click at [204, 265] on button "button" at bounding box center [214, 276] width 22 height 22
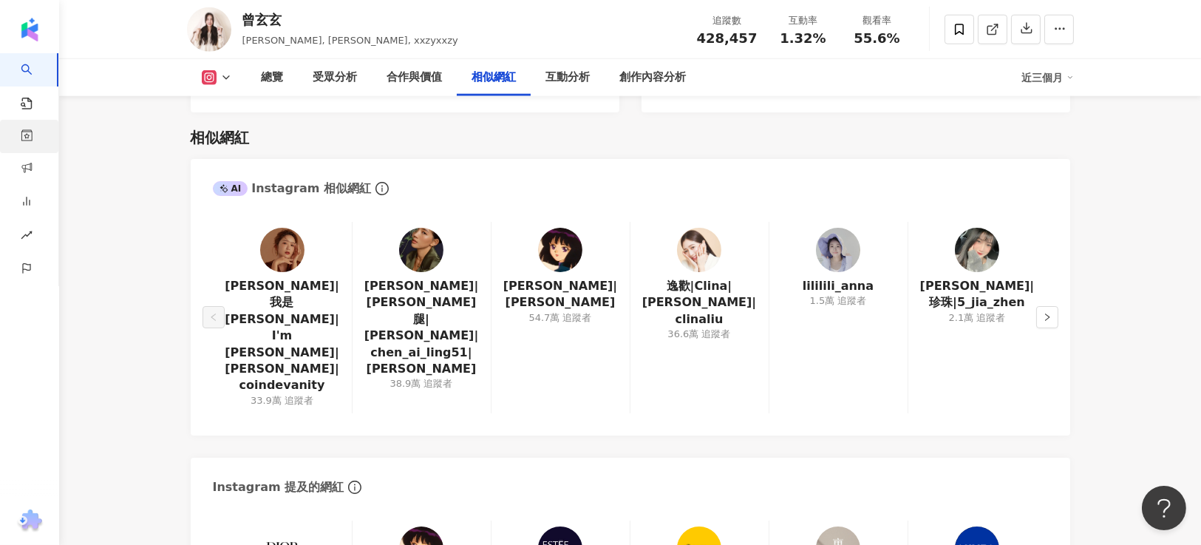
click at [465, 28] on div "曾玄玄 Sena, 曾玄玄 Sena, xxzyxxzy 追蹤數 428,457 互動率 1.32% 觀看率 55.6%" at bounding box center [630, 29] width 946 height 58
click at [585, 278] on link "Nina|曹婕妤" at bounding box center [560, 294] width 115 height 33
click at [43, 80] on span "AI 找網紅" at bounding box center [44, 82] width 12 height 58
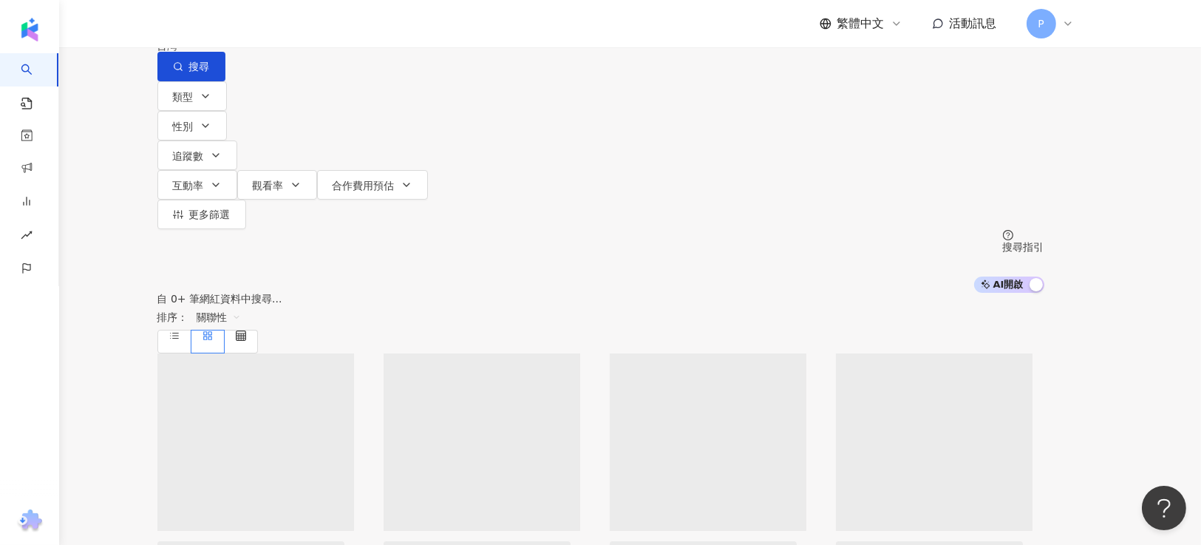
type input "*"
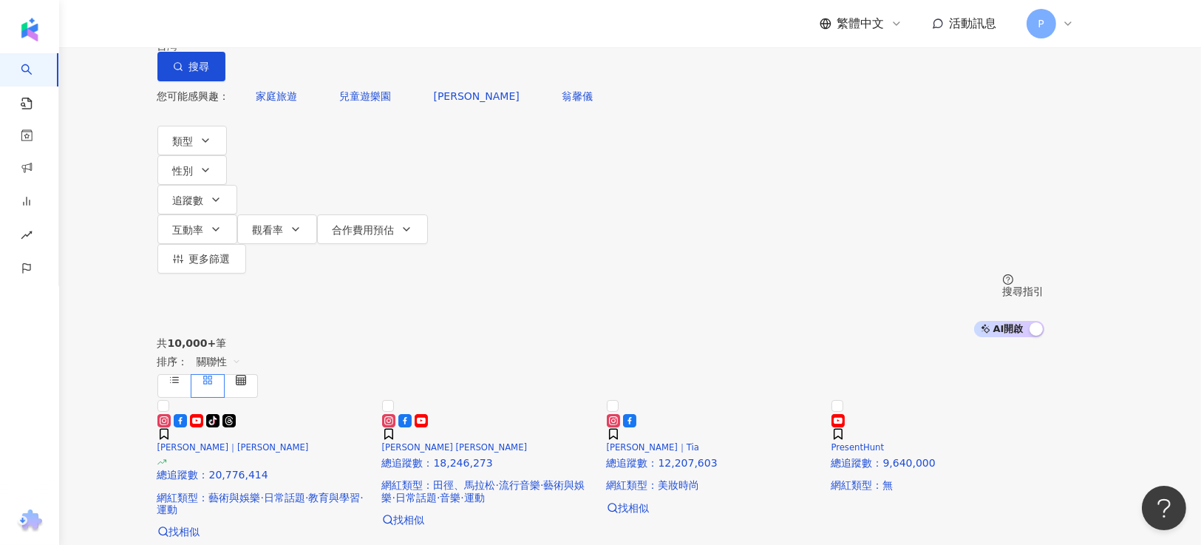
type input "*"
type input "**"
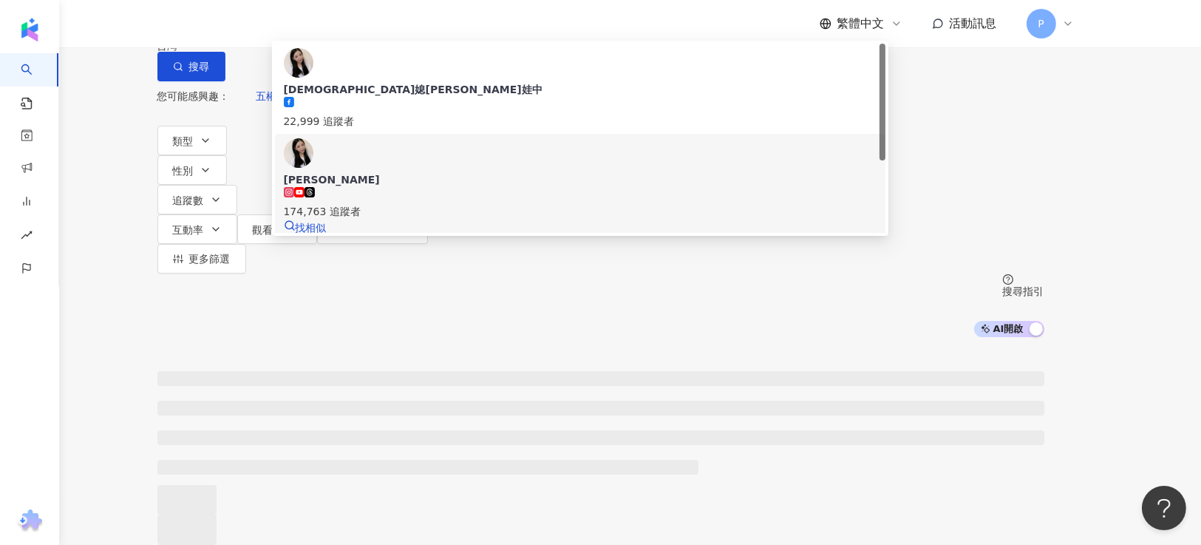
click at [434, 203] on div "174,763 追蹤者" at bounding box center [580, 211] width 593 height 16
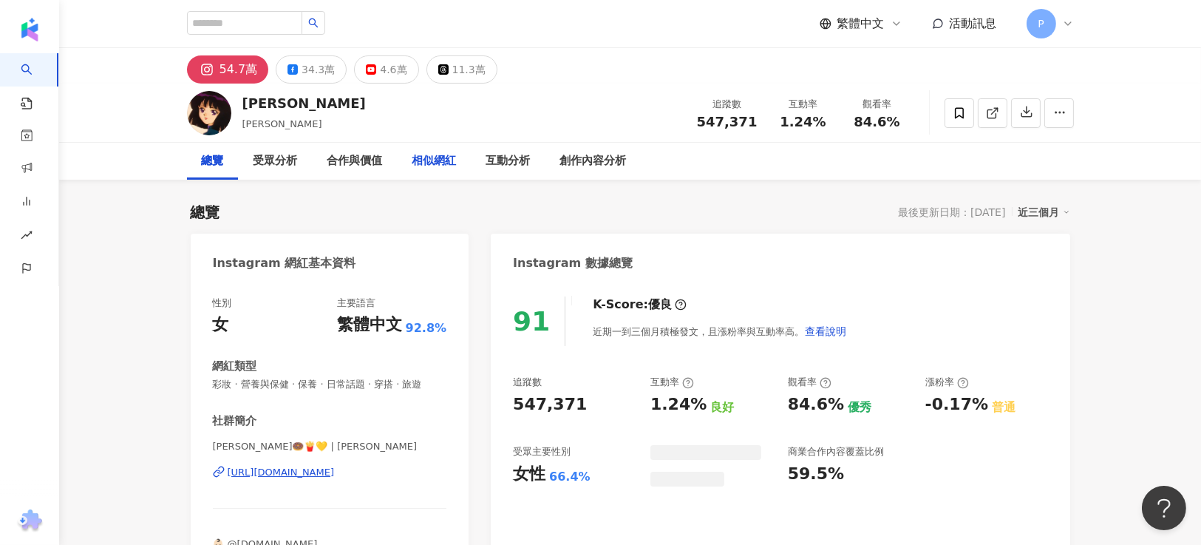
click at [427, 152] on div "相似網紅" at bounding box center [434, 161] width 44 height 18
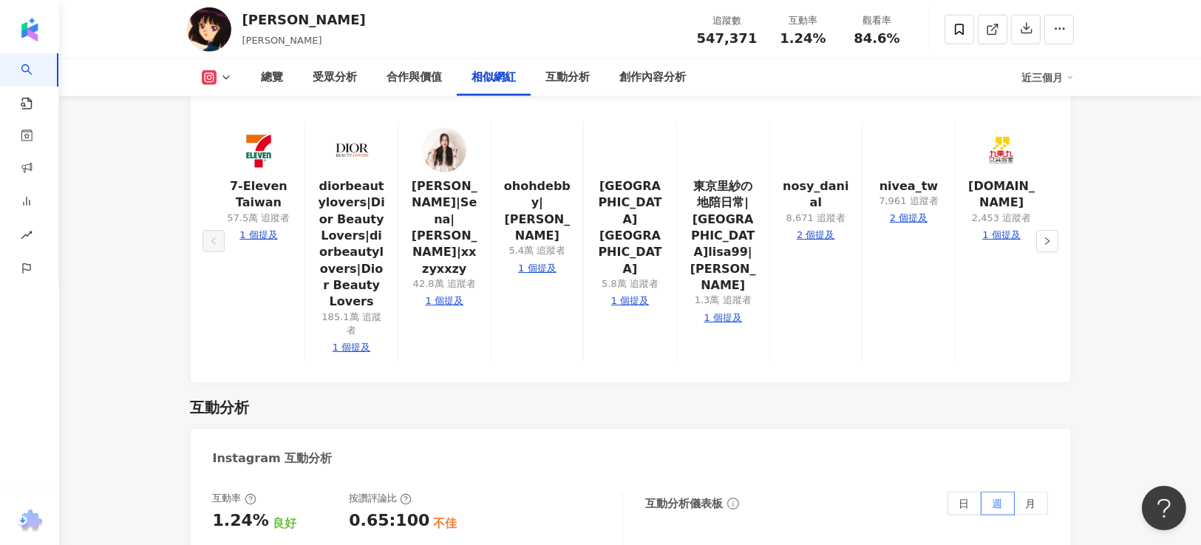
scroll to position [2602, 0]
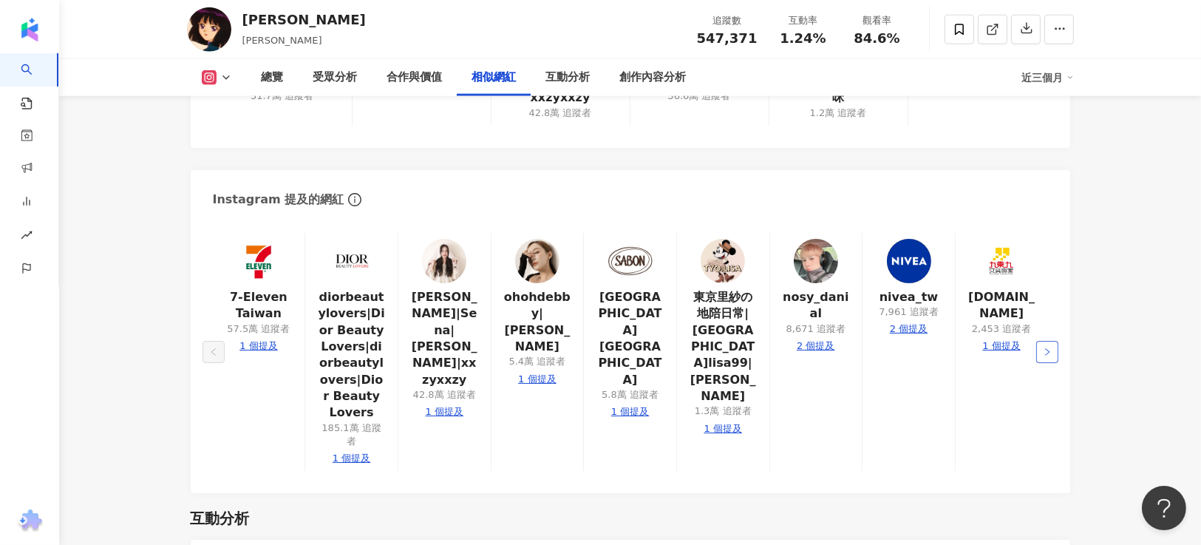
click at [1046, 347] on icon "right" at bounding box center [1047, 351] width 9 height 9
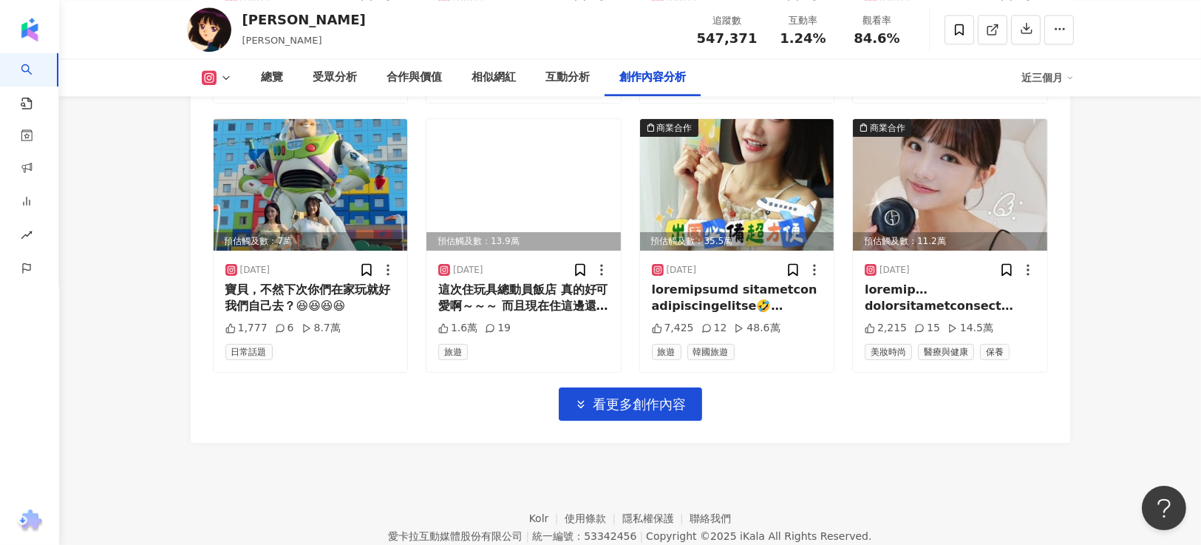
scroll to position [5297, 0]
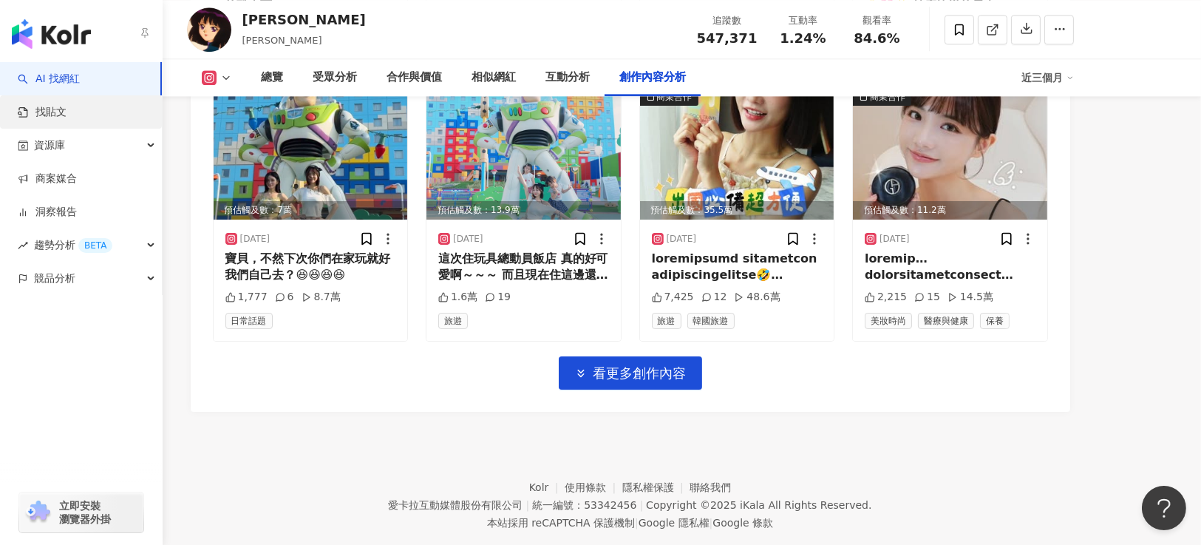
click at [67, 109] on link "找貼文" at bounding box center [42, 112] width 49 height 15
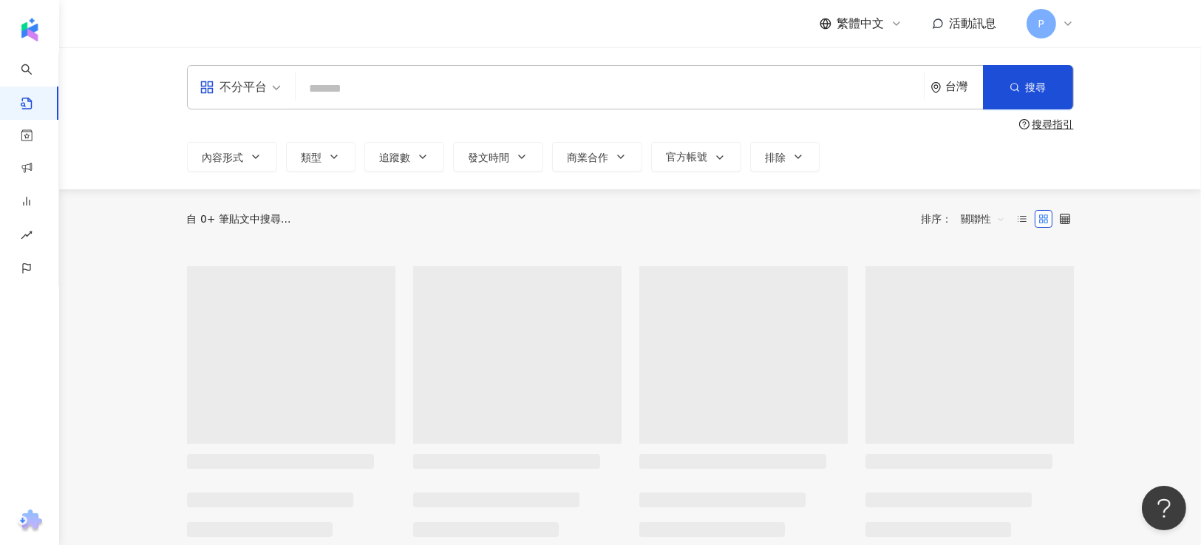
click at [401, 84] on input "search" at bounding box center [610, 88] width 616 height 32
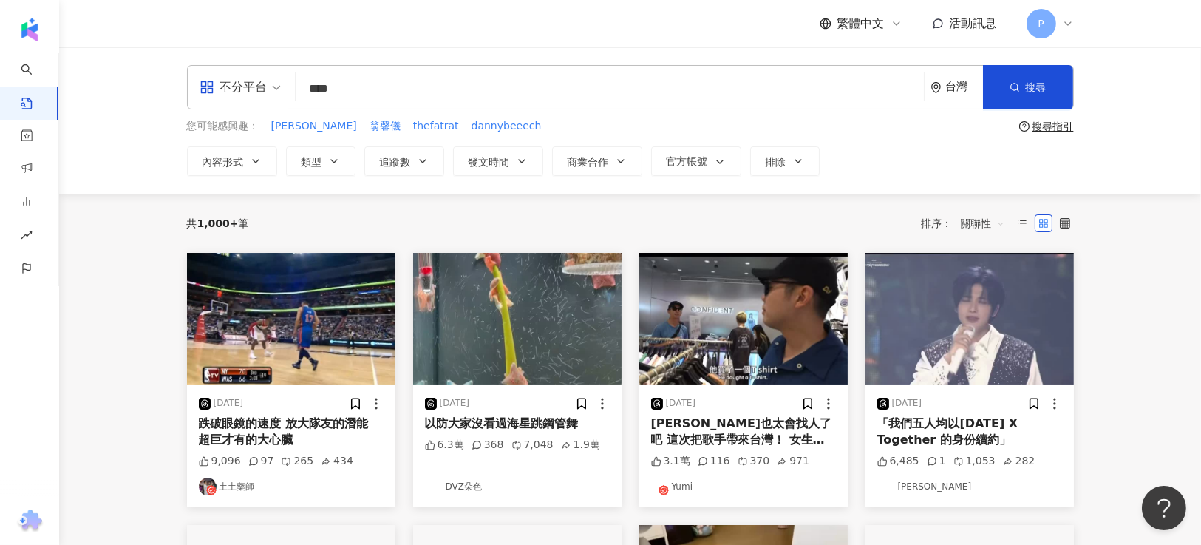
type input "****"
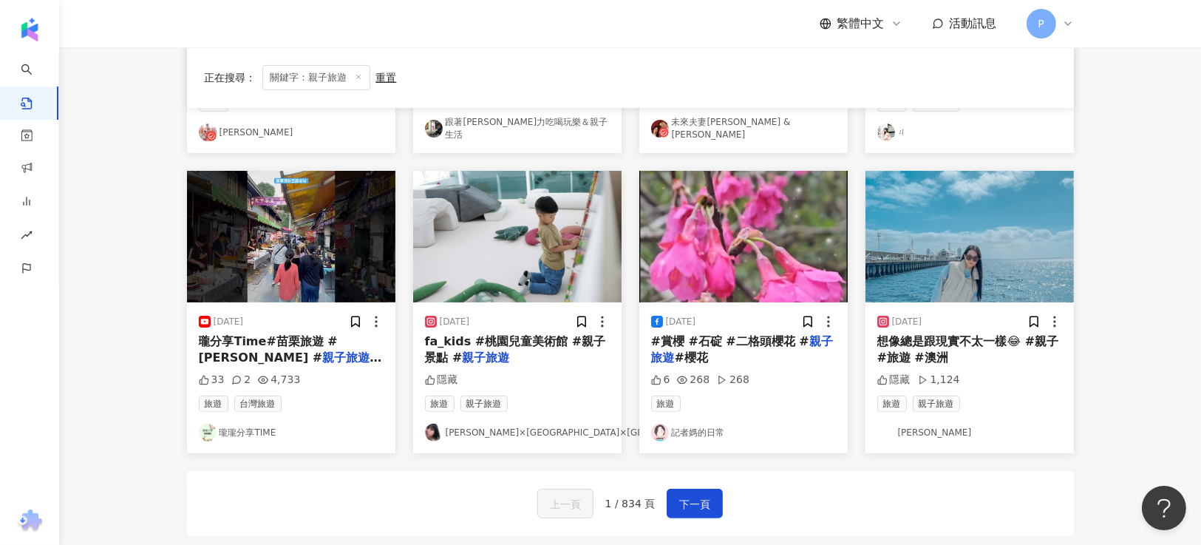
scroll to position [775, 0]
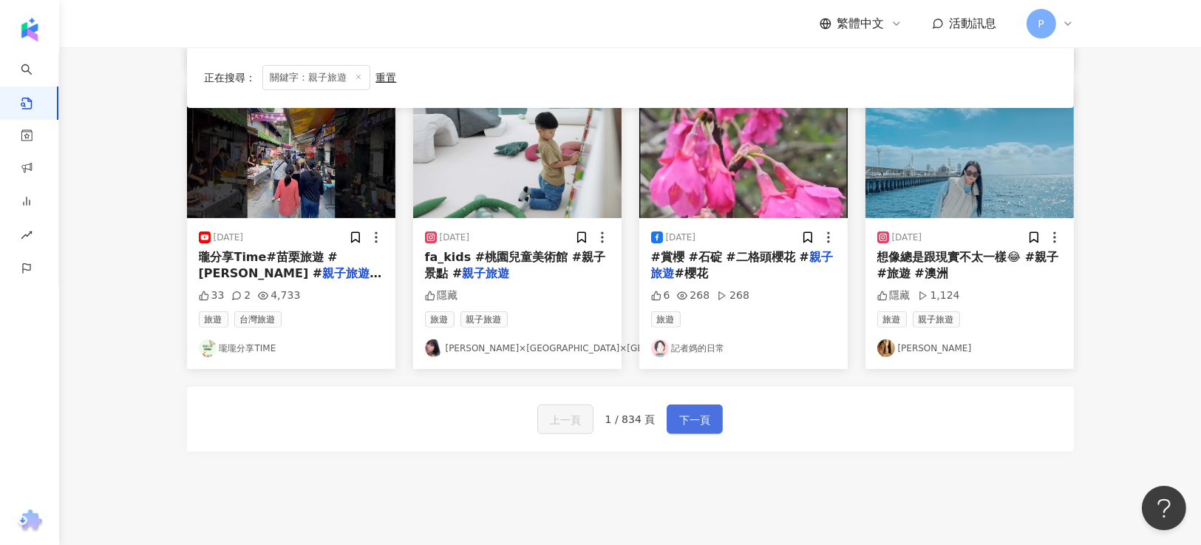
click at [692, 414] on span "下一頁" at bounding box center [694, 420] width 31 height 18
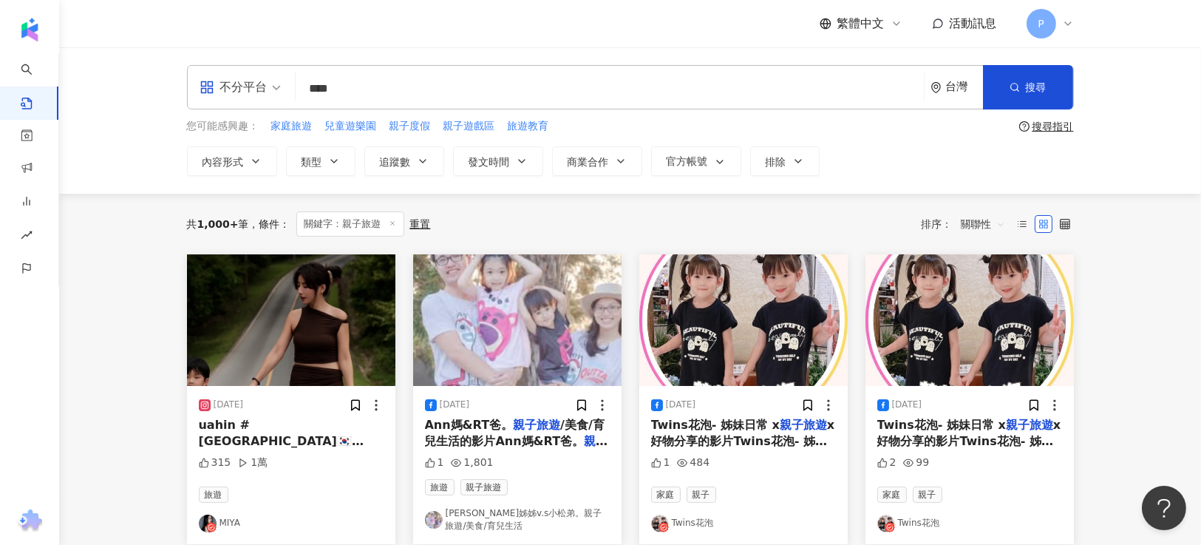
scroll to position [0, 0]
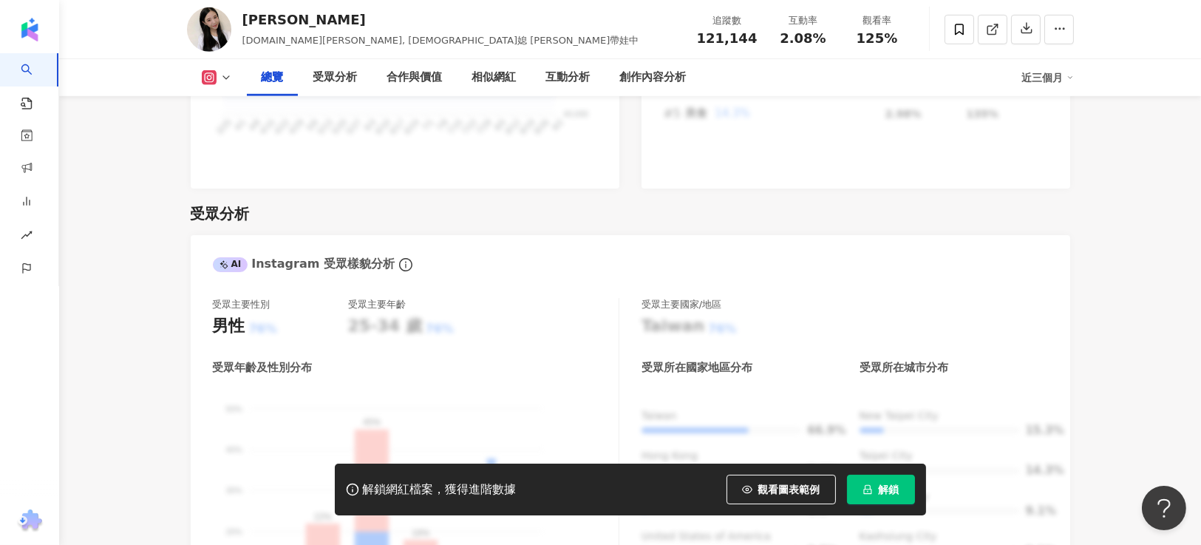
scroll to position [886, 0]
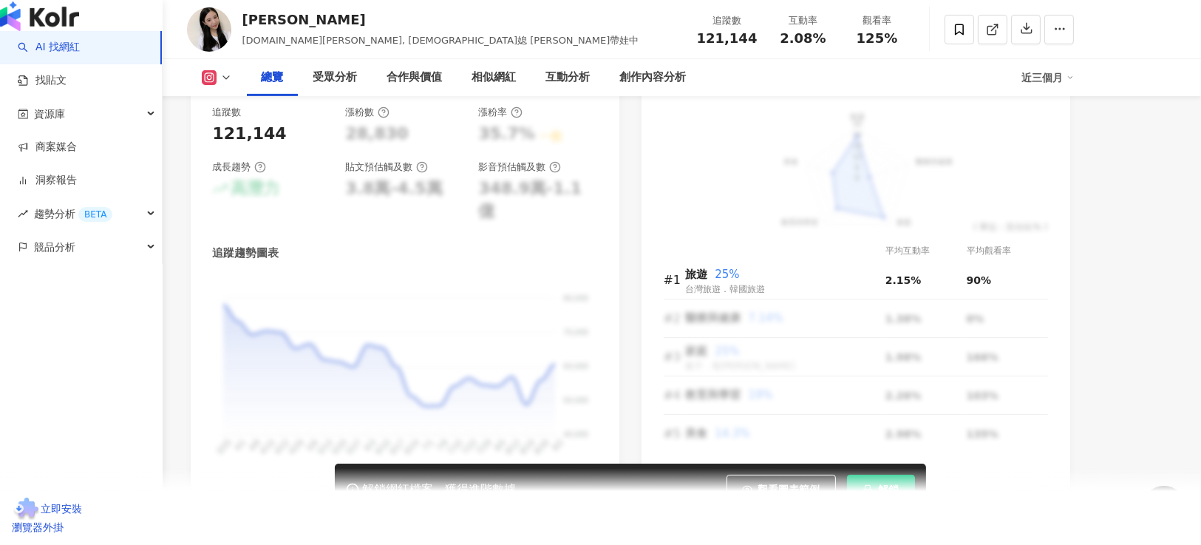
click at [35, 31] on img "button" at bounding box center [39, 16] width 79 height 30
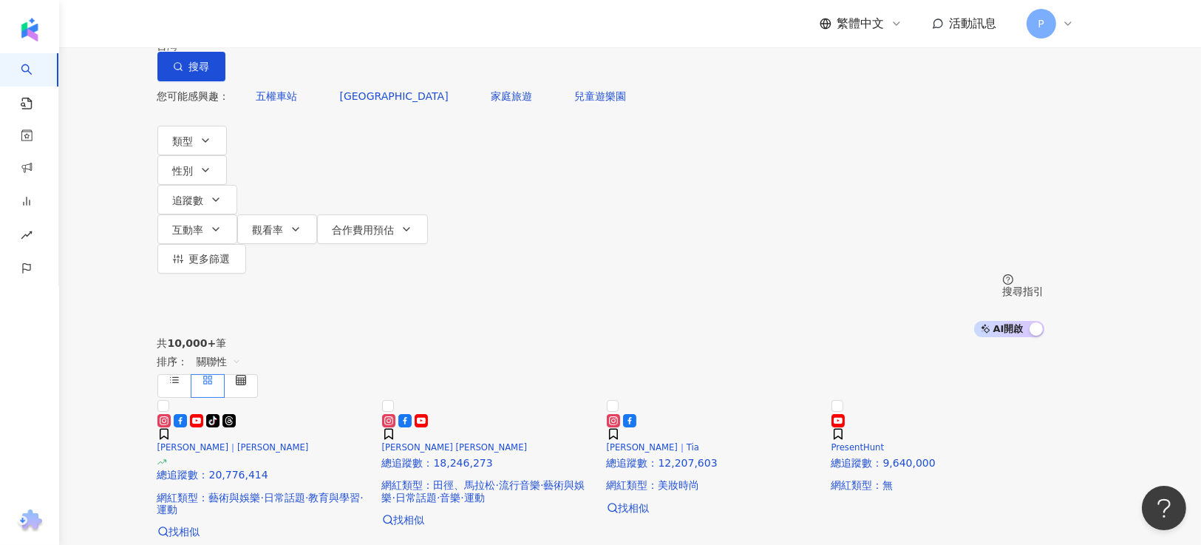
type input "*"
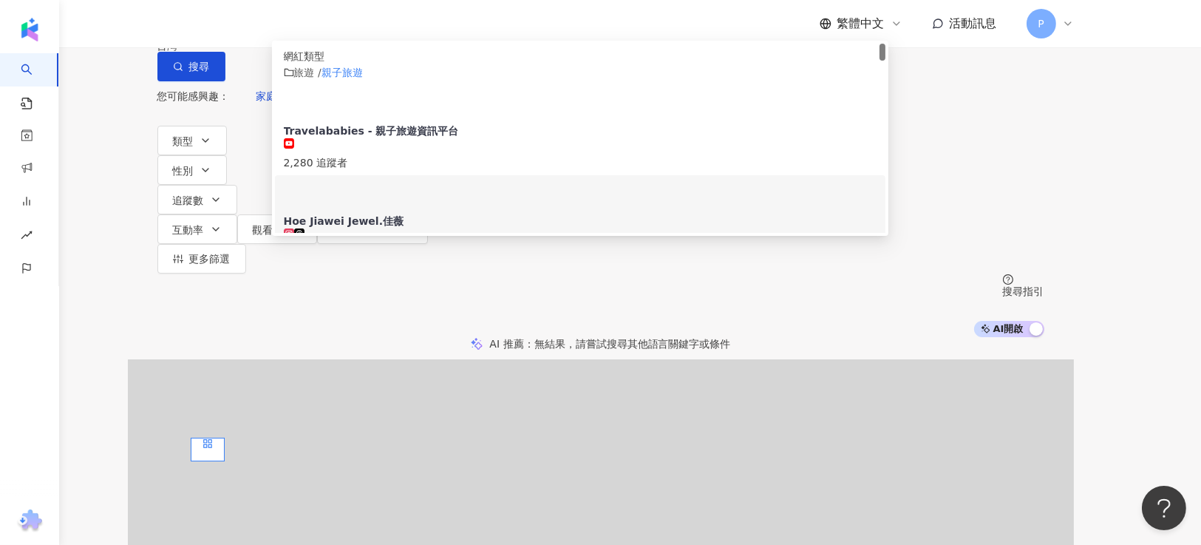
scroll to position [110, 0]
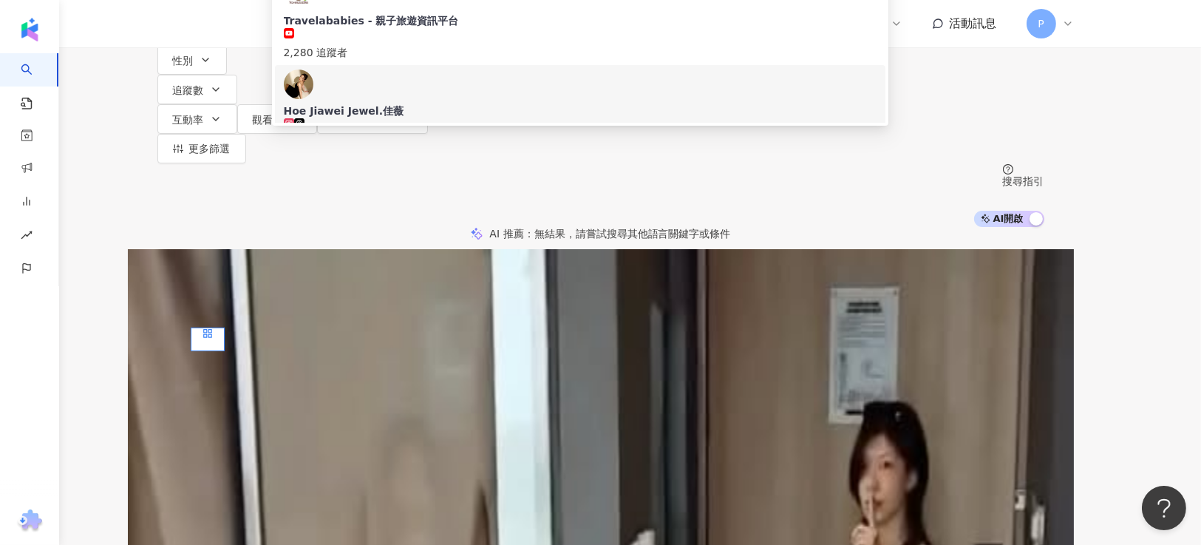
type input "****"
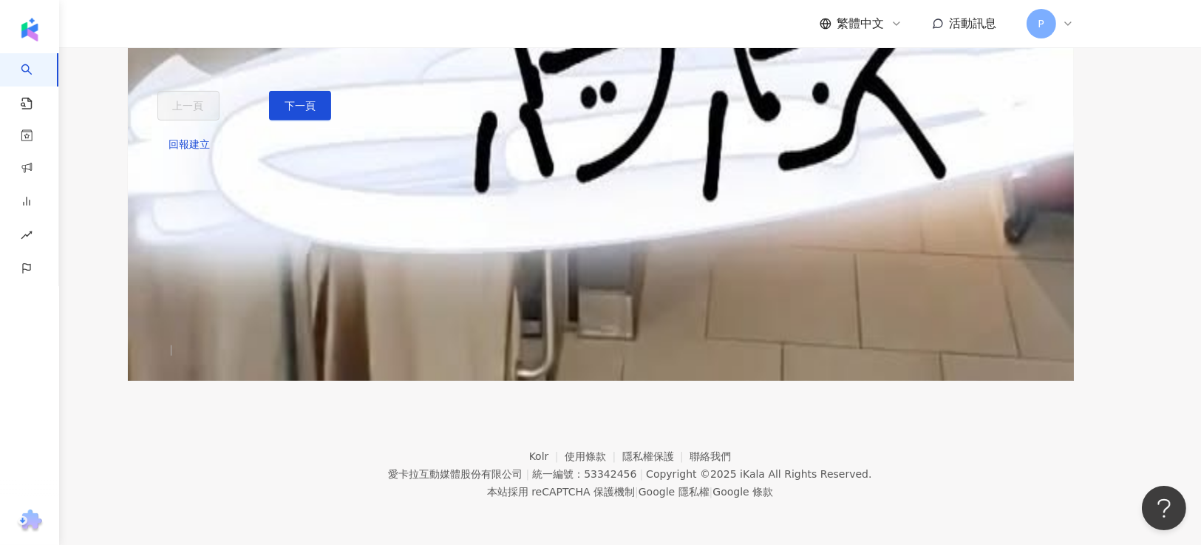
scroll to position [1440, 0]
click at [331, 120] on button "下一頁" at bounding box center [300, 106] width 62 height 30
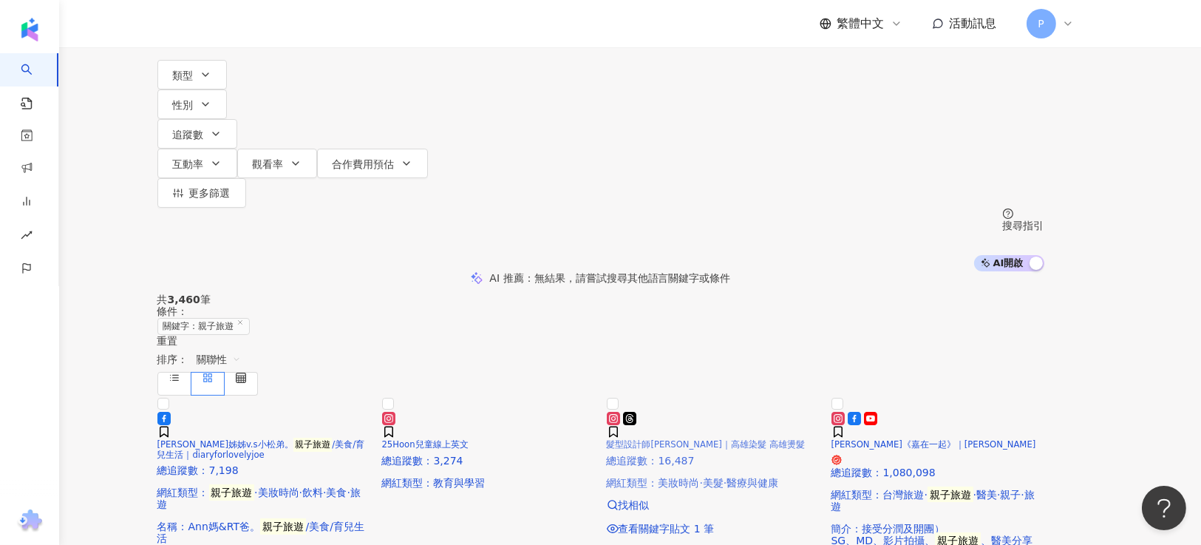
scroll to position [110, 0]
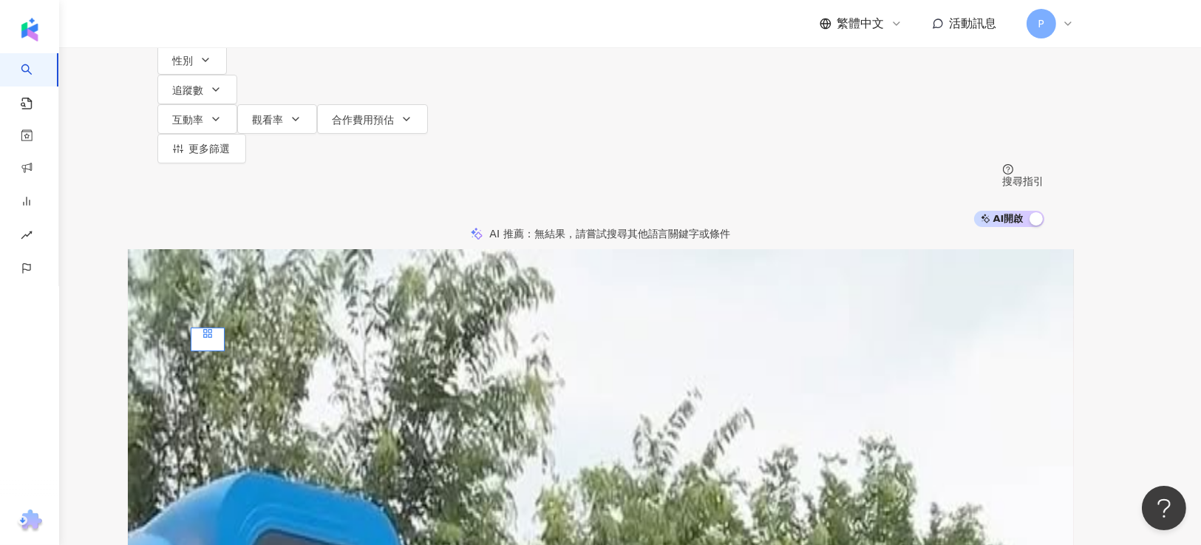
drag, startPoint x: 1177, startPoint y: 286, endPoint x: 762, endPoint y: 352, distance: 420.5
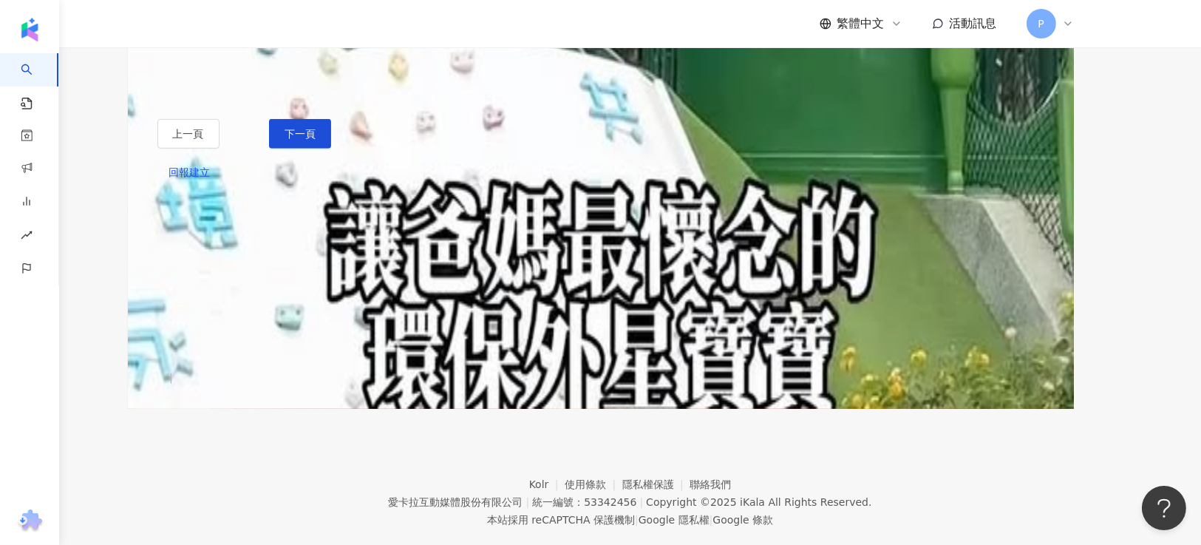
scroll to position [1551, 0]
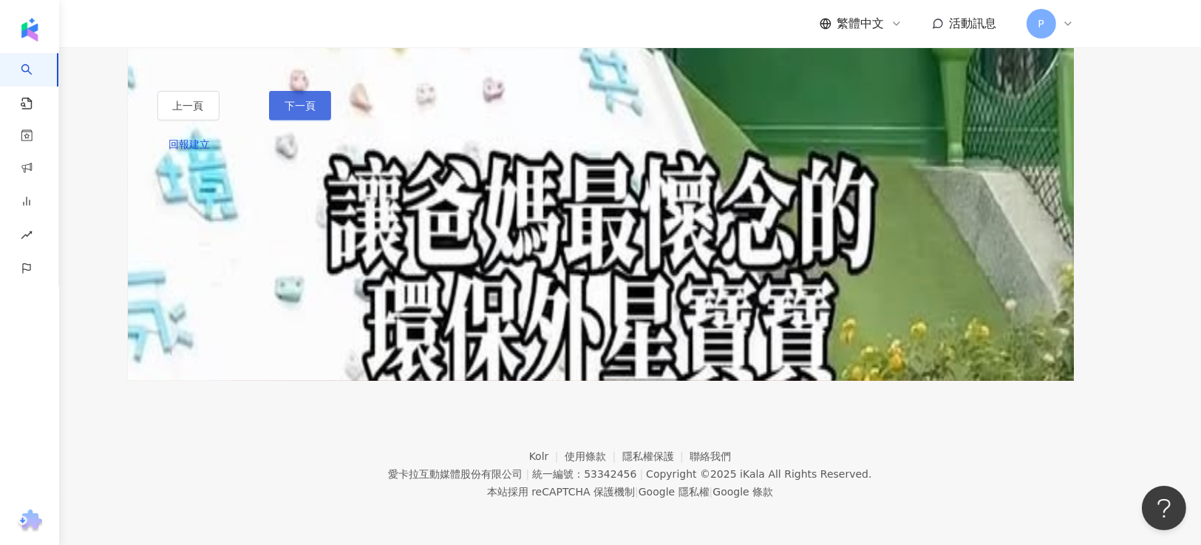
click at [316, 112] on span "下一頁" at bounding box center [300, 106] width 31 height 12
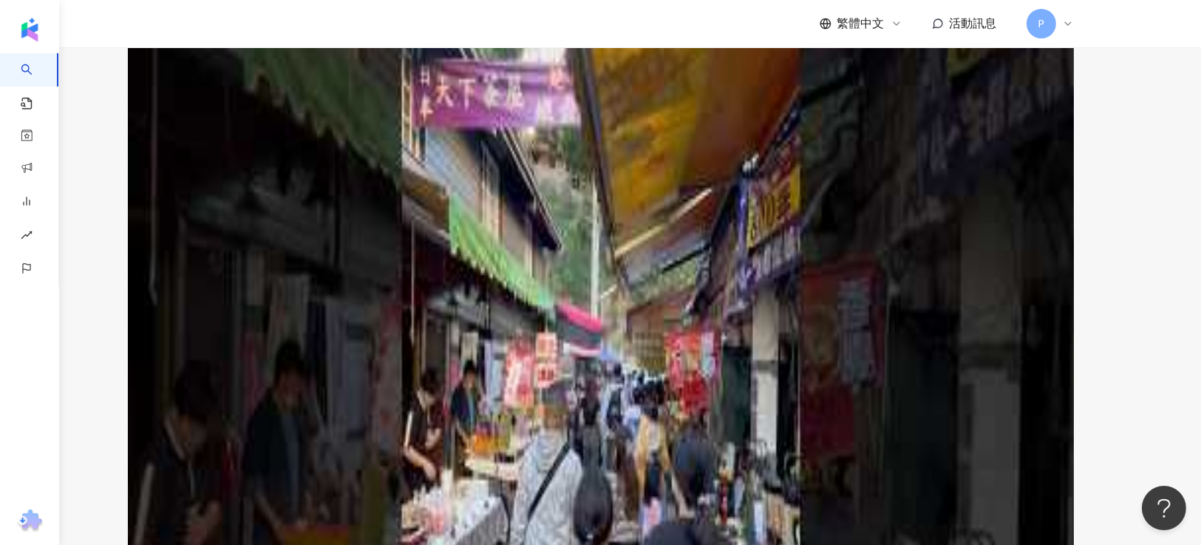
scroll to position [491, 0]
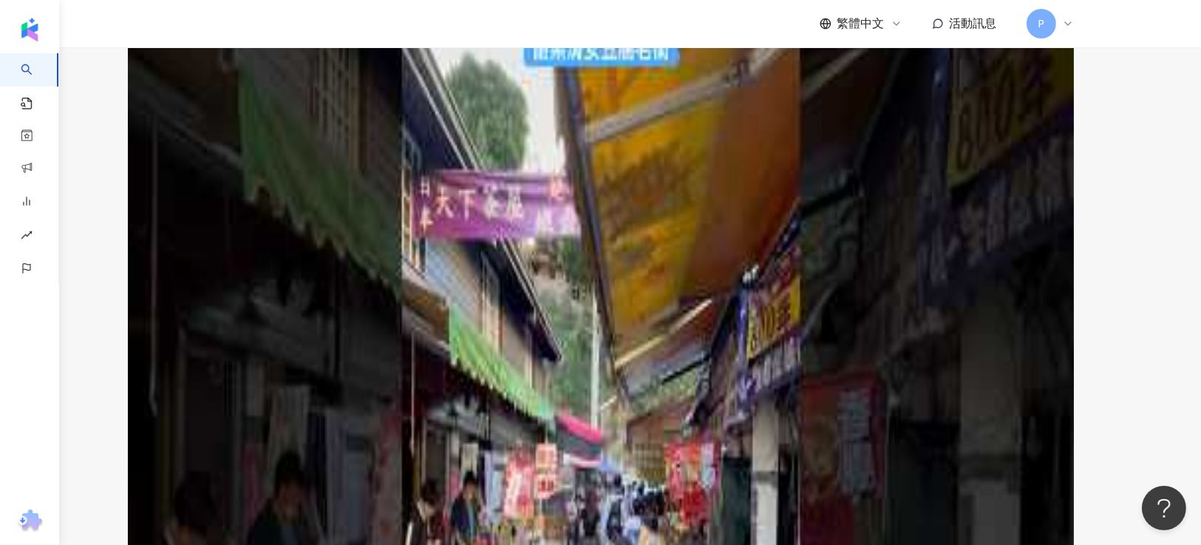
click at [1074, 249] on div "正在搜尋 ： 關鍵字：親子旅遊 重置 AI 開啟 AI 關閉 念廣與你藝游味浸｜念廣 總追蹤數 ： 3,445 網紅類型 ： 親子 · 藝術與娛樂 · 教育與…" at bounding box center [601, 485] width 946 height 1234
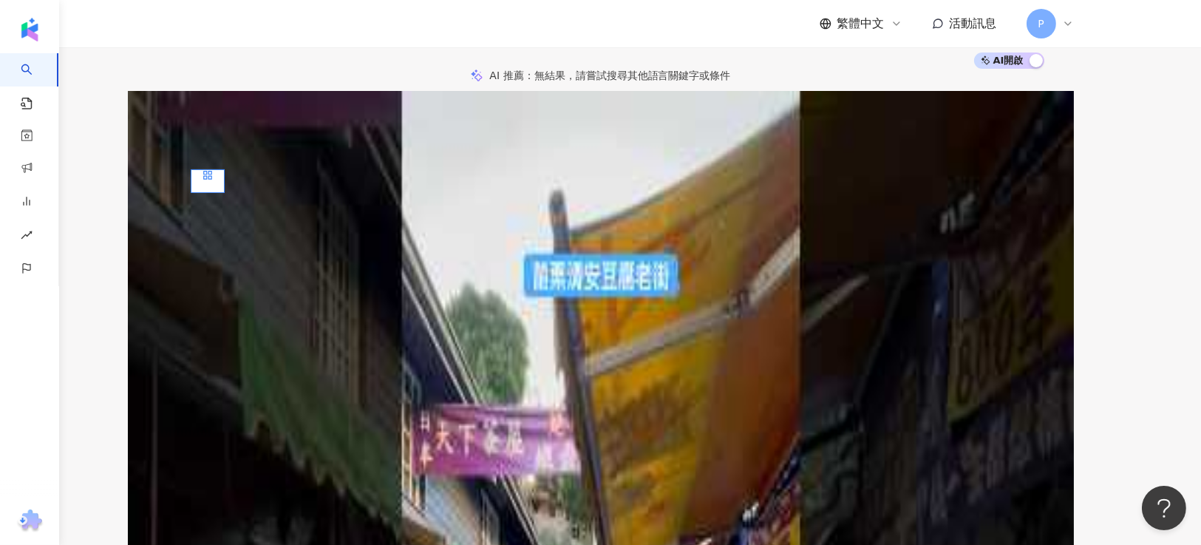
scroll to position [159, 0]
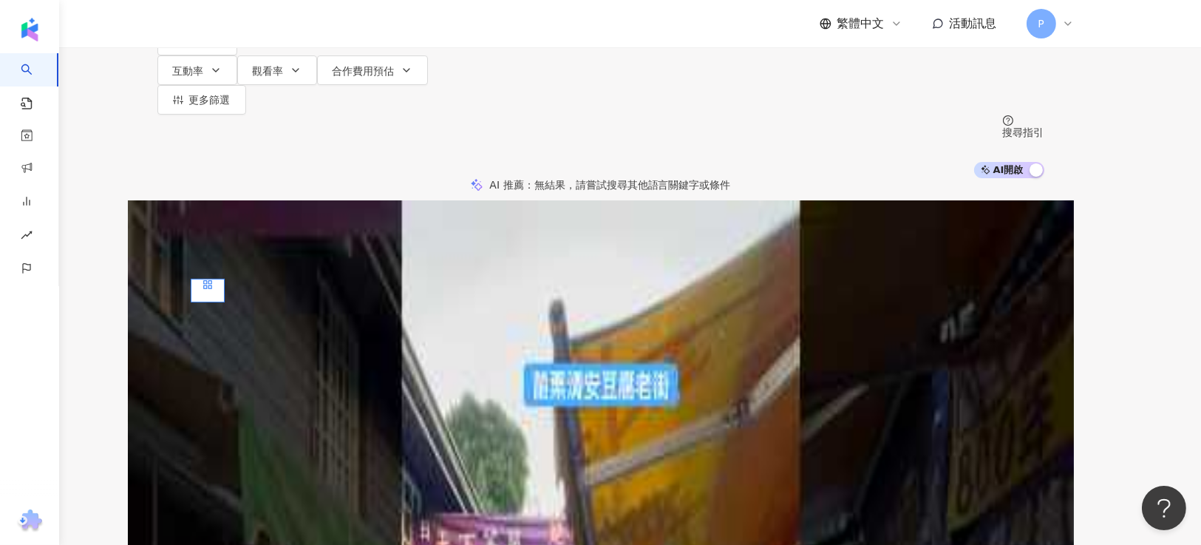
click at [650, 441] on span "找相似" at bounding box center [634, 435] width 31 height 12
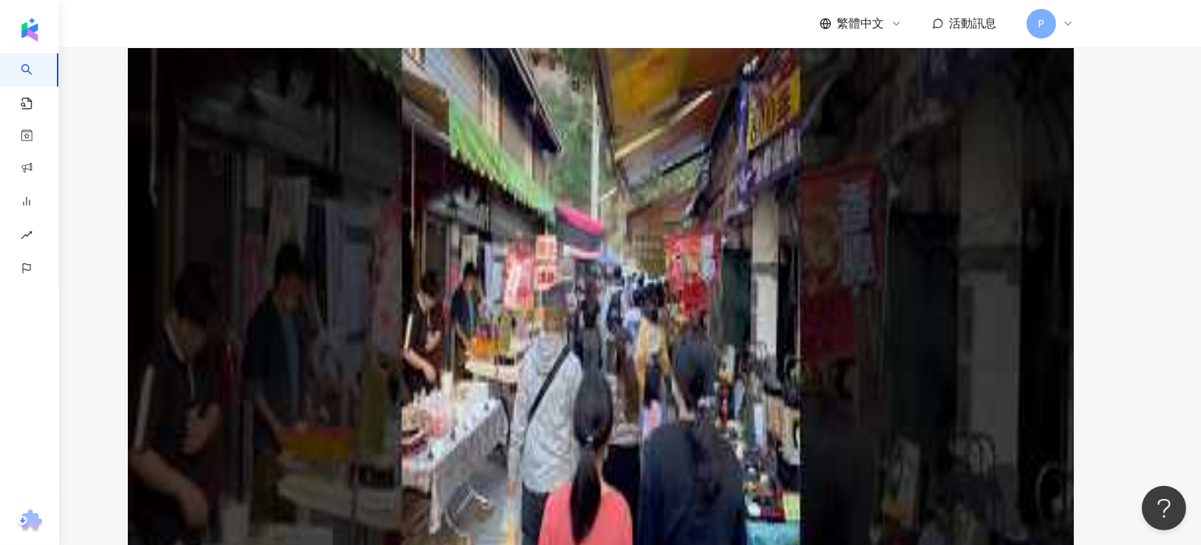
scroll to position [713, 0]
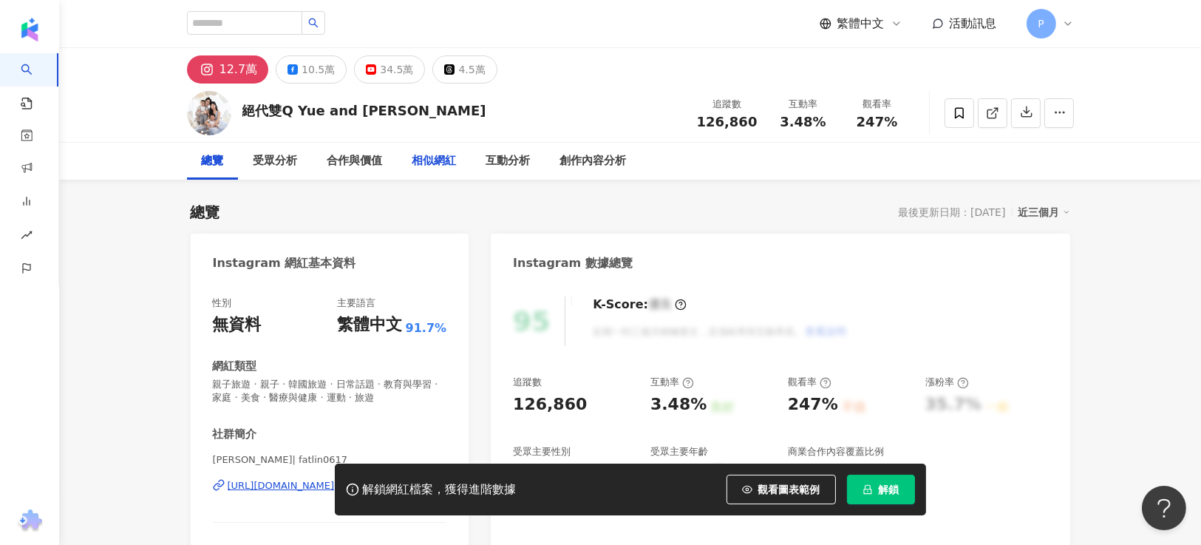
click at [432, 143] on div "相似網紅" at bounding box center [435, 161] width 74 height 37
click at [433, 152] on div "相似網紅" at bounding box center [434, 161] width 44 height 18
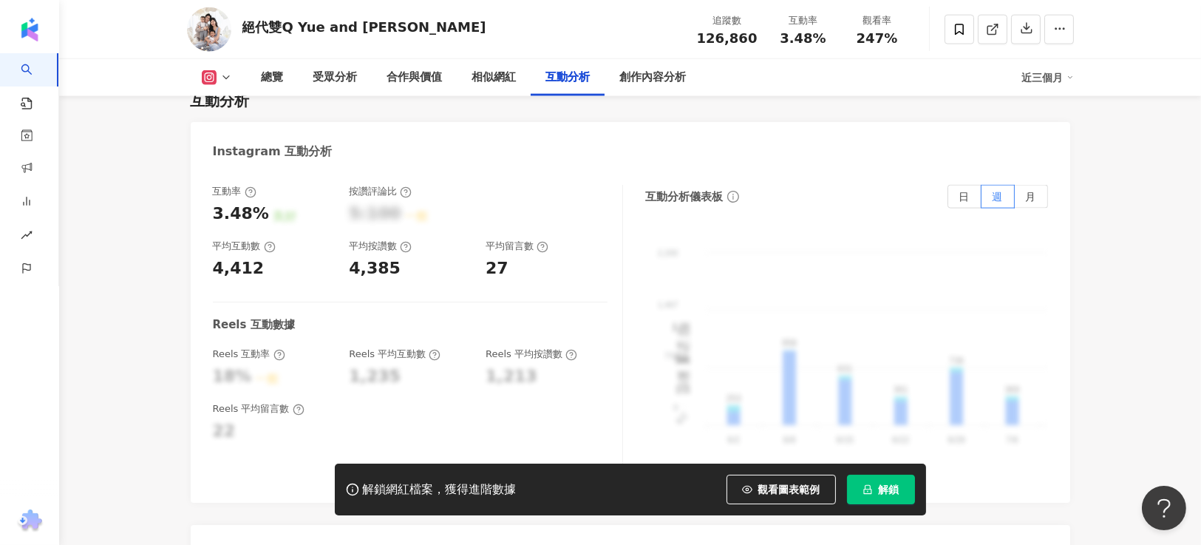
scroll to position [2656, 0]
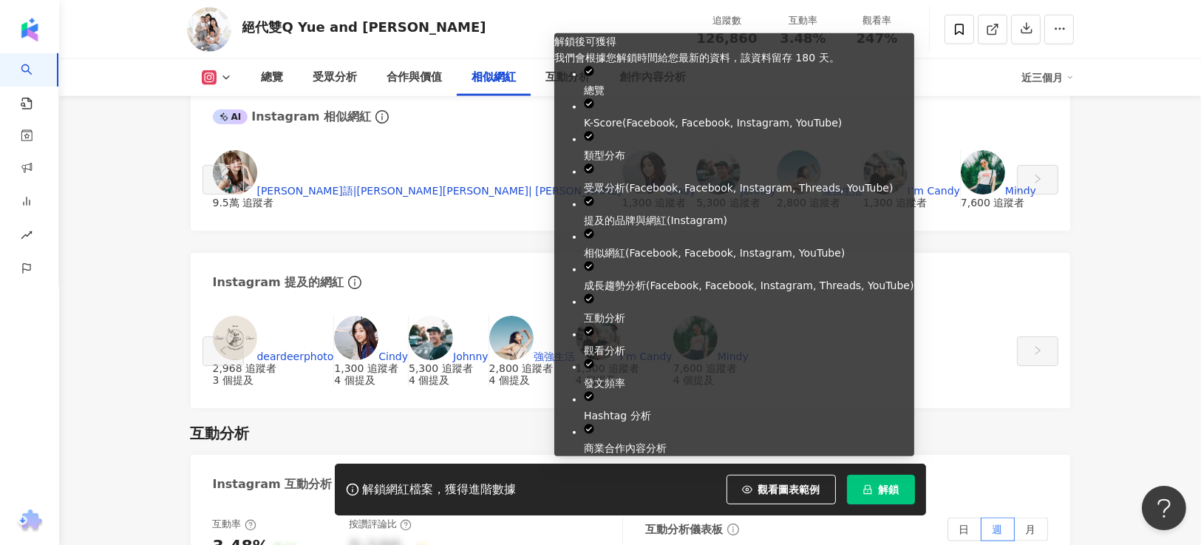
click at [891, 489] on span "解鎖" at bounding box center [889, 489] width 21 height 12
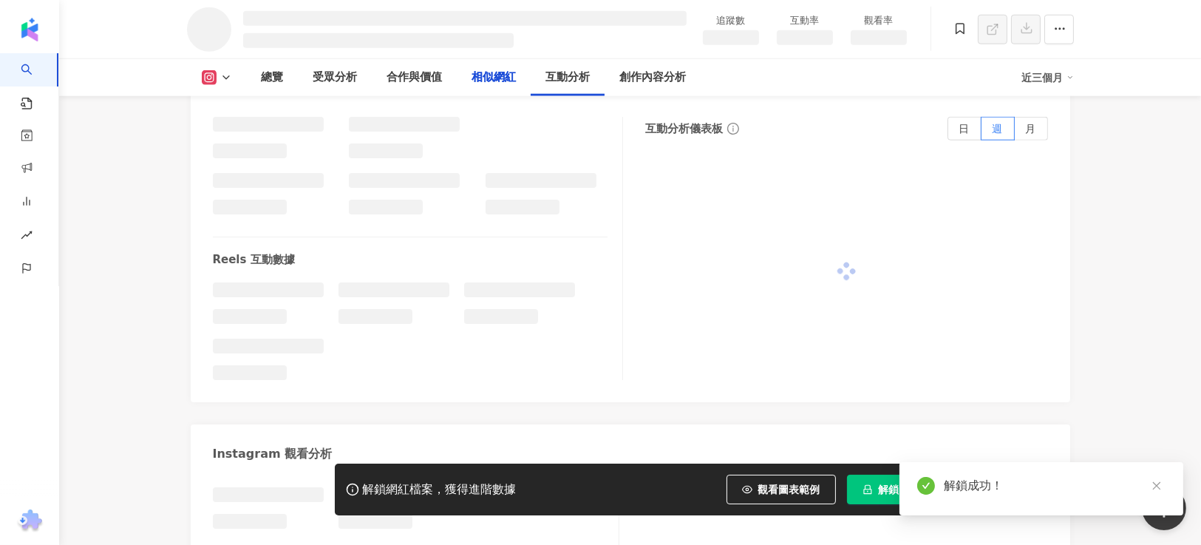
scroll to position [2137, 0]
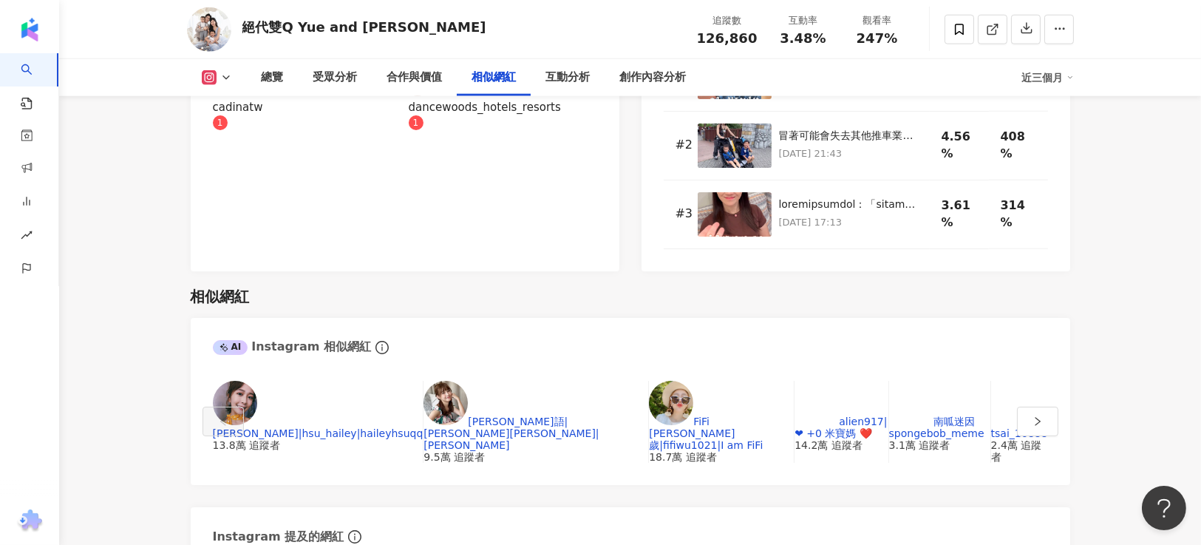
scroll to position [2435, 0]
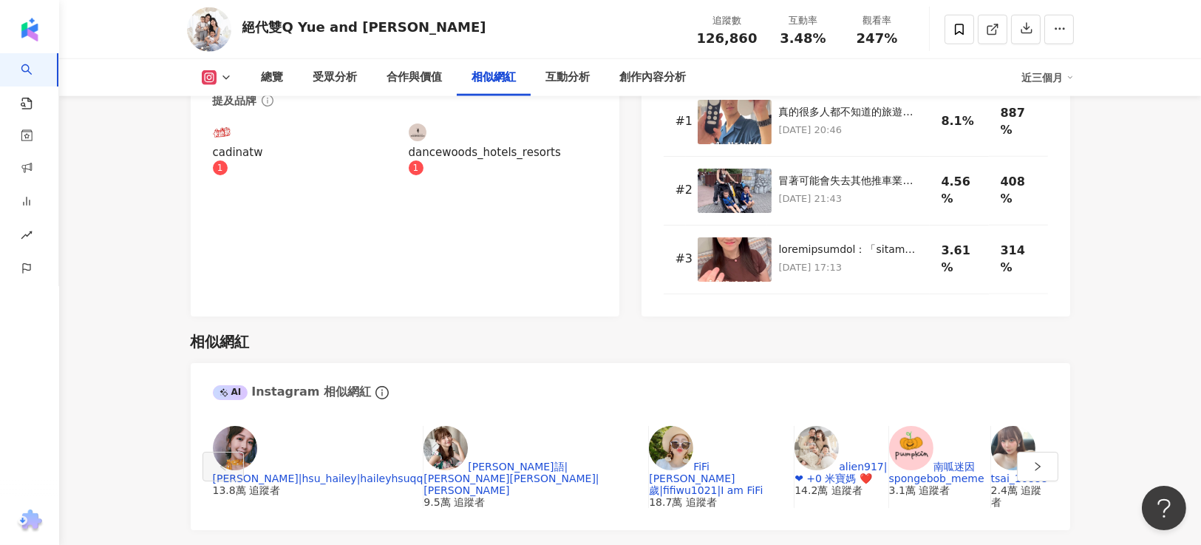
drag, startPoint x: 190, startPoint y: 293, endPoint x: 202, endPoint y: 298, distance: 12.6
click at [191, 411] on div "[PERSON_NAME]|hsu_hailey|[PERSON_NAME] 13.8萬 追蹤者 [PERSON_NAME]語|[PERSON_NAME]|[…" at bounding box center [630, 470] width 879 height 119
